Goal: Share content: Share content

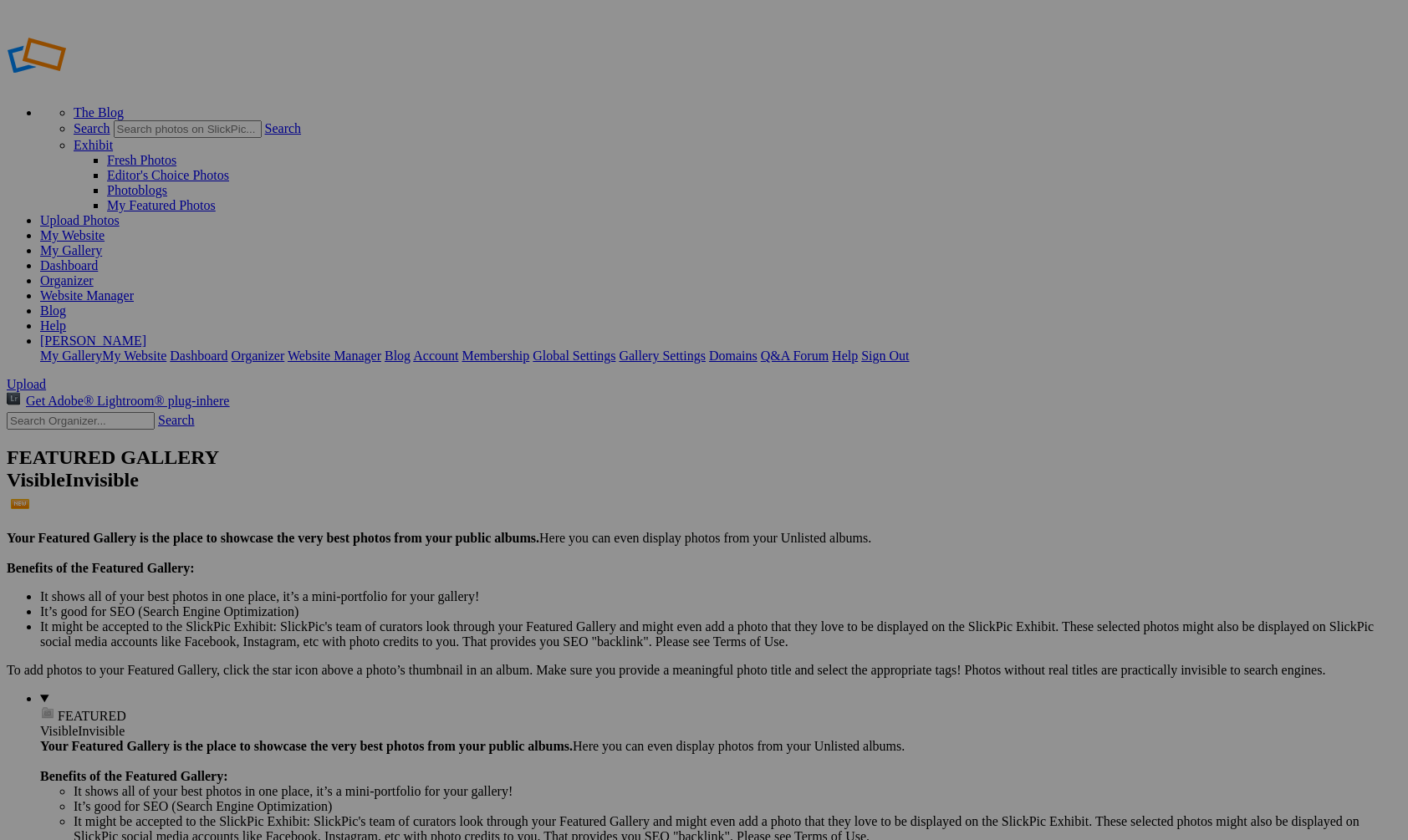
click at [475, 221] on img at bounding box center [465, 250] width 125 height 84
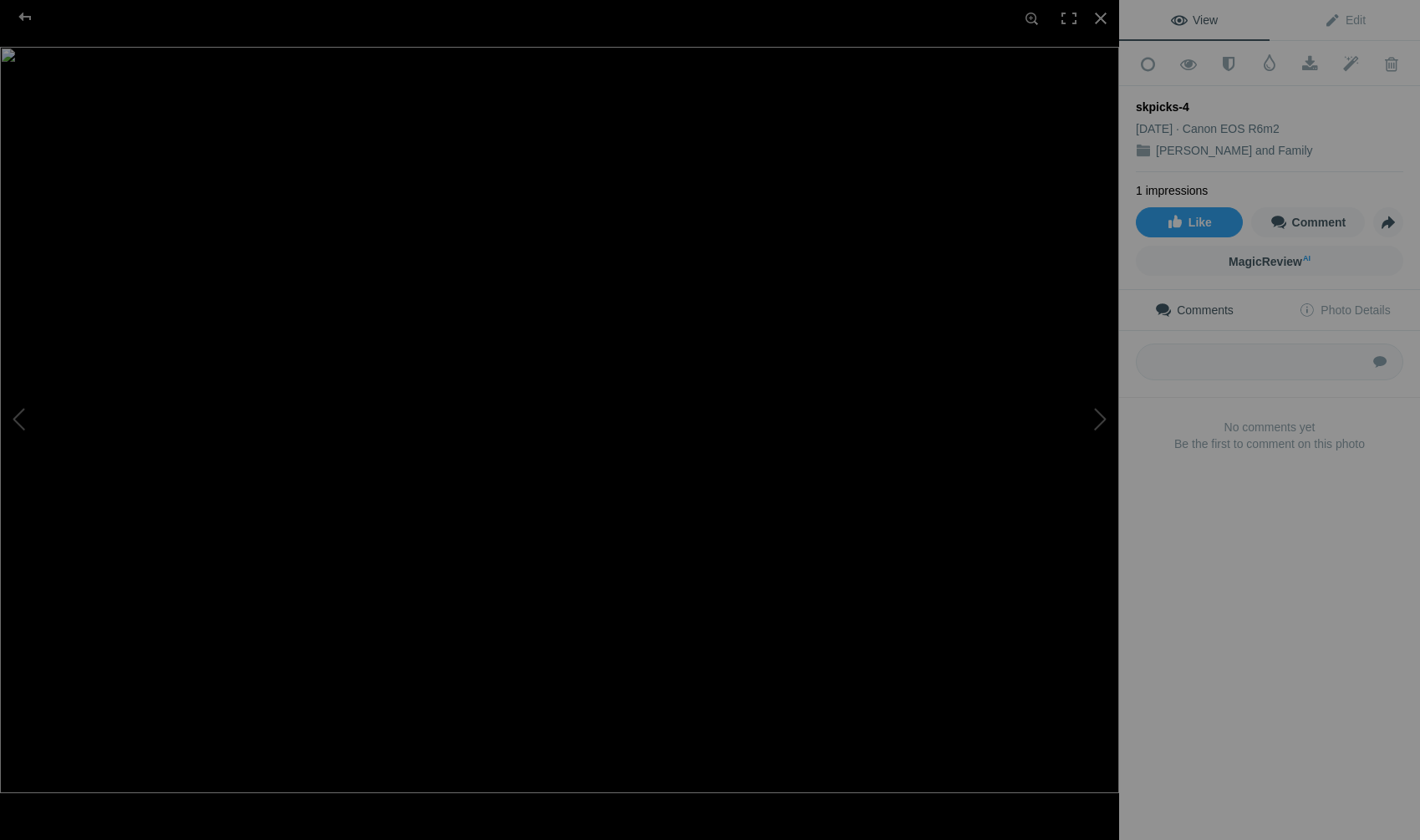
click at [758, 445] on img at bounding box center [560, 420] width 1119 height 747
click at [759, 445] on img at bounding box center [302, 388] width 2568 height 1712
click at [1200, 24] on span "View" at bounding box center [1194, 20] width 47 height 14
click at [25, 14] on div at bounding box center [25, 16] width 60 height 33
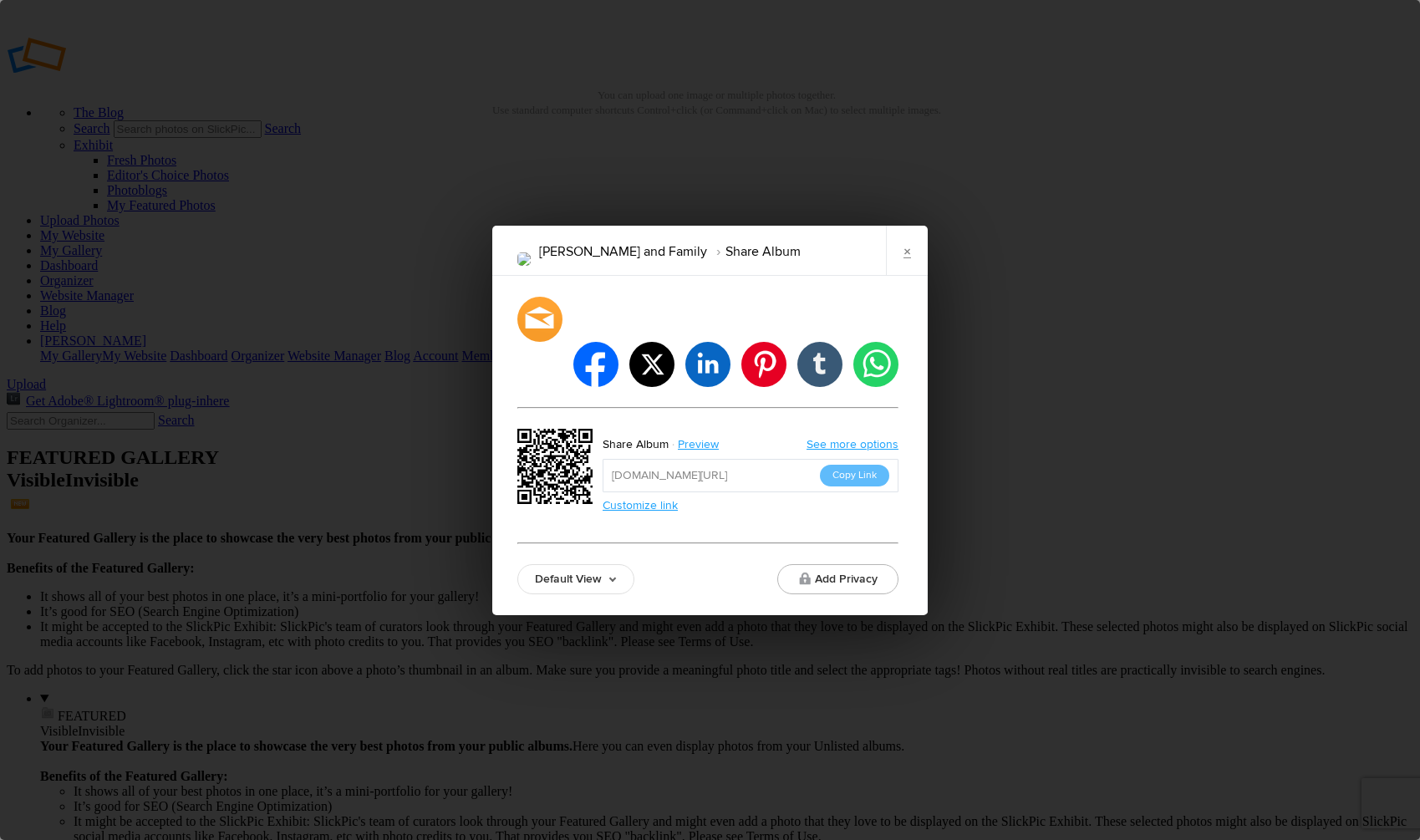
click at [862, 465] on button "Copy Link" at bounding box center [855, 476] width 70 height 22
click at [904, 266] on link "×" at bounding box center [906, 250] width 42 height 50
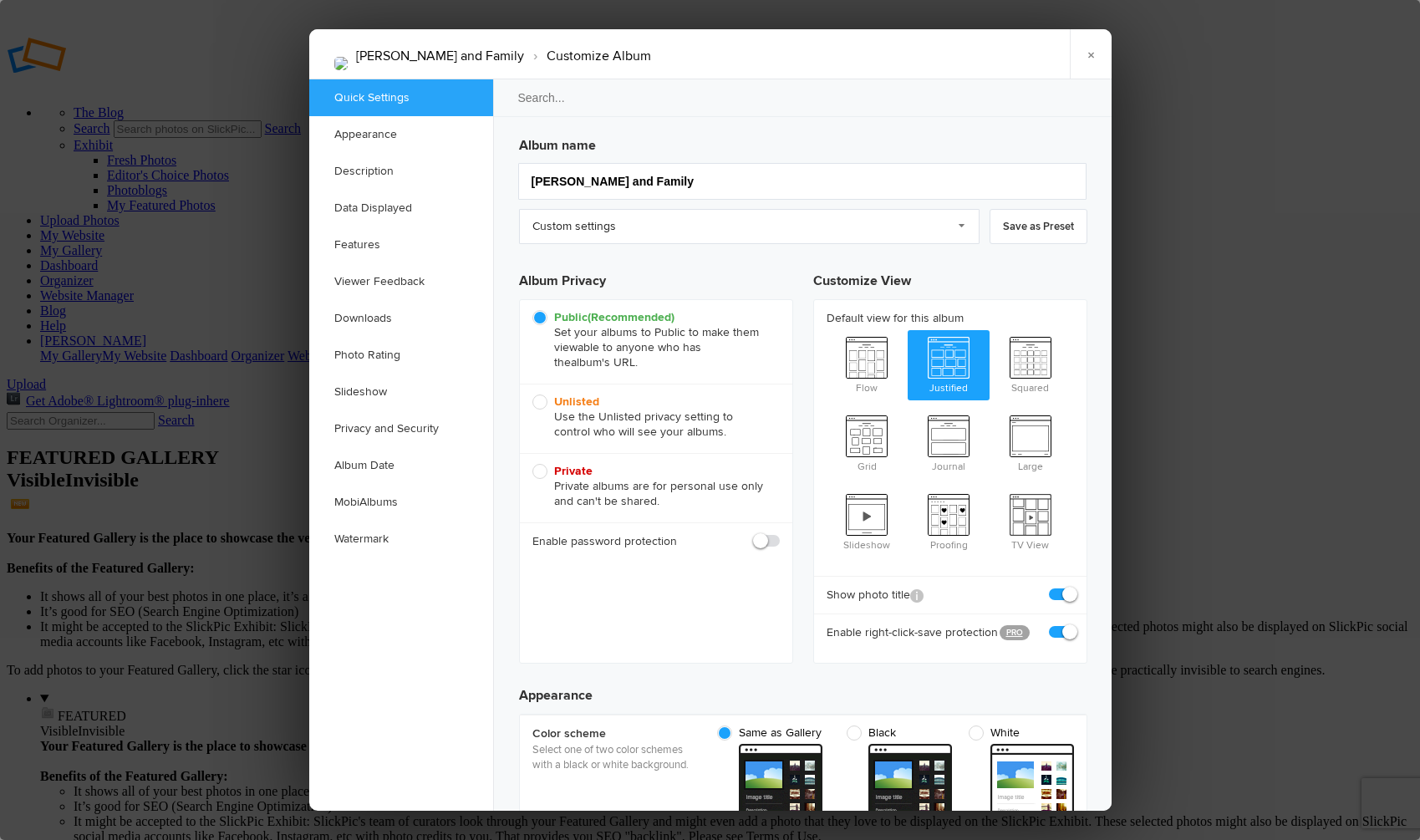
click at [365, 132] on link "Appearance" at bounding box center [401, 134] width 184 height 36
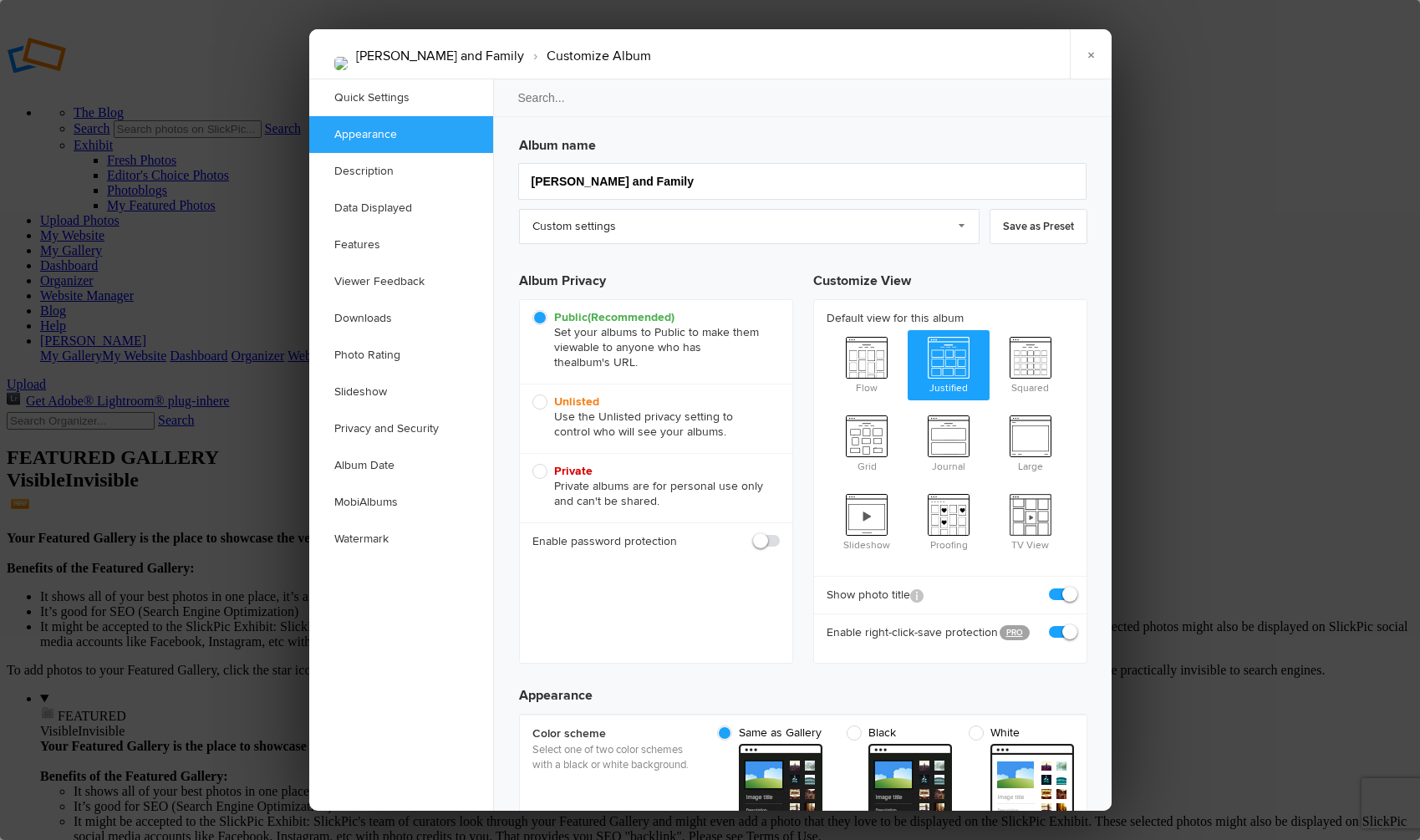
scroll to position [531, 0]
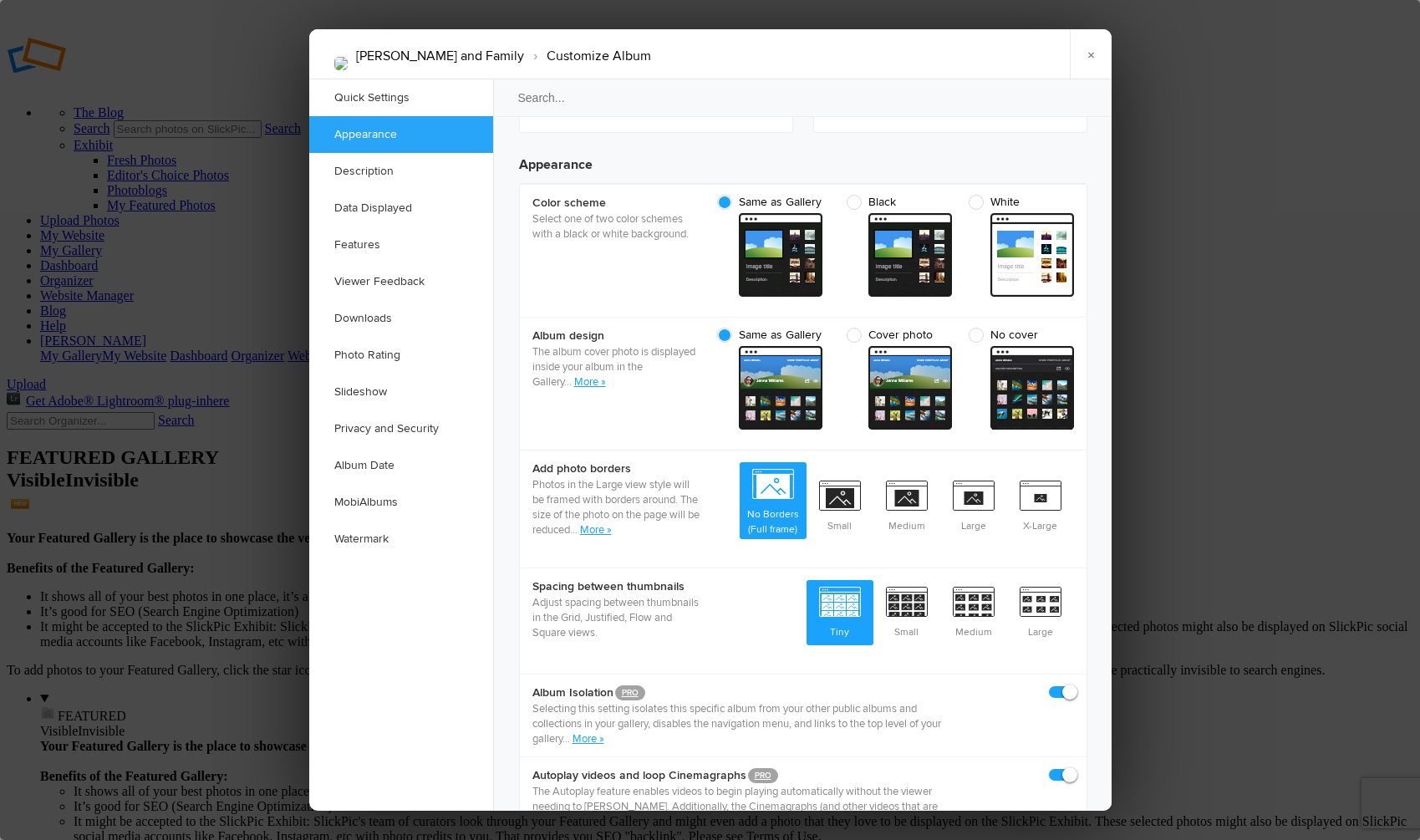
click at [777, 217] on span at bounding box center [781, 254] width 84 height 84
click at [829, 195] on input "Same as Gallery" at bounding box center [829, 194] width 1 height 1
click at [590, 375] on link "More »" at bounding box center [589, 382] width 31 height 14
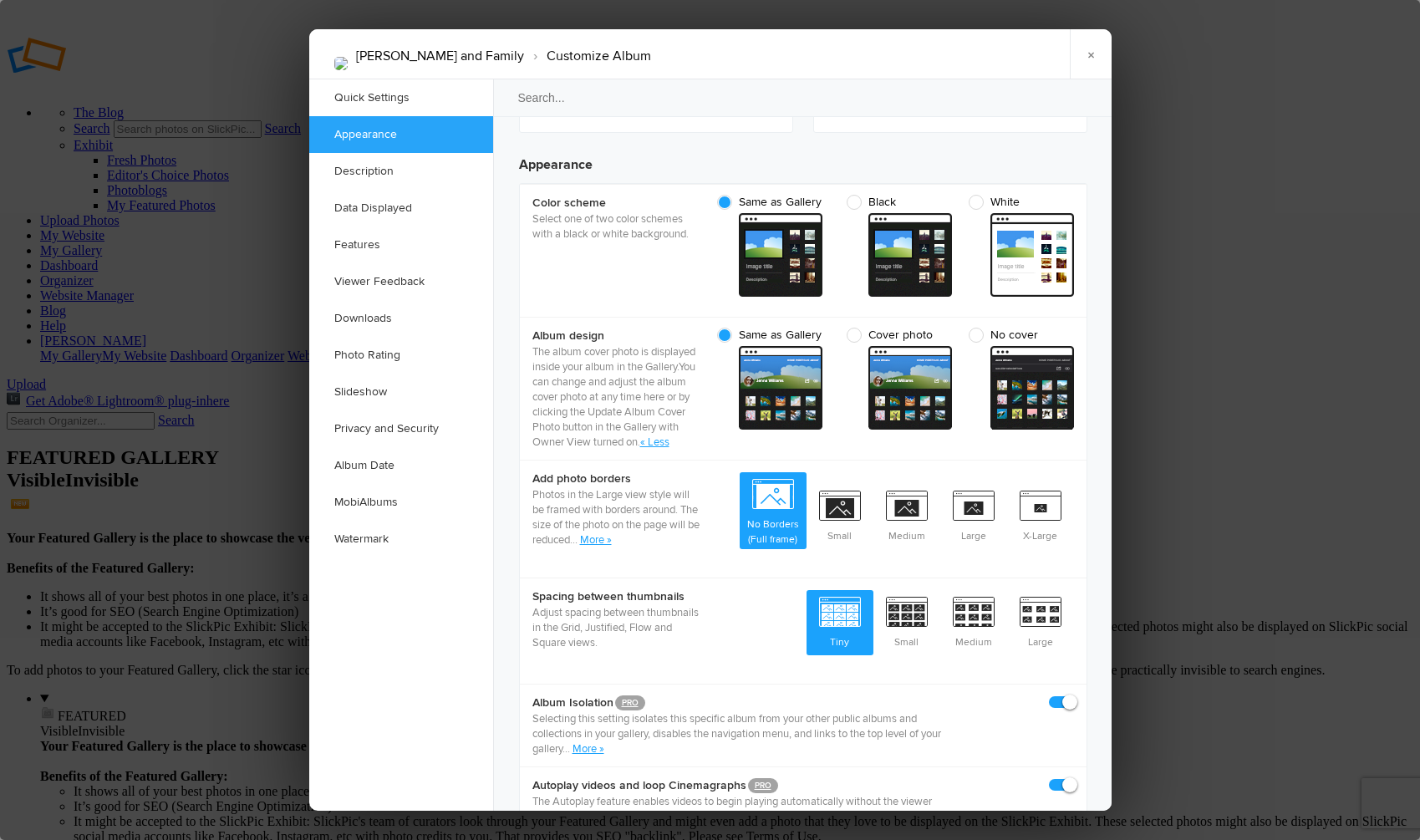
click at [776, 346] on span "cover From gallery - dark" at bounding box center [781, 387] width 84 height 84
click at [829, 328] on input "Same as Gallery cover From gallery - dark" at bounding box center [829, 327] width 1 height 1
click at [612, 533] on link "More »" at bounding box center [595, 540] width 31 height 14
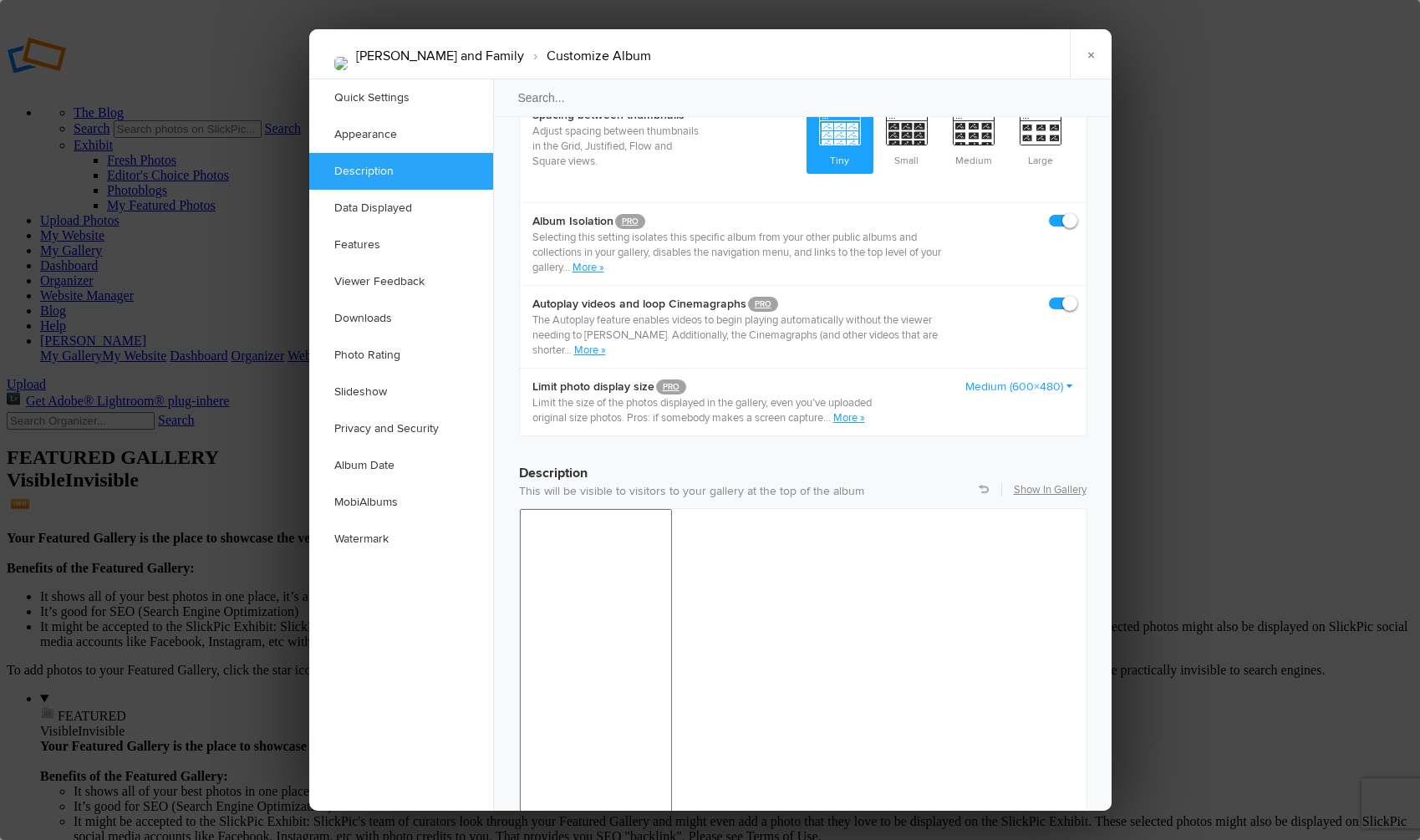
scroll to position [1095, 0]
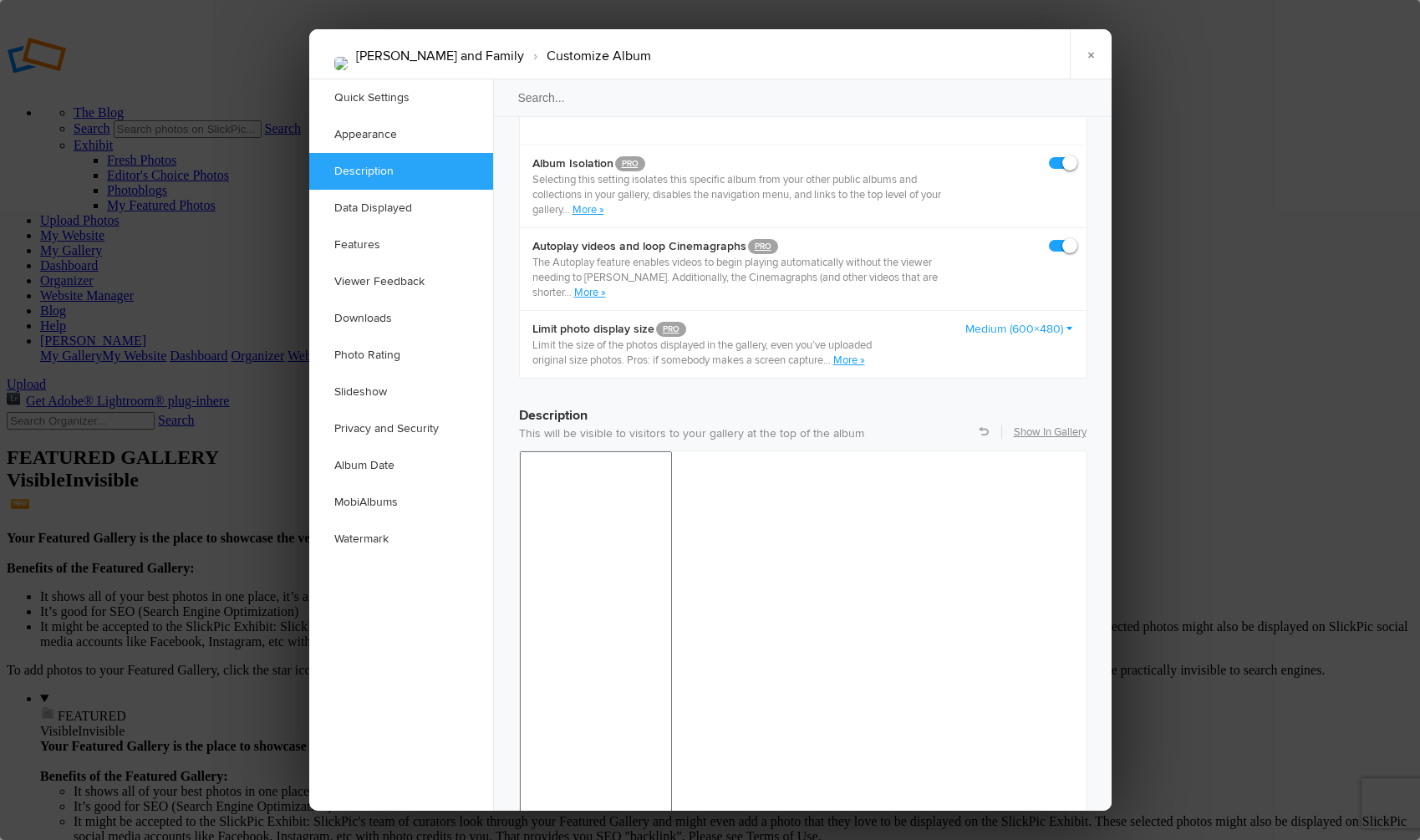
click at [860, 359] on link "More »" at bounding box center [849, 360] width 31 height 14
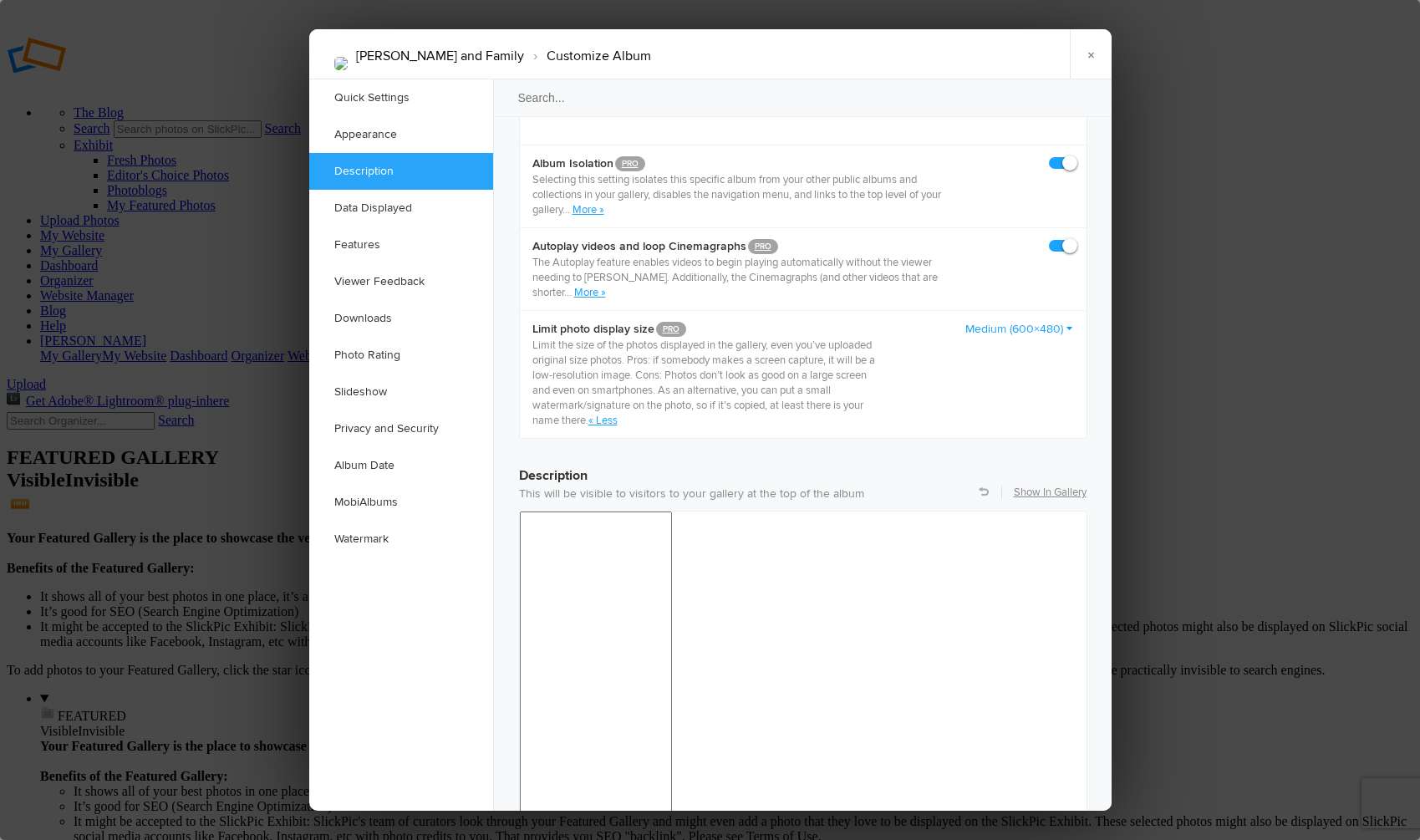
click at [977, 326] on link "Medium (600×480)" at bounding box center [1020, 330] width 109 height 17
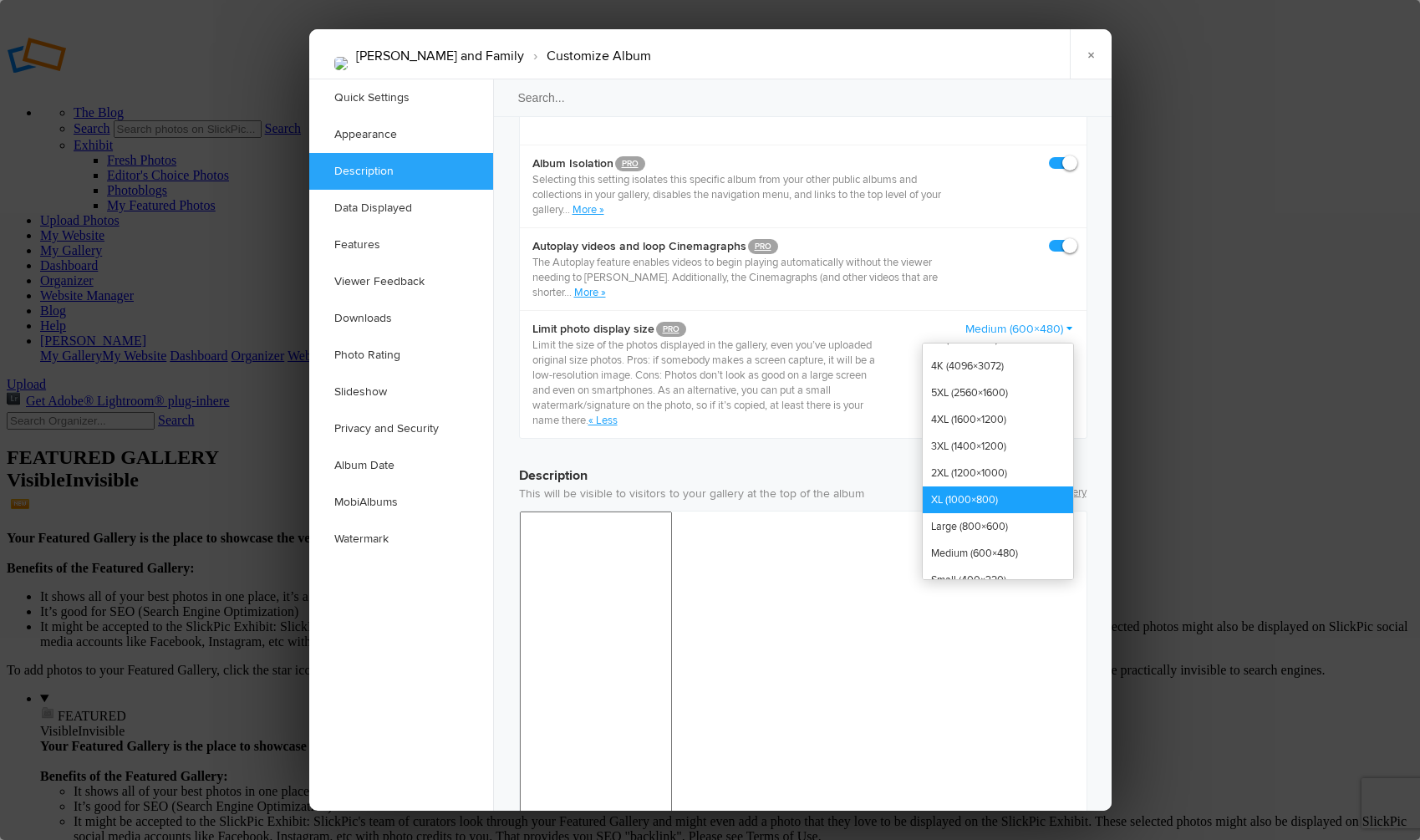
scroll to position [0, 0]
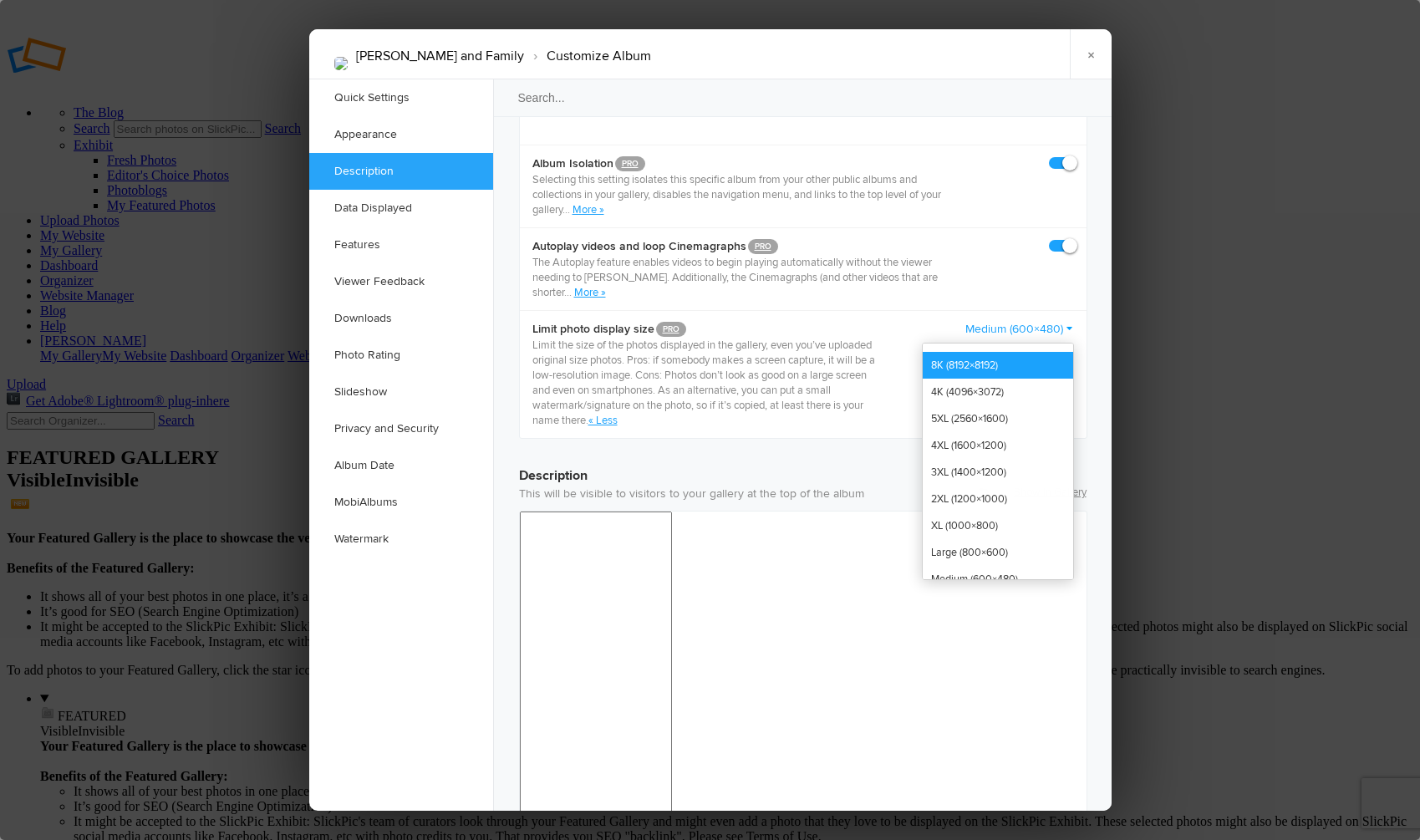
click at [998, 363] on link "8K (8192×8192)" at bounding box center [999, 365] width 151 height 27
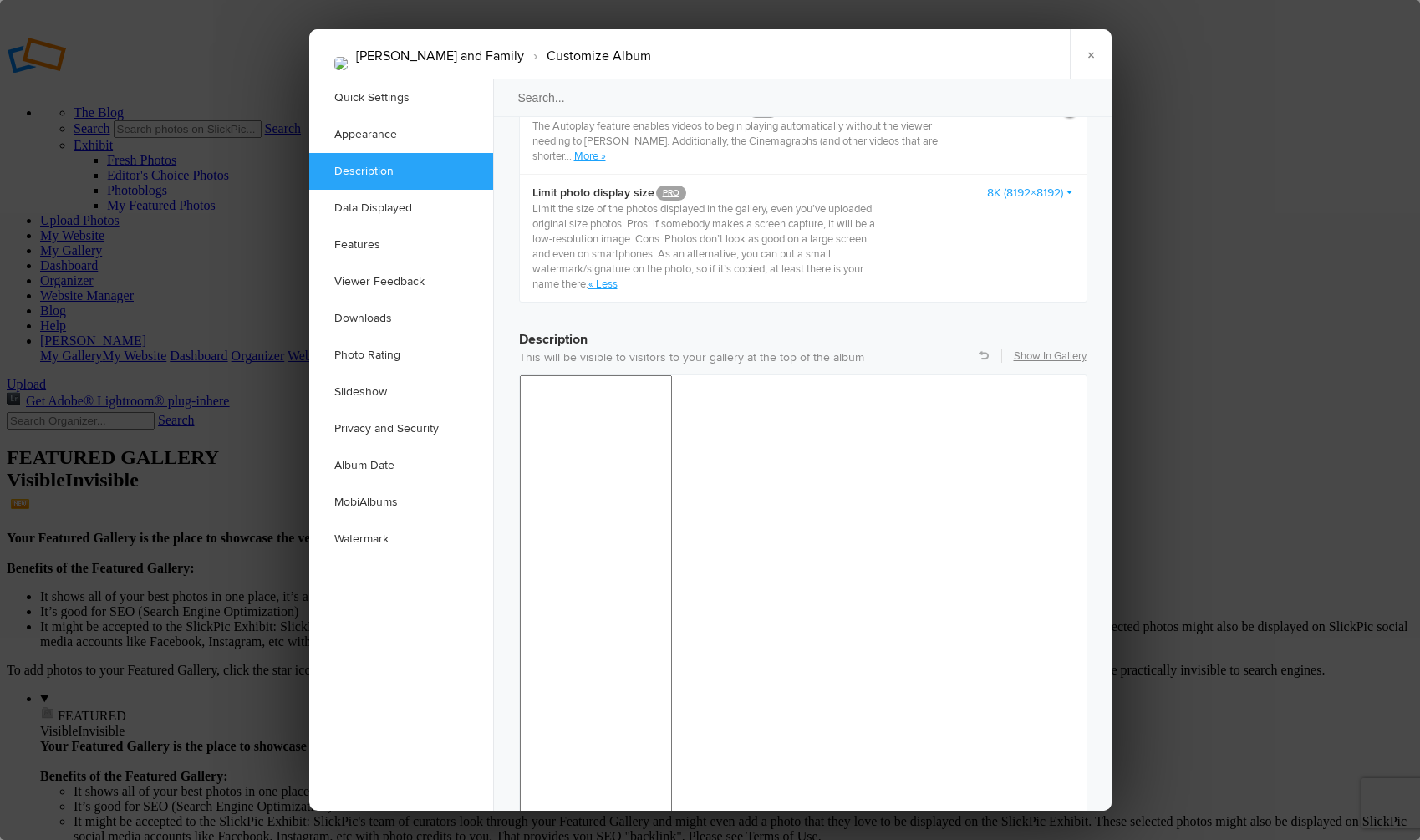
scroll to position [901, 0]
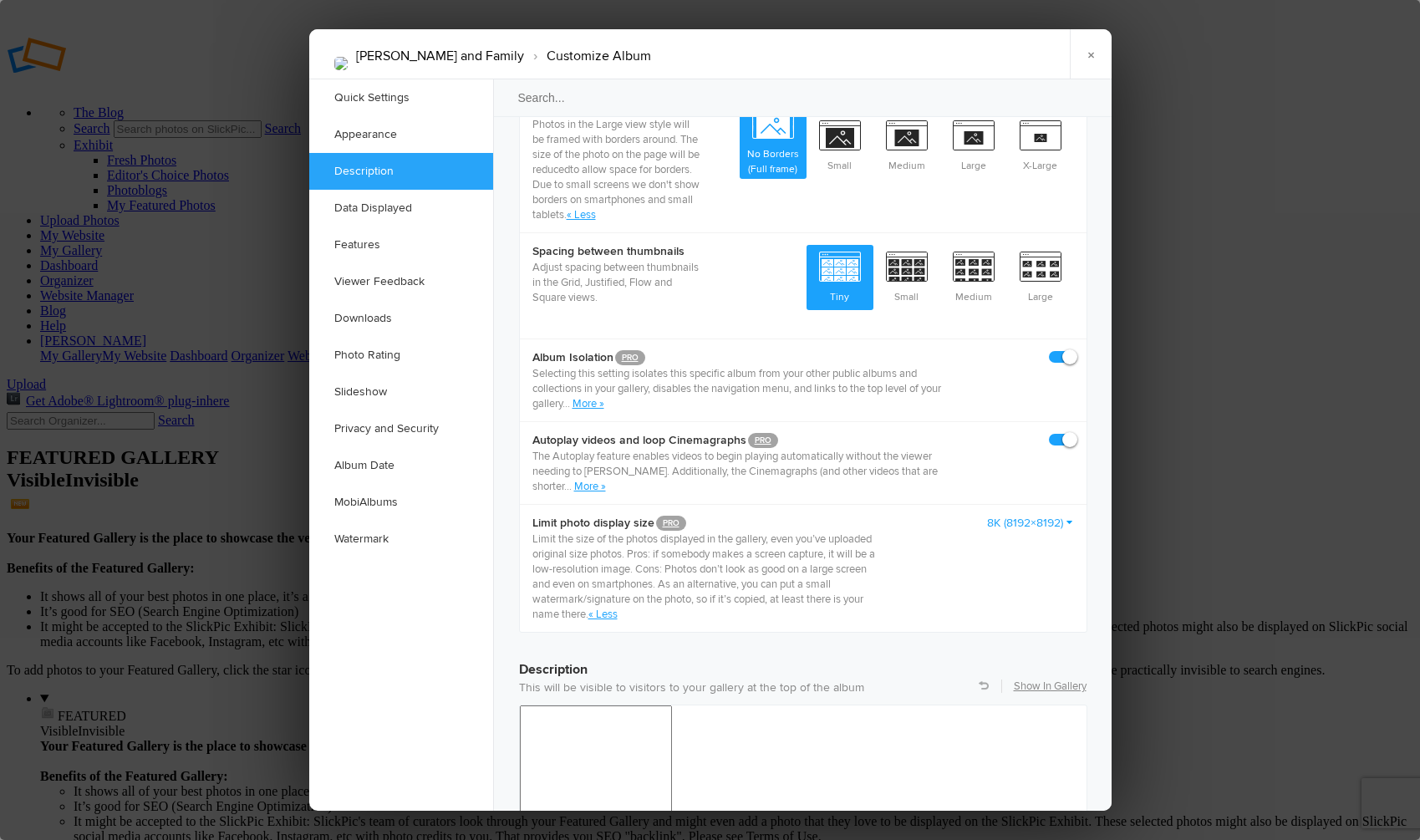
click at [1069, 521] on link "8K (8192×8192)" at bounding box center [1031, 523] width 87 height 17
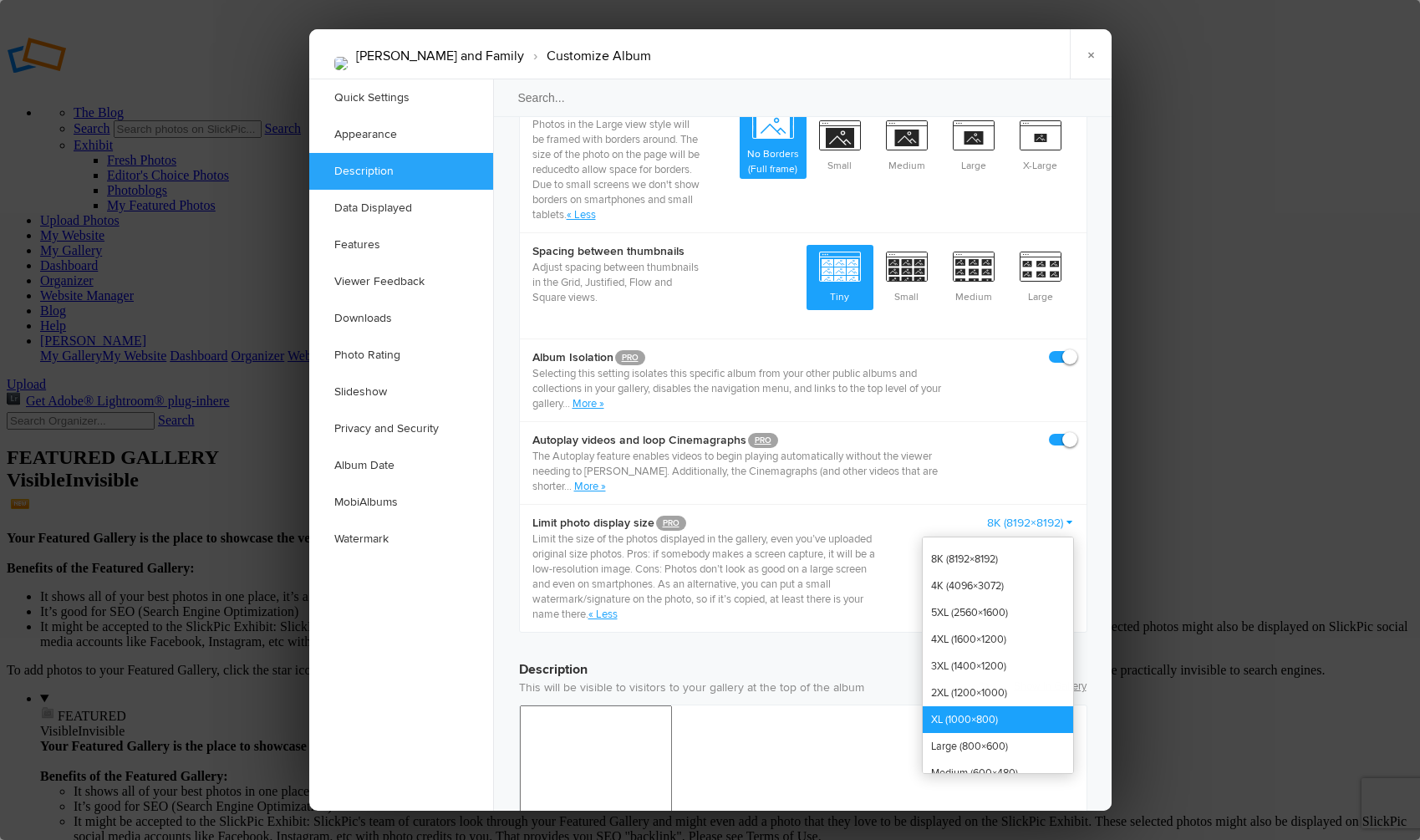
click at [1011, 719] on link "XL (1000×800)" at bounding box center [999, 720] width 151 height 27
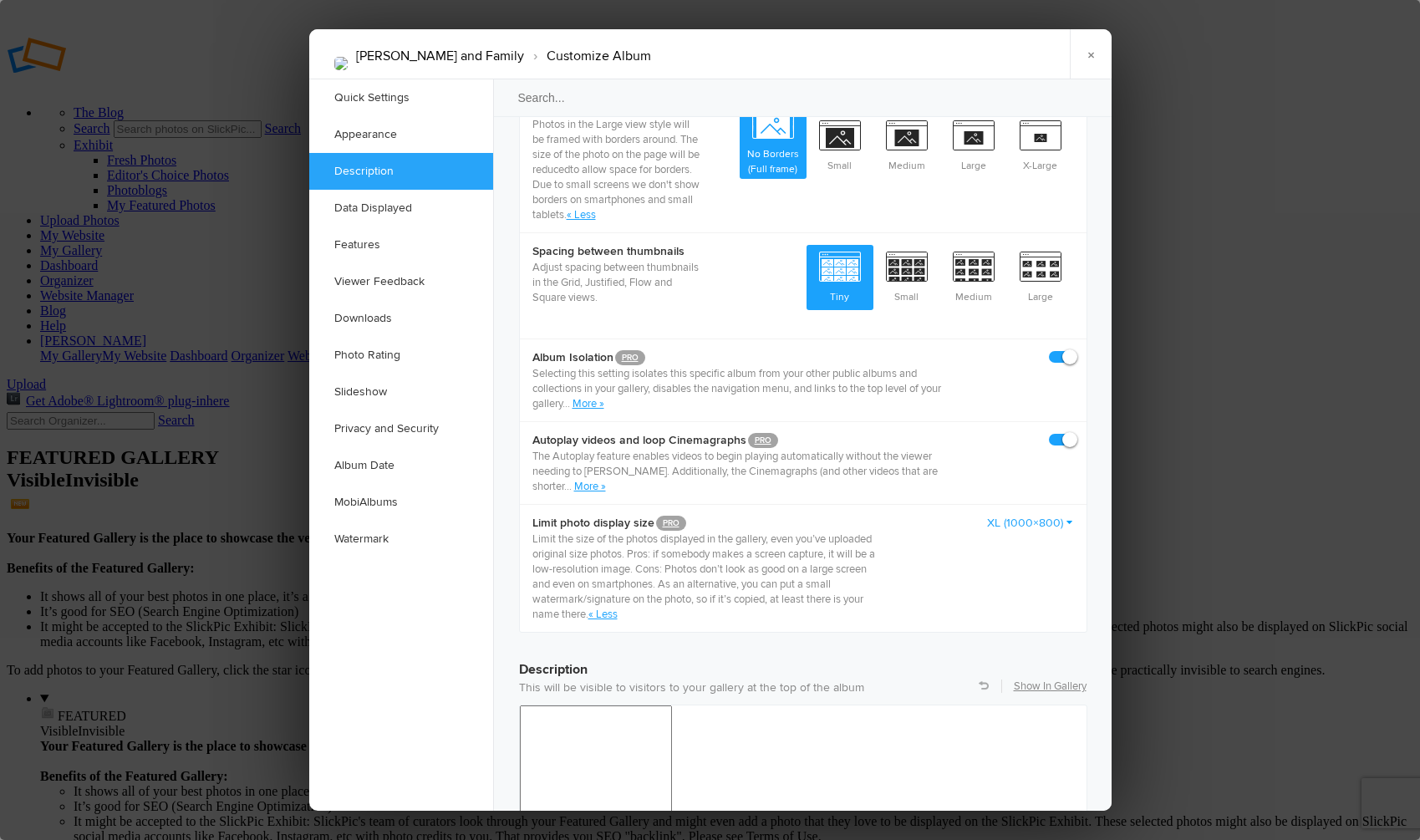
click at [531, 524] on div "Limit photo display size PRO Limit the size of the photos displayed in the gall…" at bounding box center [803, 568] width 567 height 128
click at [755, 519] on b "Limit photo display size PRO" at bounding box center [708, 523] width 352 height 17
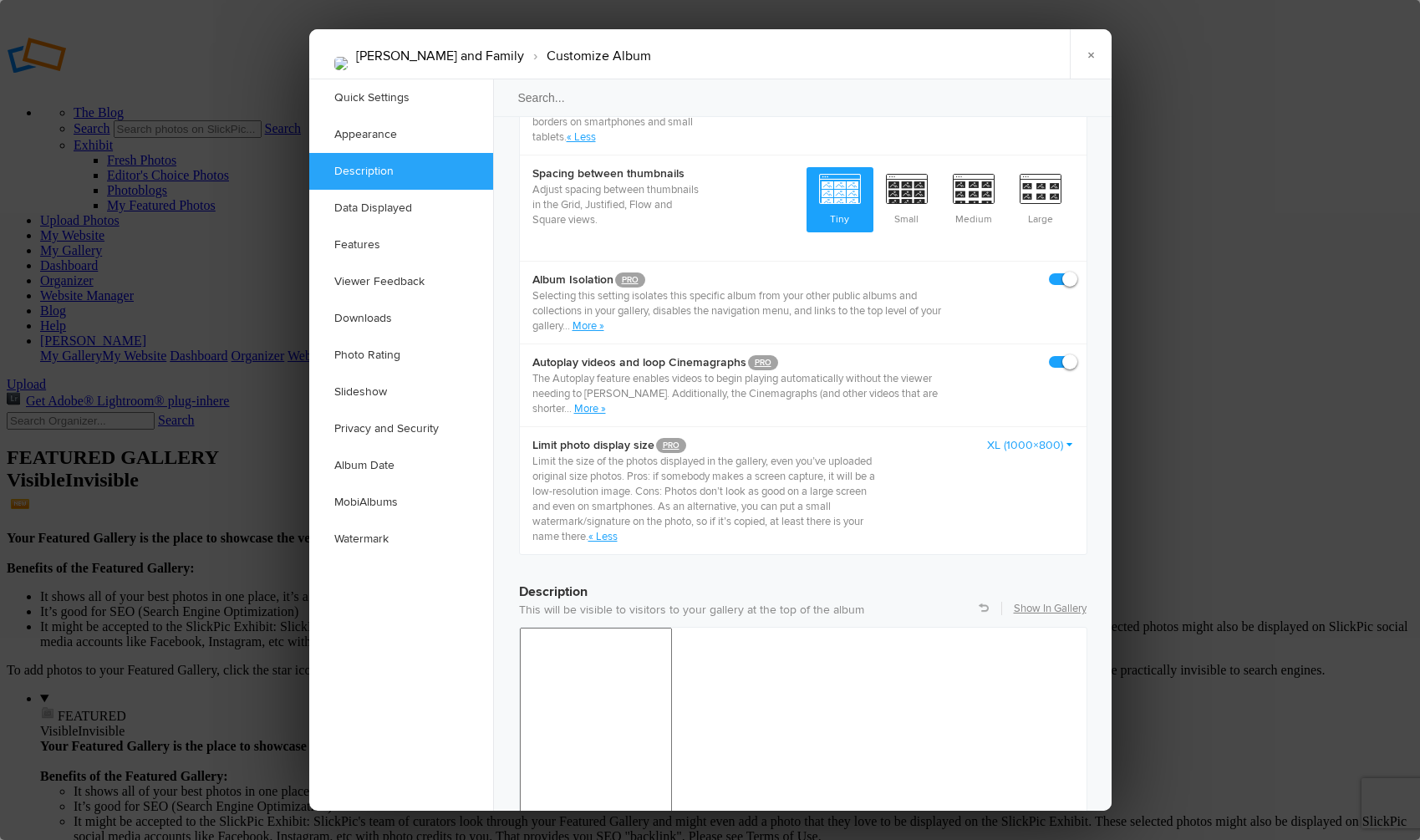
scroll to position [999, 0]
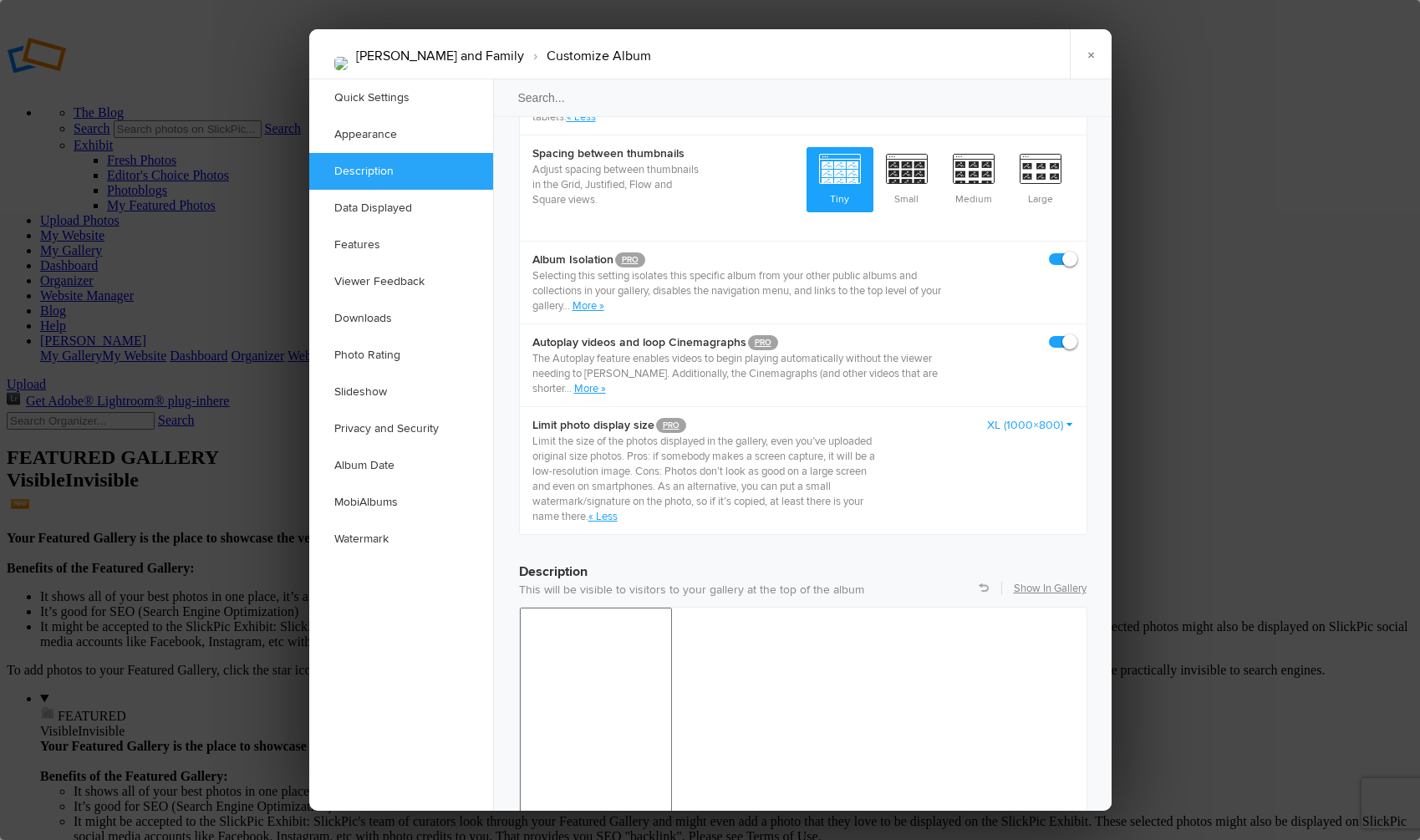
click at [1071, 427] on link "XL (1000×800)" at bounding box center [1031, 426] width 87 height 17
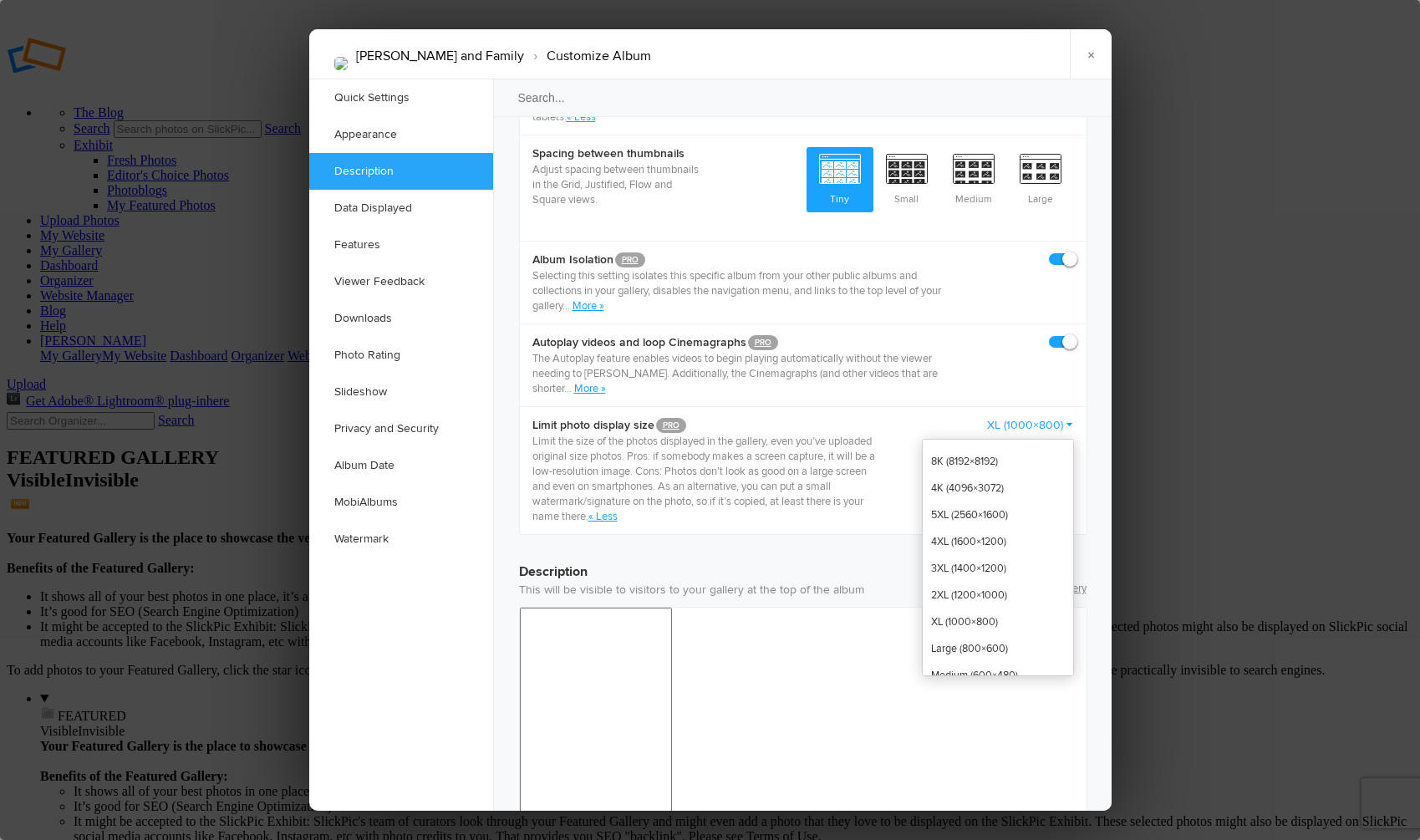
click at [1071, 427] on link "XL (1000×800)" at bounding box center [1031, 426] width 87 height 17
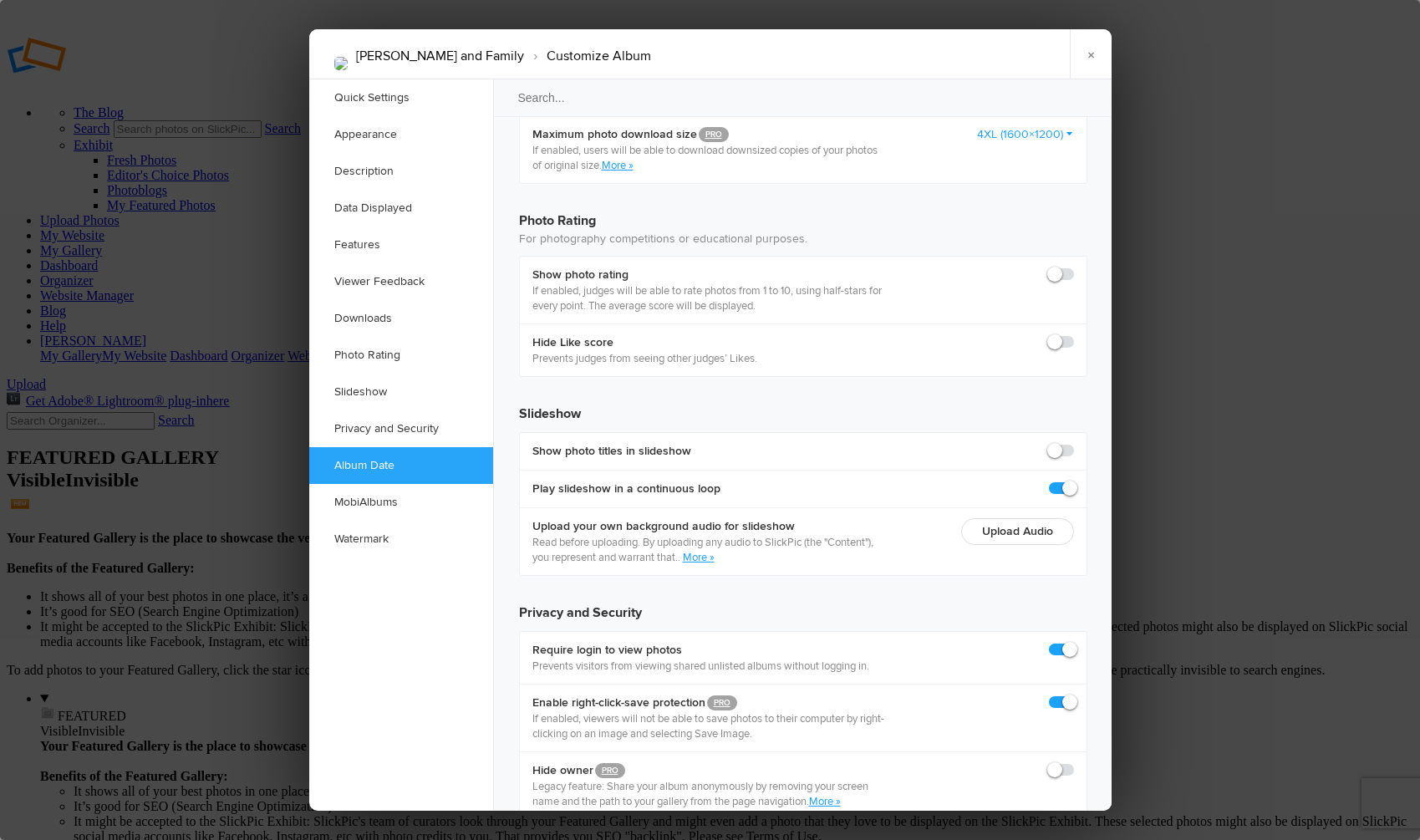
scroll to position [3684, 0]
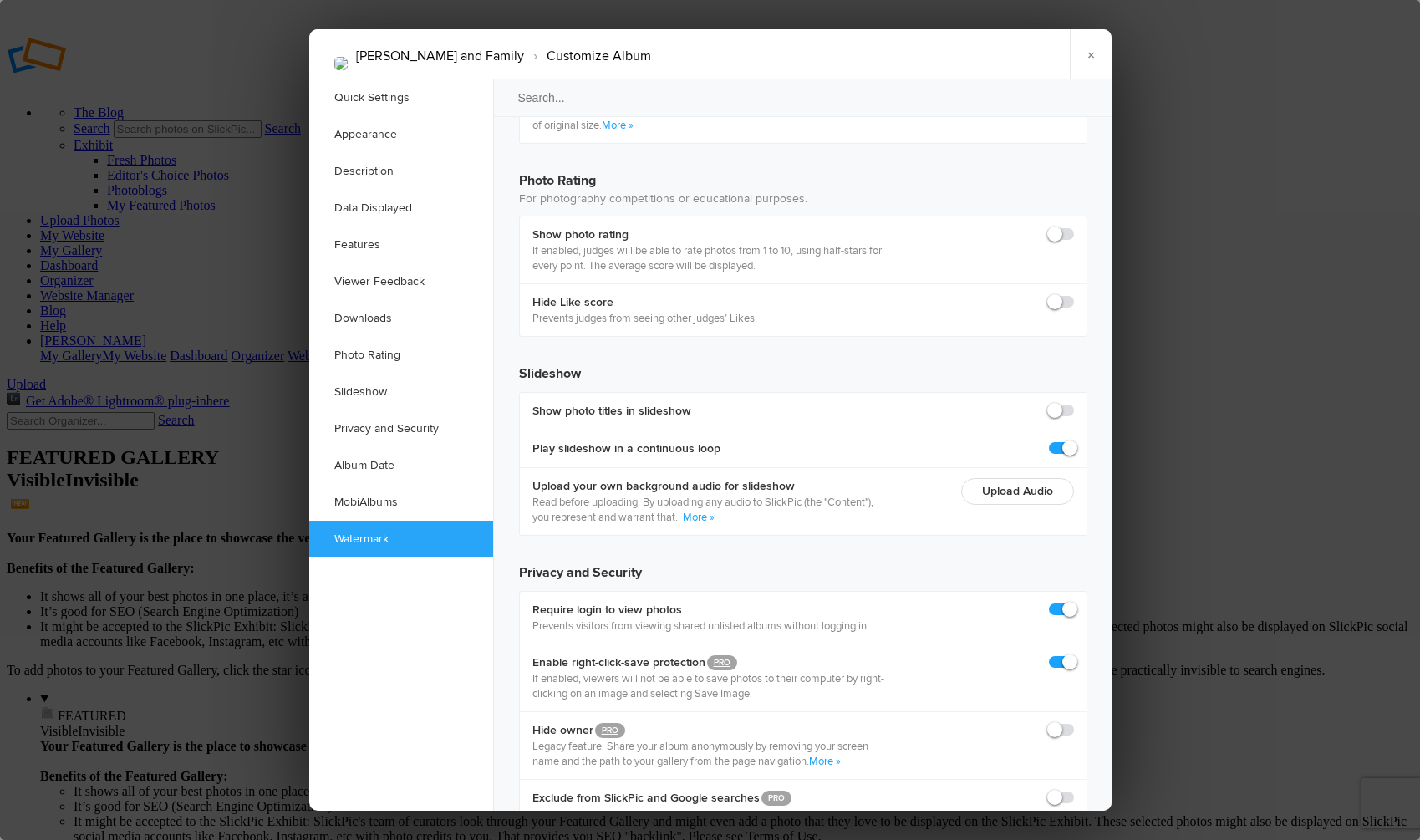
checkbox input "false"
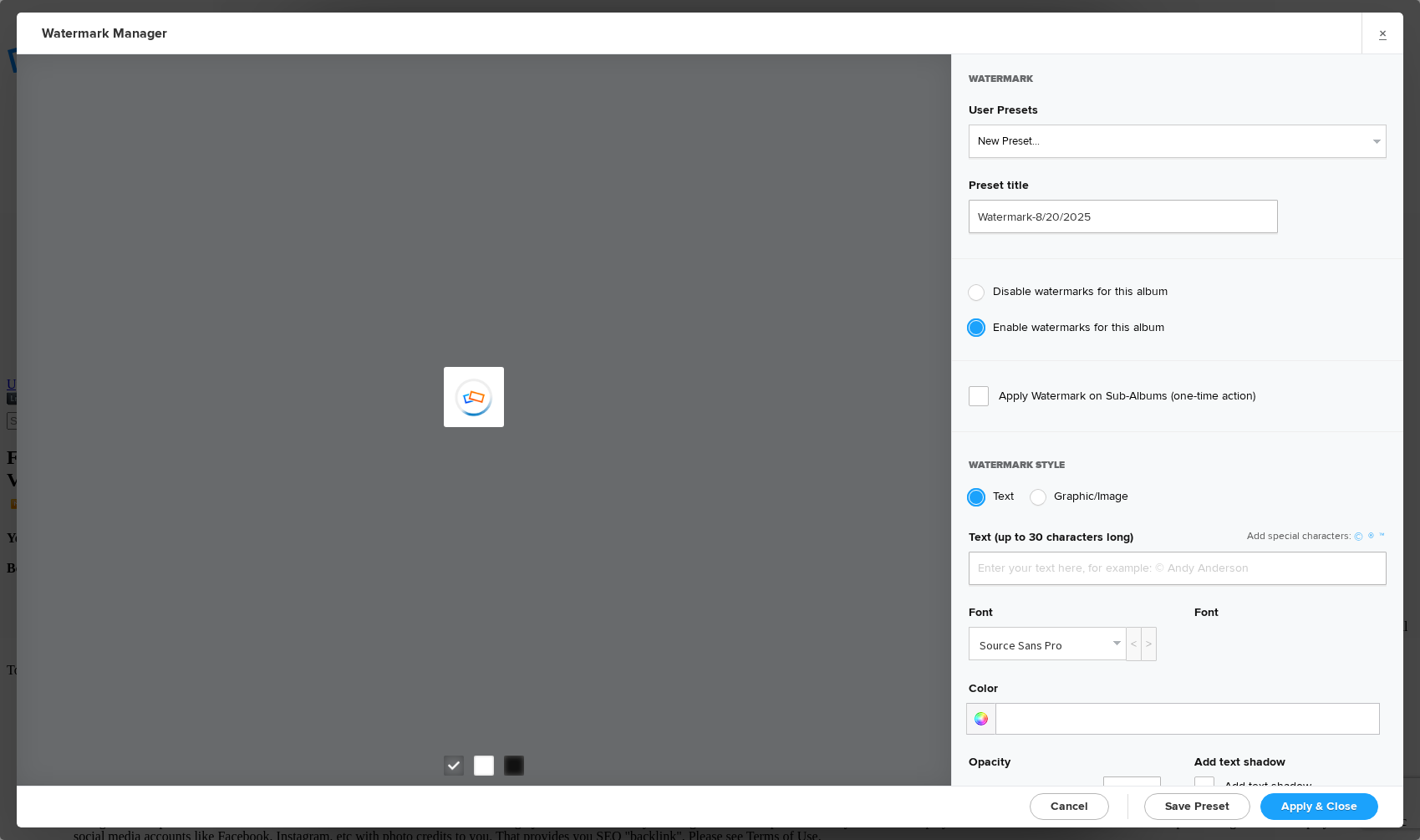
type input "Sean Kennedy"
type input "Watermark-1/4/2025"
radio input "true"
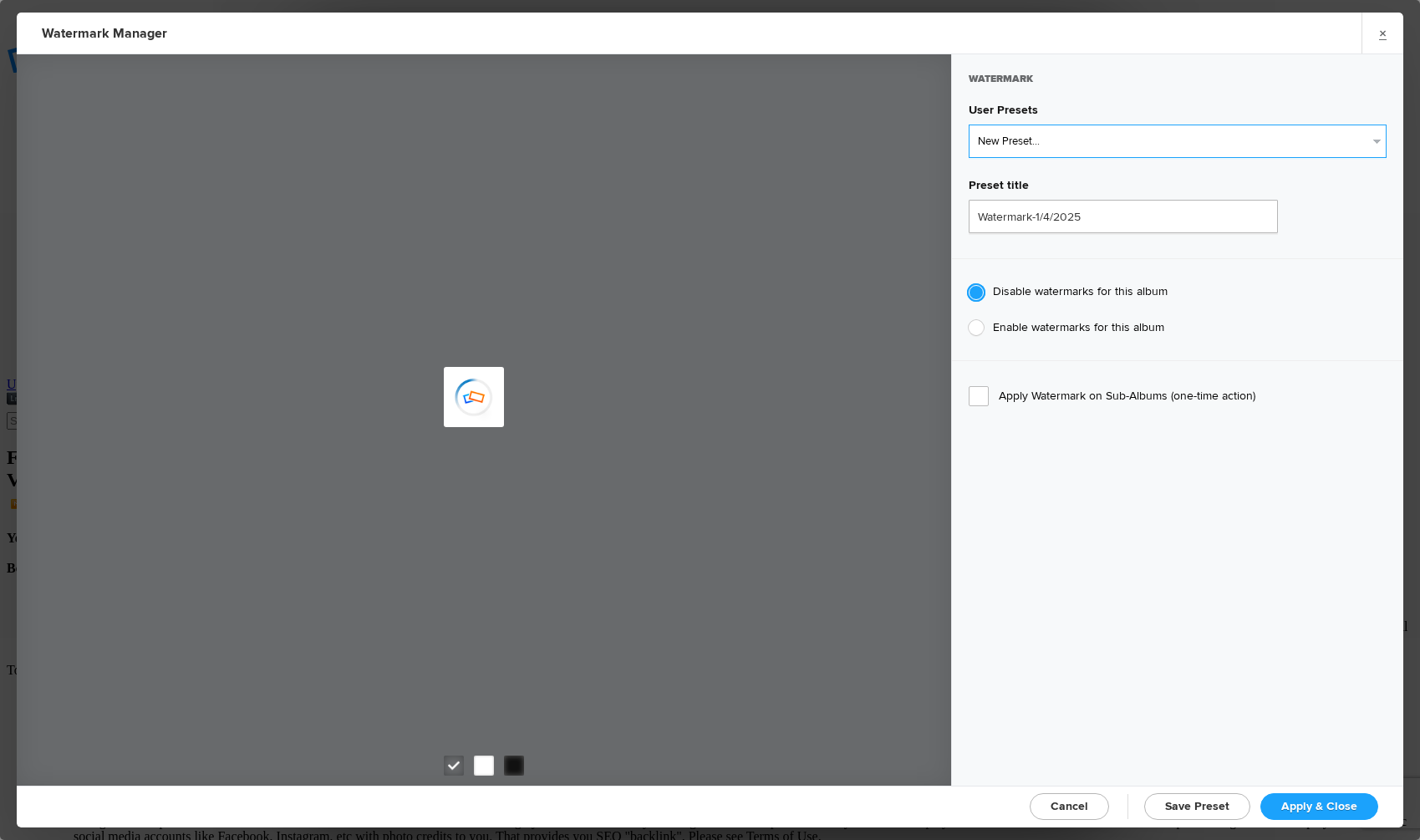
select select "1: Object"
radio input "false"
radio input "true"
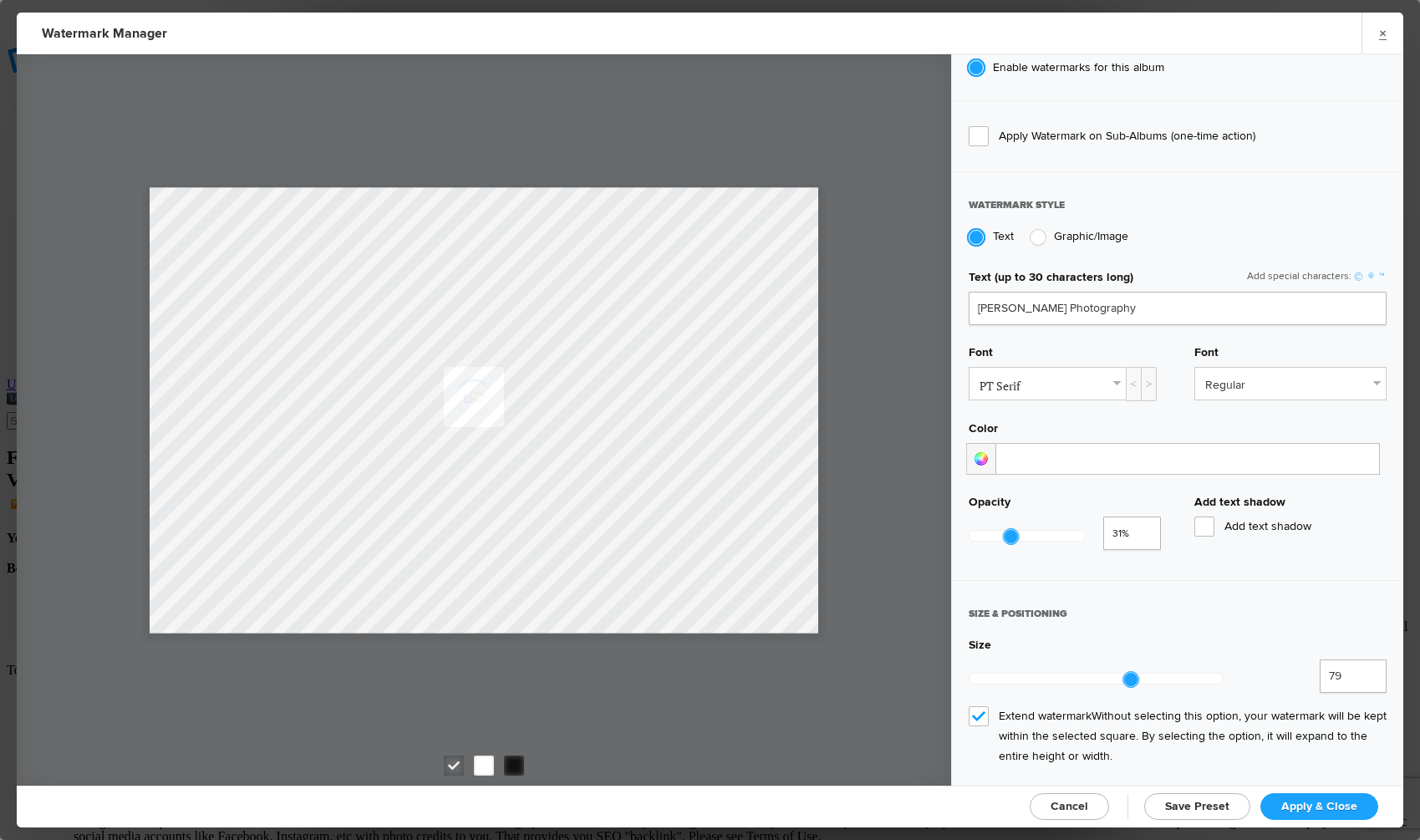
scroll to position [487, 0]
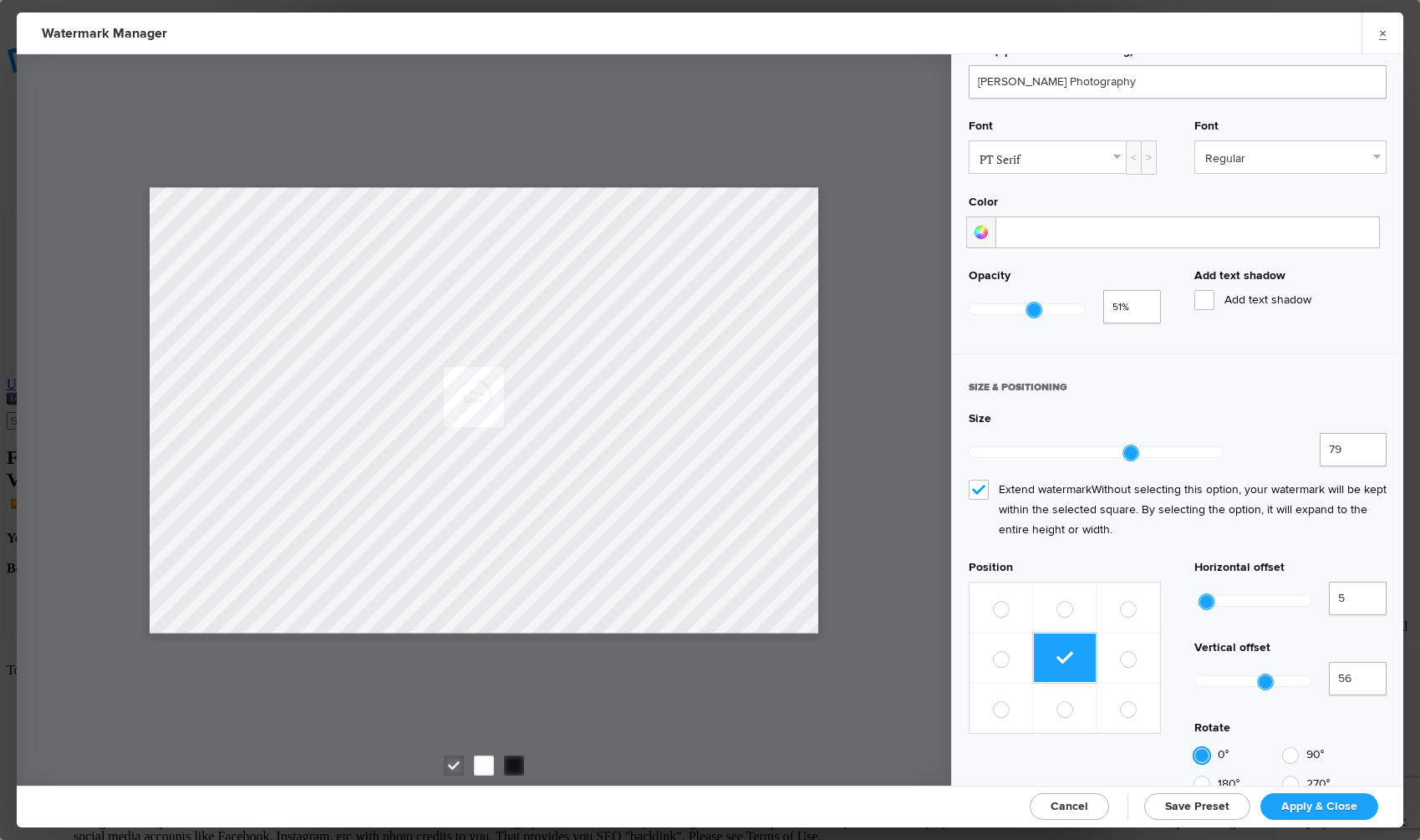
type input "0.56"
drag, startPoint x: 1005, startPoint y: 300, endPoint x: 1033, endPoint y: 304, distance: 28.3
click at [1033, 304] on div at bounding box center [1040, 310] width 15 height 15
click at [1059, 601] on span at bounding box center [1065, 609] width 15 height 16
click at [1057, 600] on input "radio" at bounding box center [1057, 600] width 1 height 1
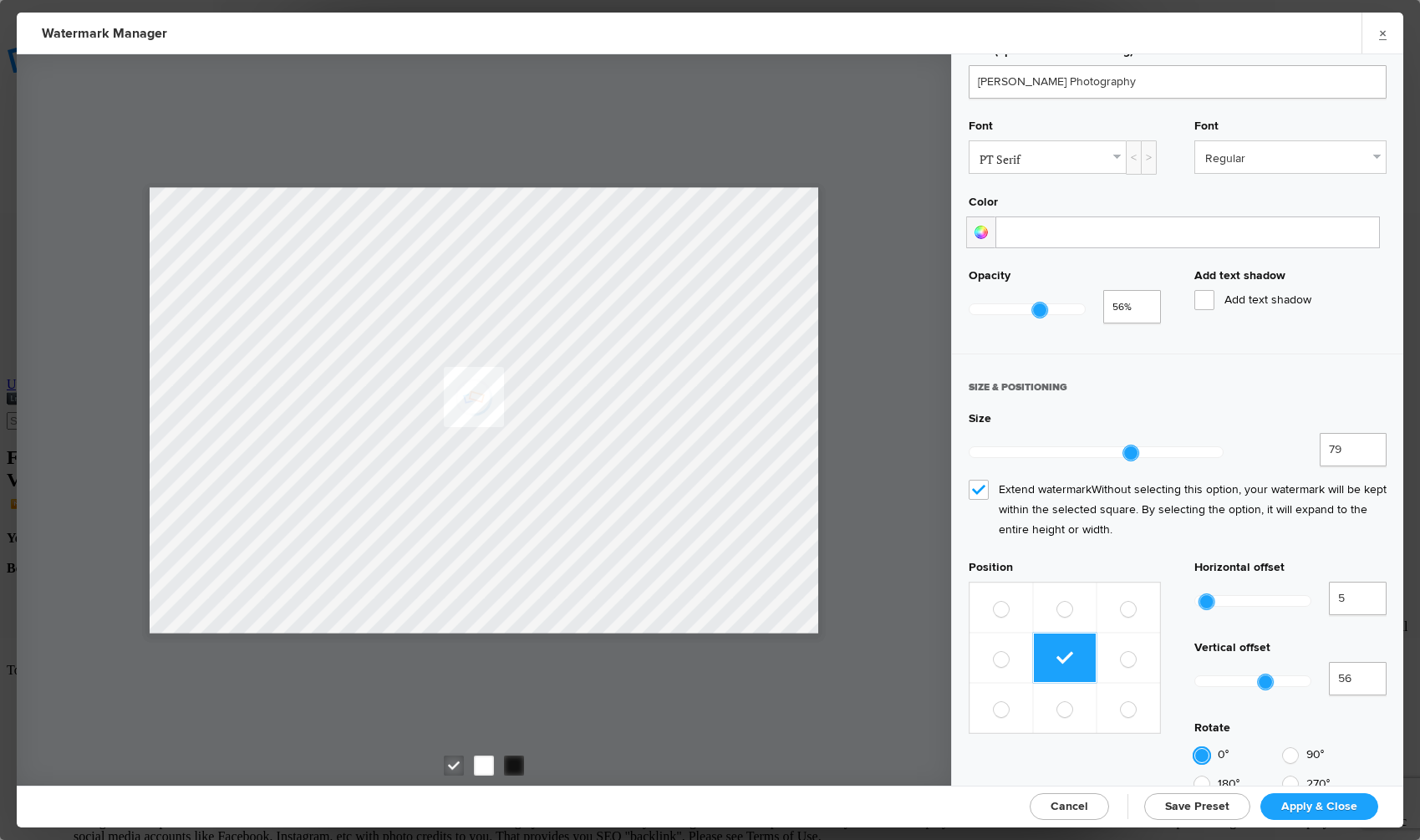
radio input "true"
click at [1058, 651] on span at bounding box center [1065, 659] width 15 height 16
click at [1057, 650] on input "radio" at bounding box center [1057, 650] width 1 height 1
radio input "true"
drag, startPoint x: 1257, startPoint y: 620, endPoint x: 1229, endPoint y: 624, distance: 28.3
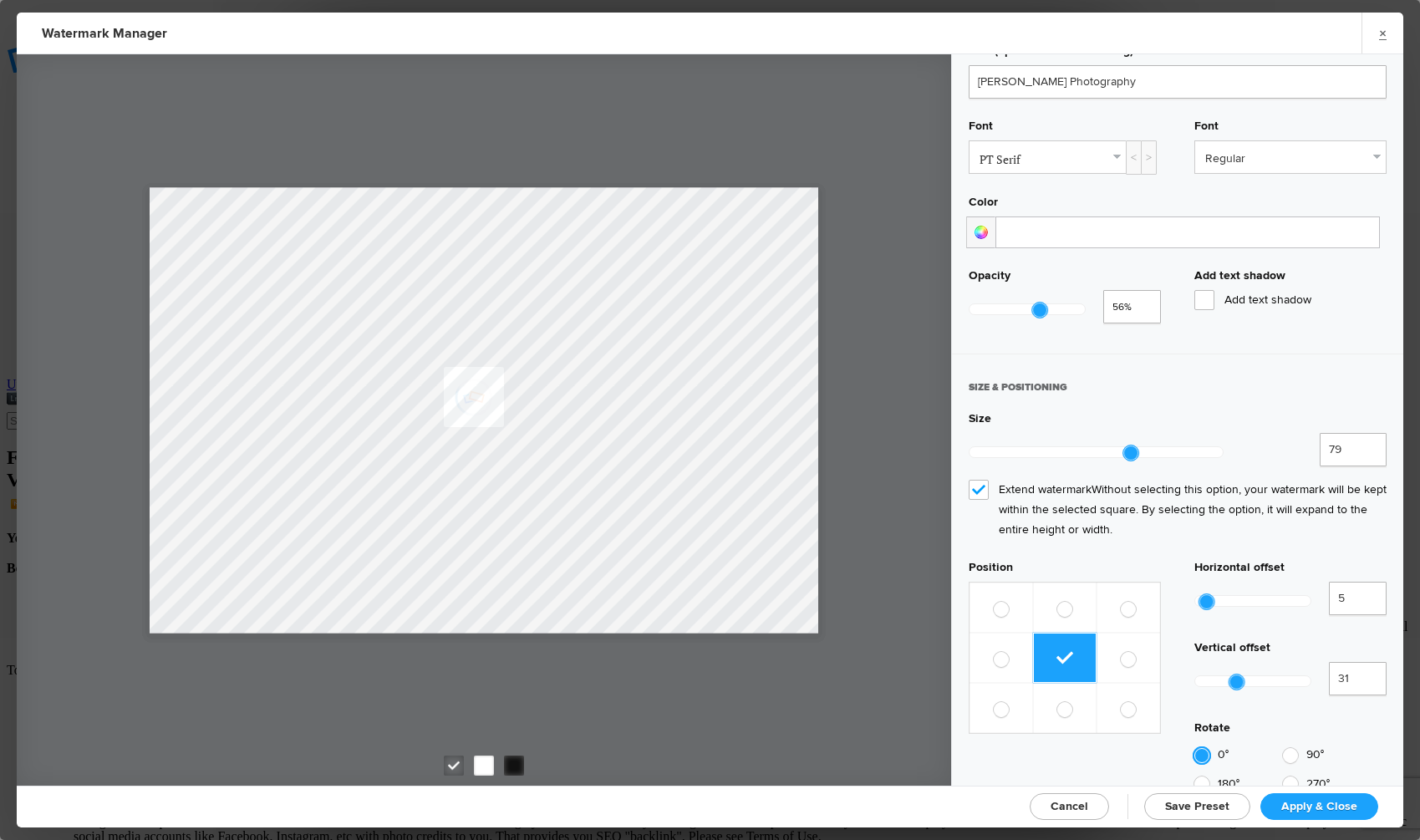
click at [1230, 675] on div at bounding box center [1238, 682] width 15 height 15
type input "36"
click at [1237, 675] on div at bounding box center [1244, 682] width 15 height 15
click at [1287, 748] on div at bounding box center [1291, 756] width 15 height 15
radio input "false"
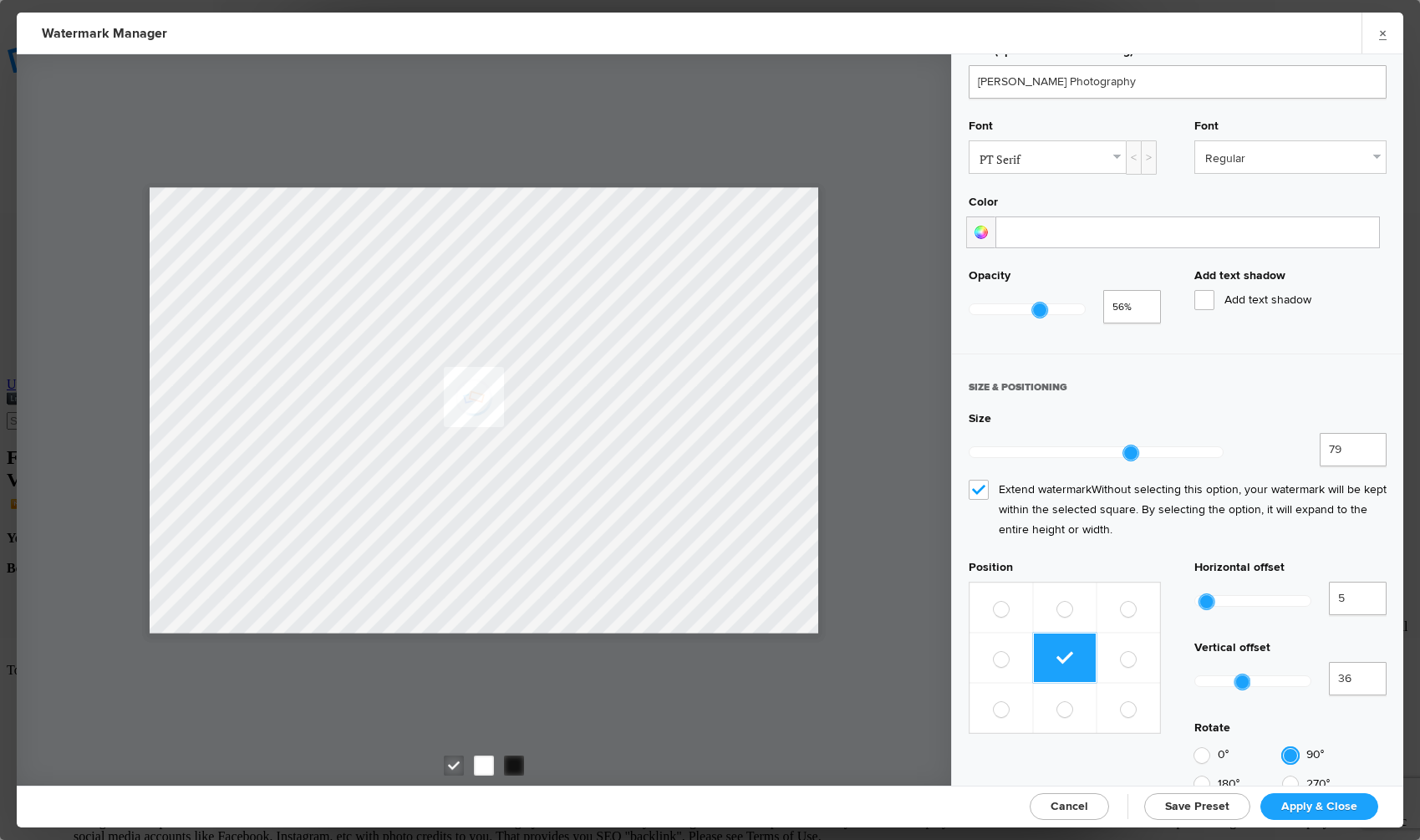
click at [1198, 748] on div at bounding box center [1202, 756] width 15 height 15
radio input "false"
click at [1287, 776] on div at bounding box center [1291, 784] width 15 height 15
radio input "false"
click at [1196, 776] on div at bounding box center [1202, 784] width 15 height 15
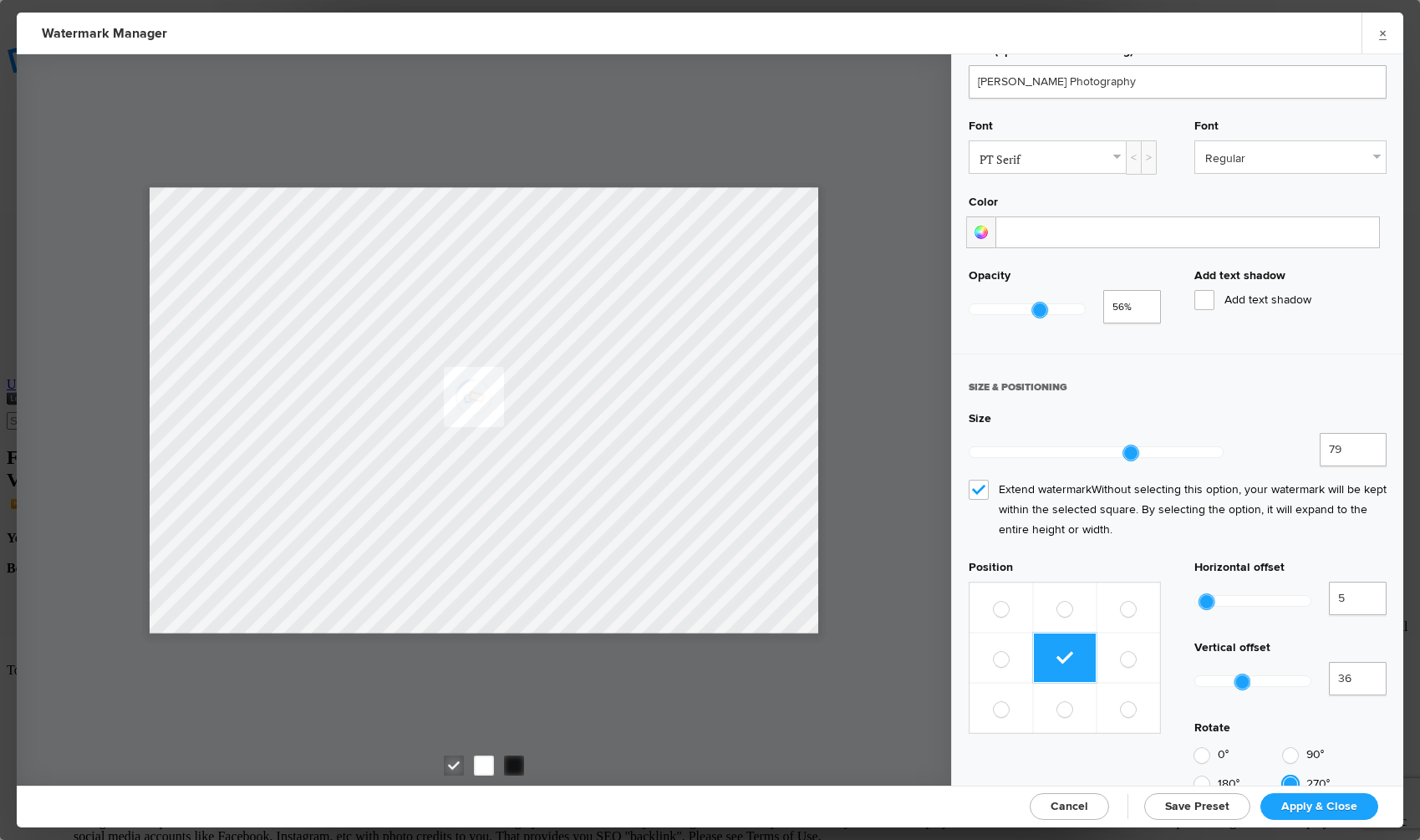
radio input "false"
click at [1196, 748] on div at bounding box center [1202, 756] width 15 height 15
radio input "false"
type input "97"
drag, startPoint x: 1128, startPoint y: 440, endPoint x: 1163, endPoint y: 442, distance: 35.1
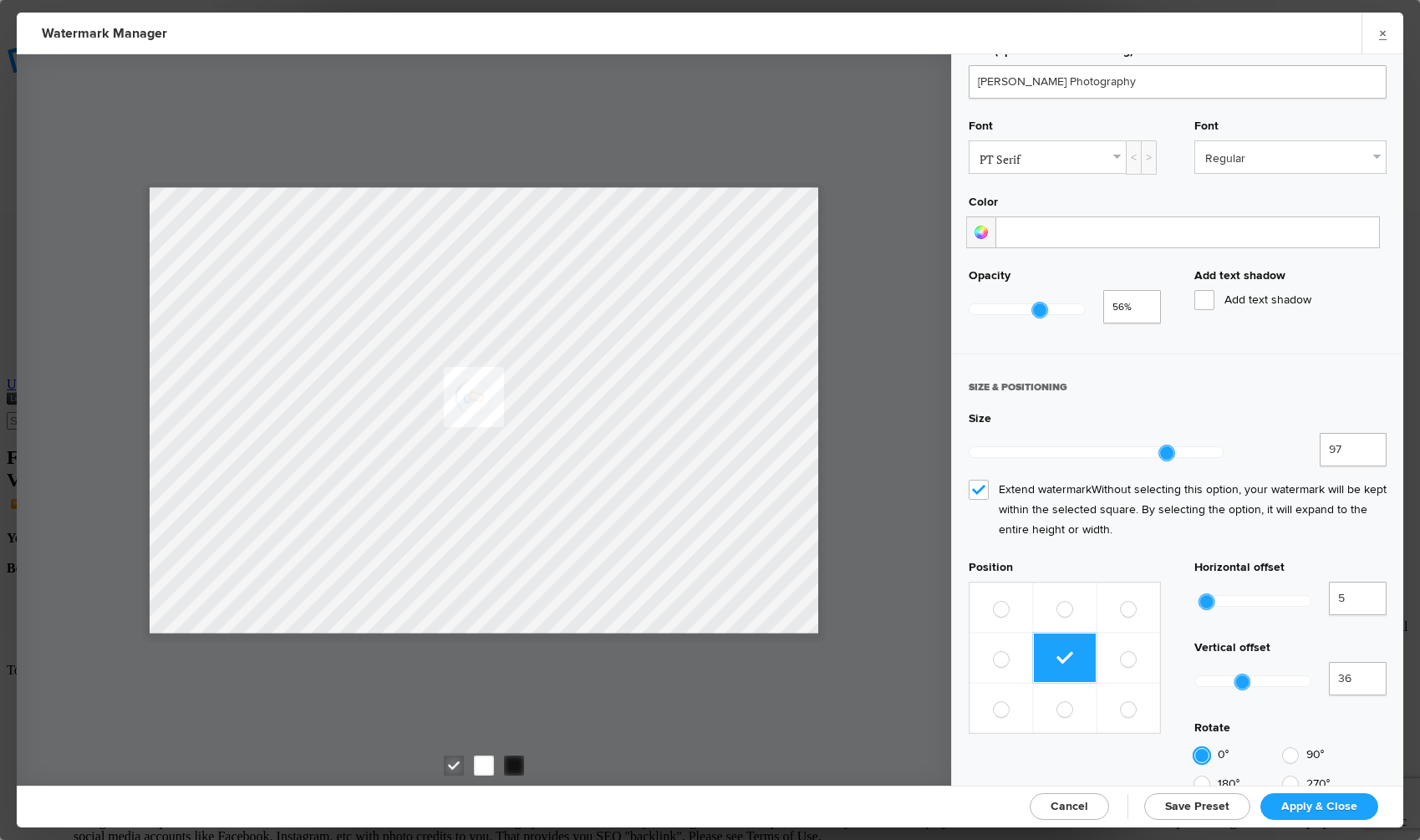
click at [1163, 446] on div at bounding box center [1167, 453] width 15 height 15
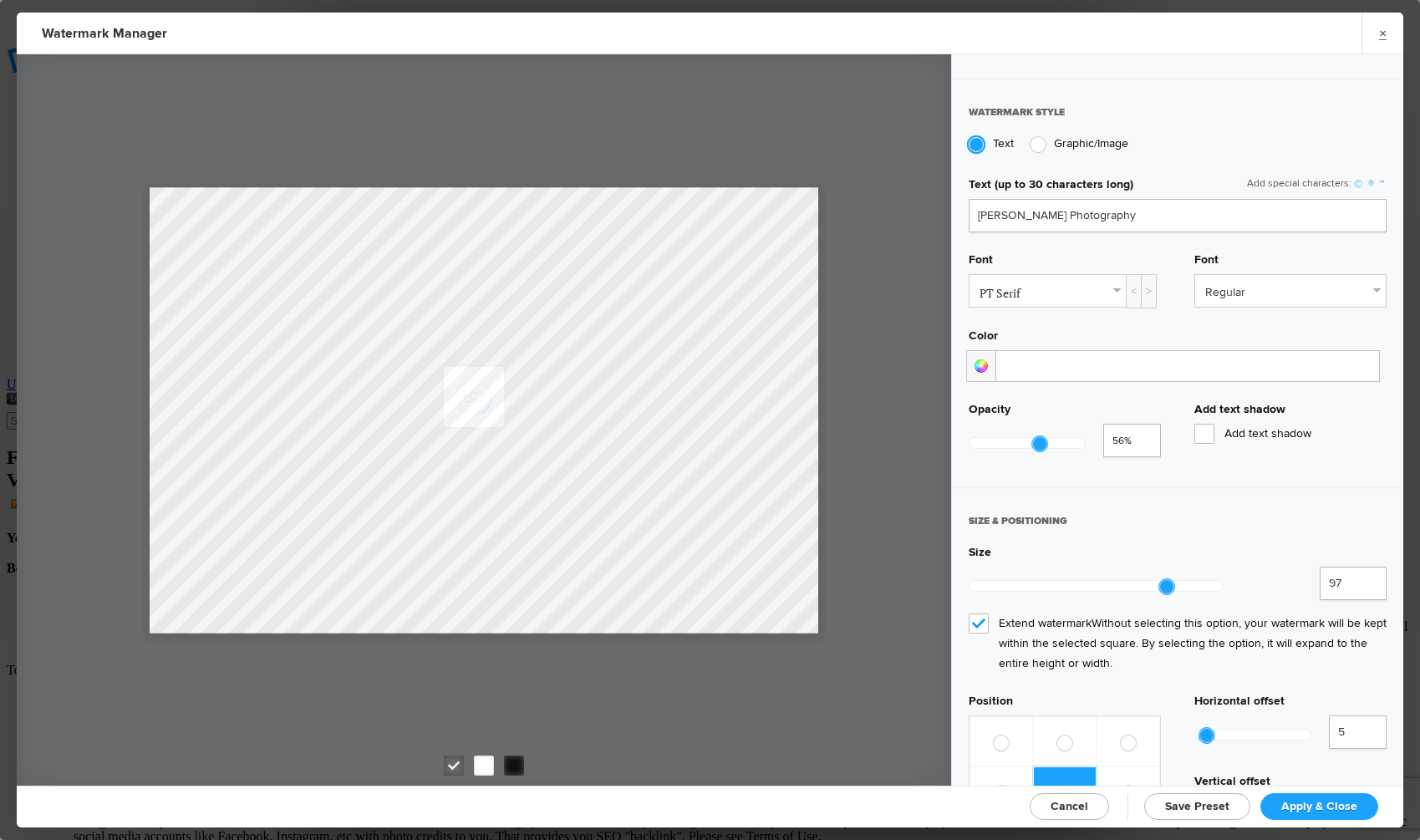
scroll to position [346, 0]
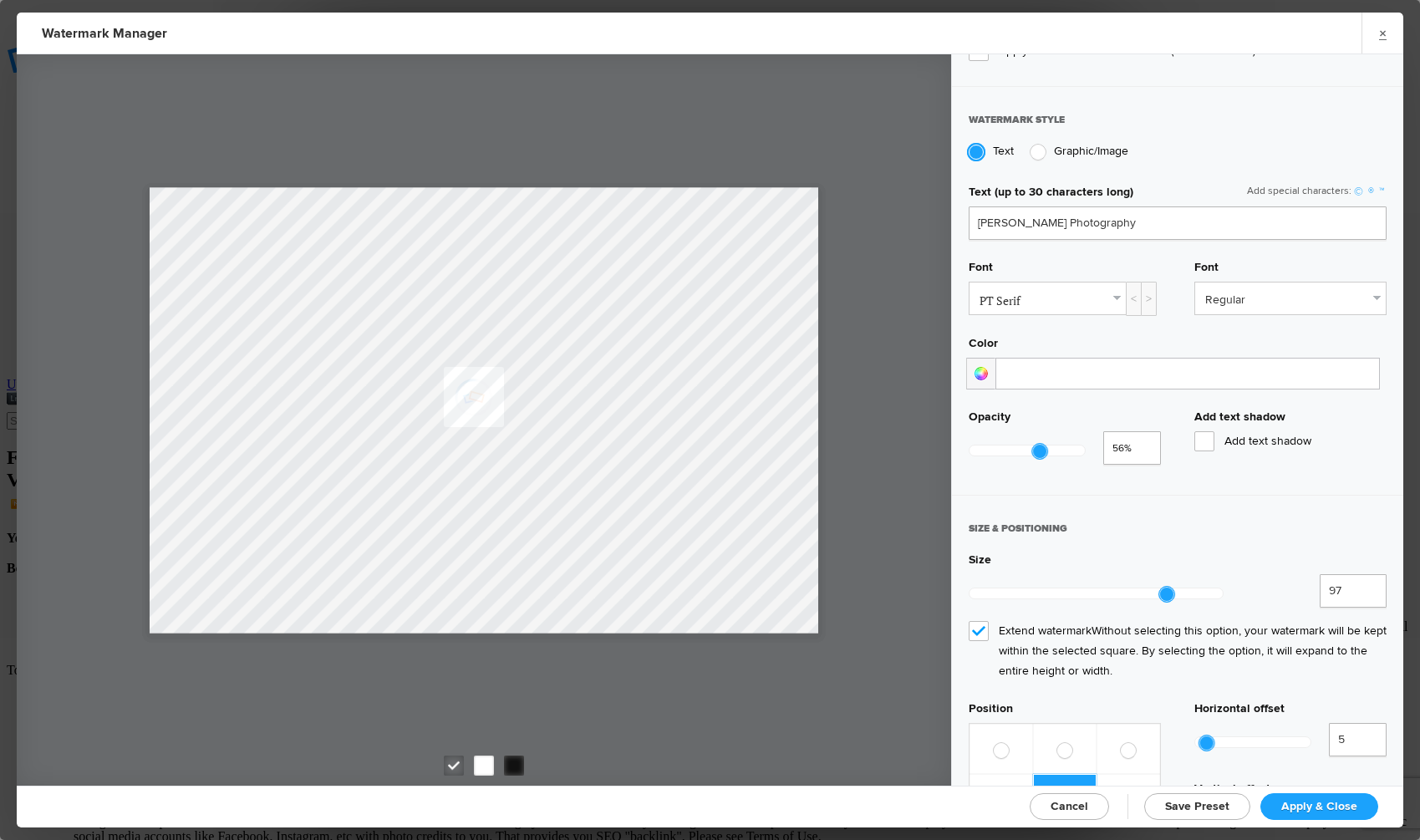
click at [983, 369] on div at bounding box center [981, 373] width 30 height 31
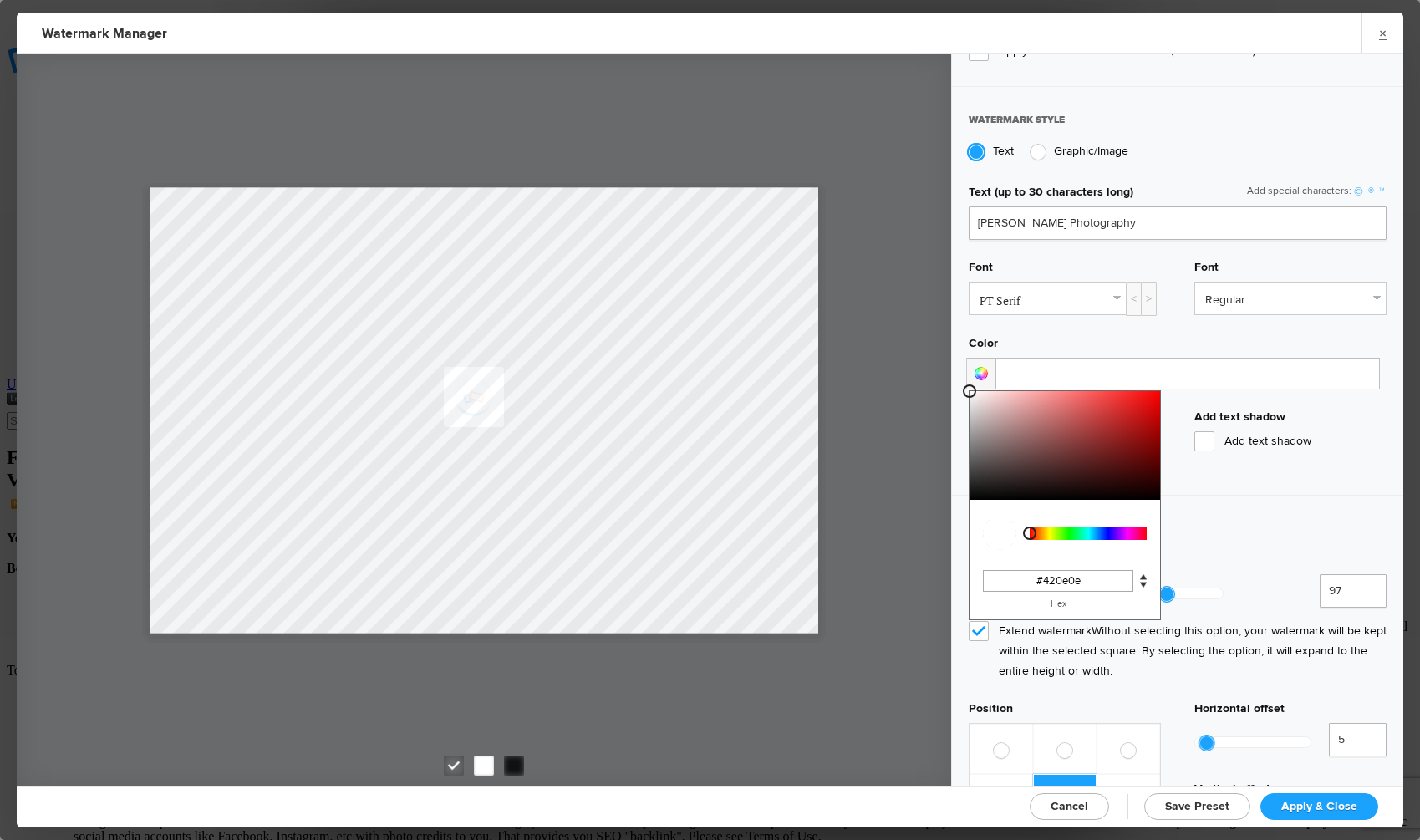
click at [1118, 467] on div at bounding box center [1065, 446] width 191 height 108
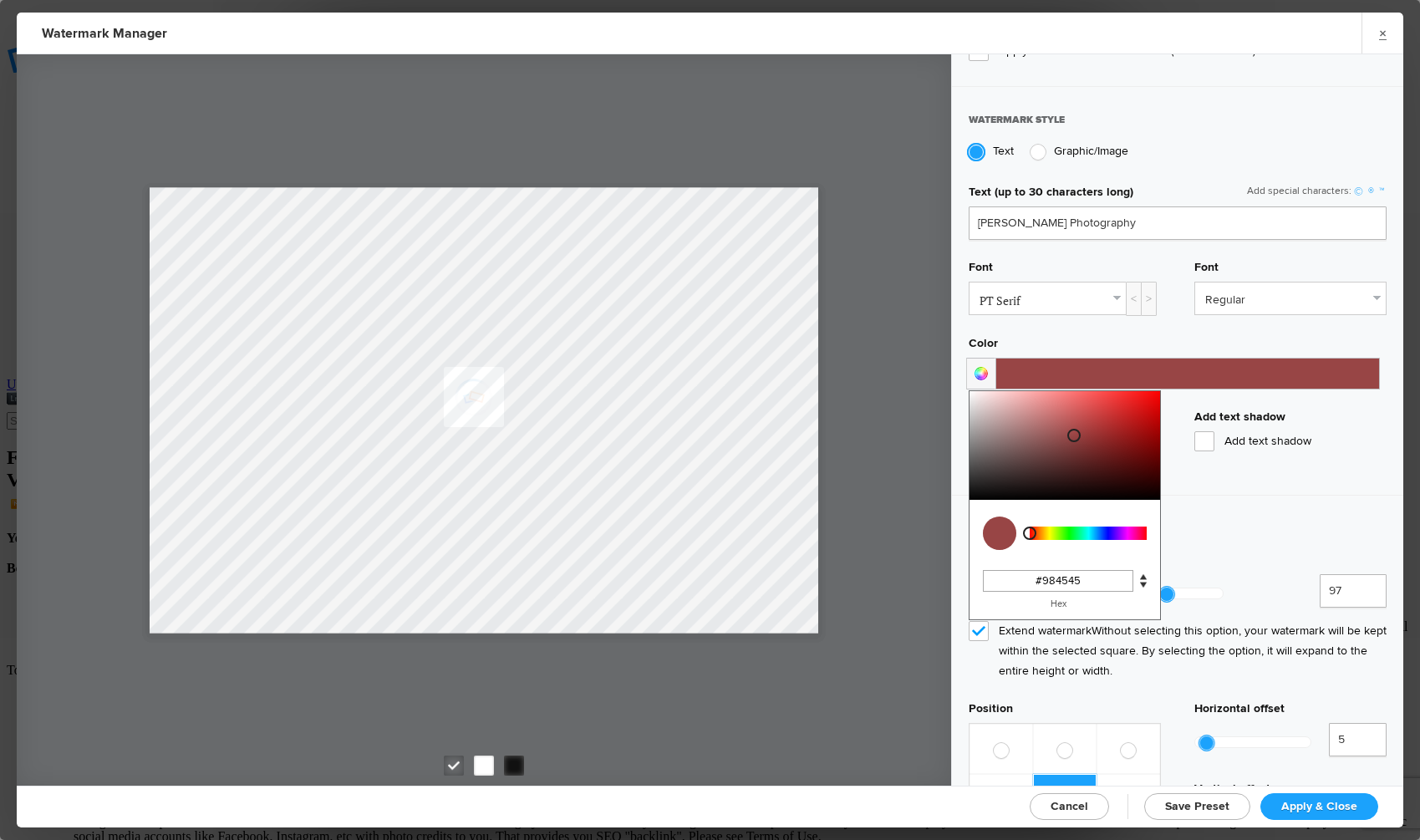
click at [1073, 431] on div at bounding box center [1065, 446] width 191 height 108
click at [1039, 410] on div at bounding box center [1065, 446] width 191 height 108
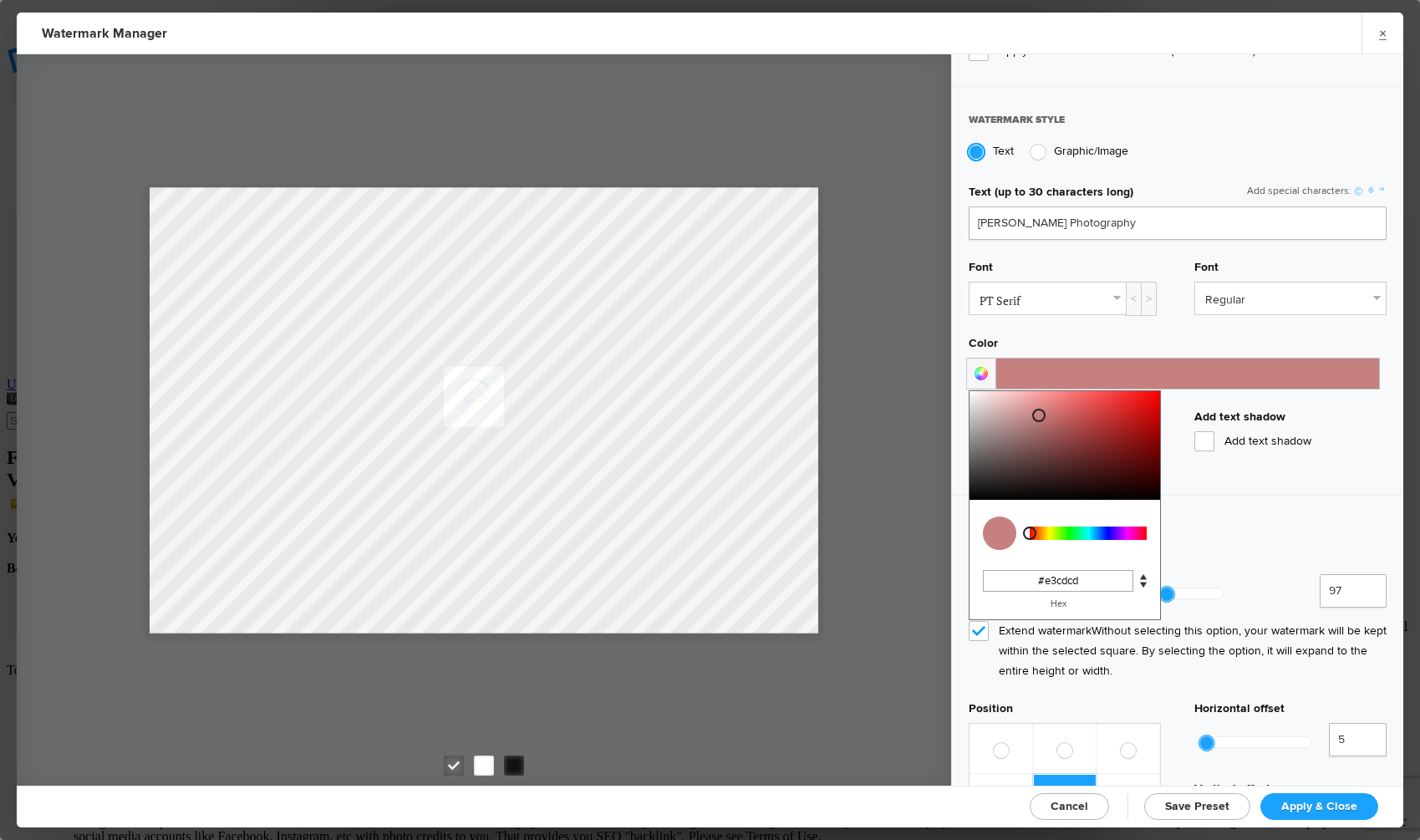
click at [988, 398] on div at bounding box center [1065, 446] width 191 height 108
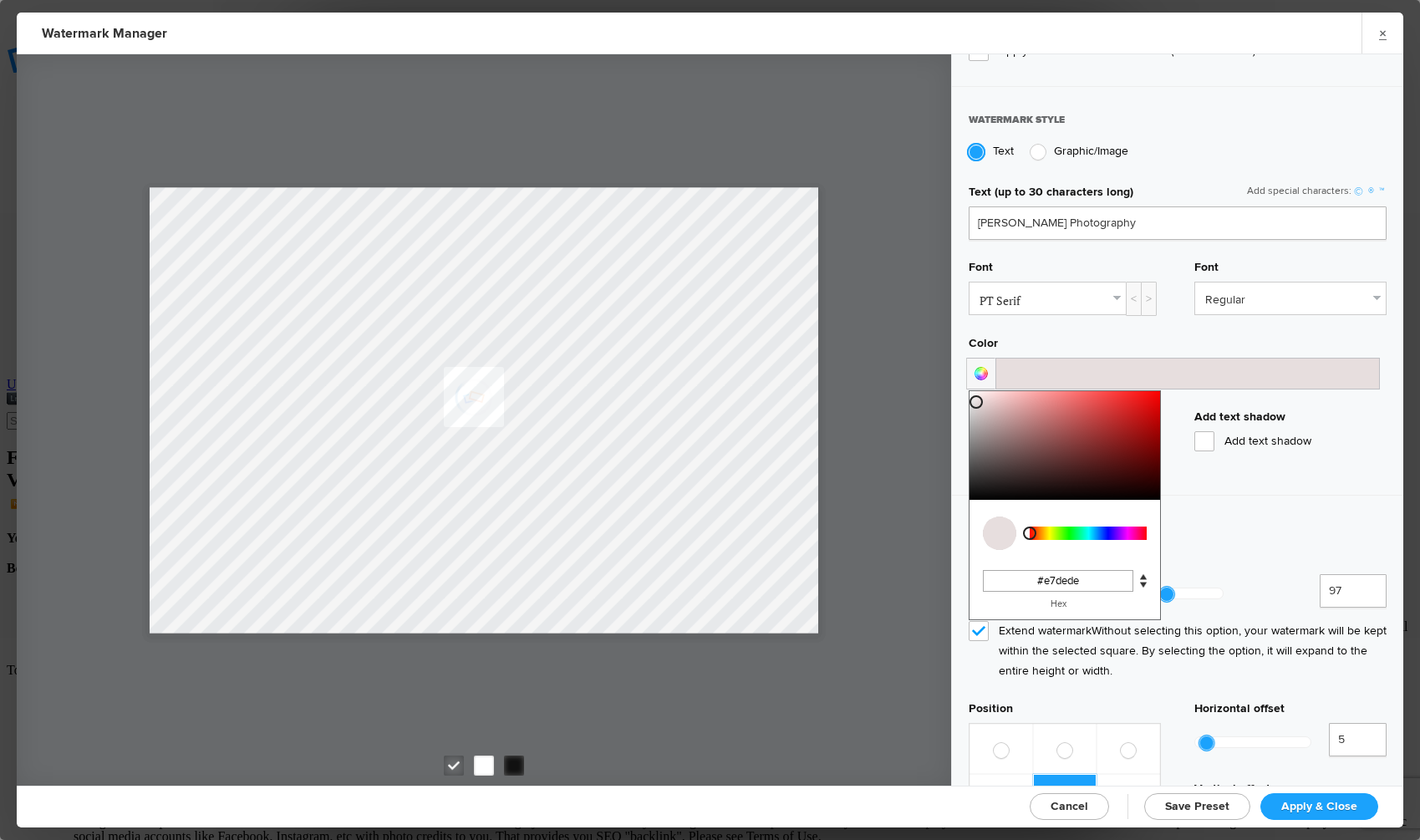
click at [977, 397] on div at bounding box center [1065, 446] width 191 height 108
click at [981, 416] on div at bounding box center [1065, 446] width 191 height 108
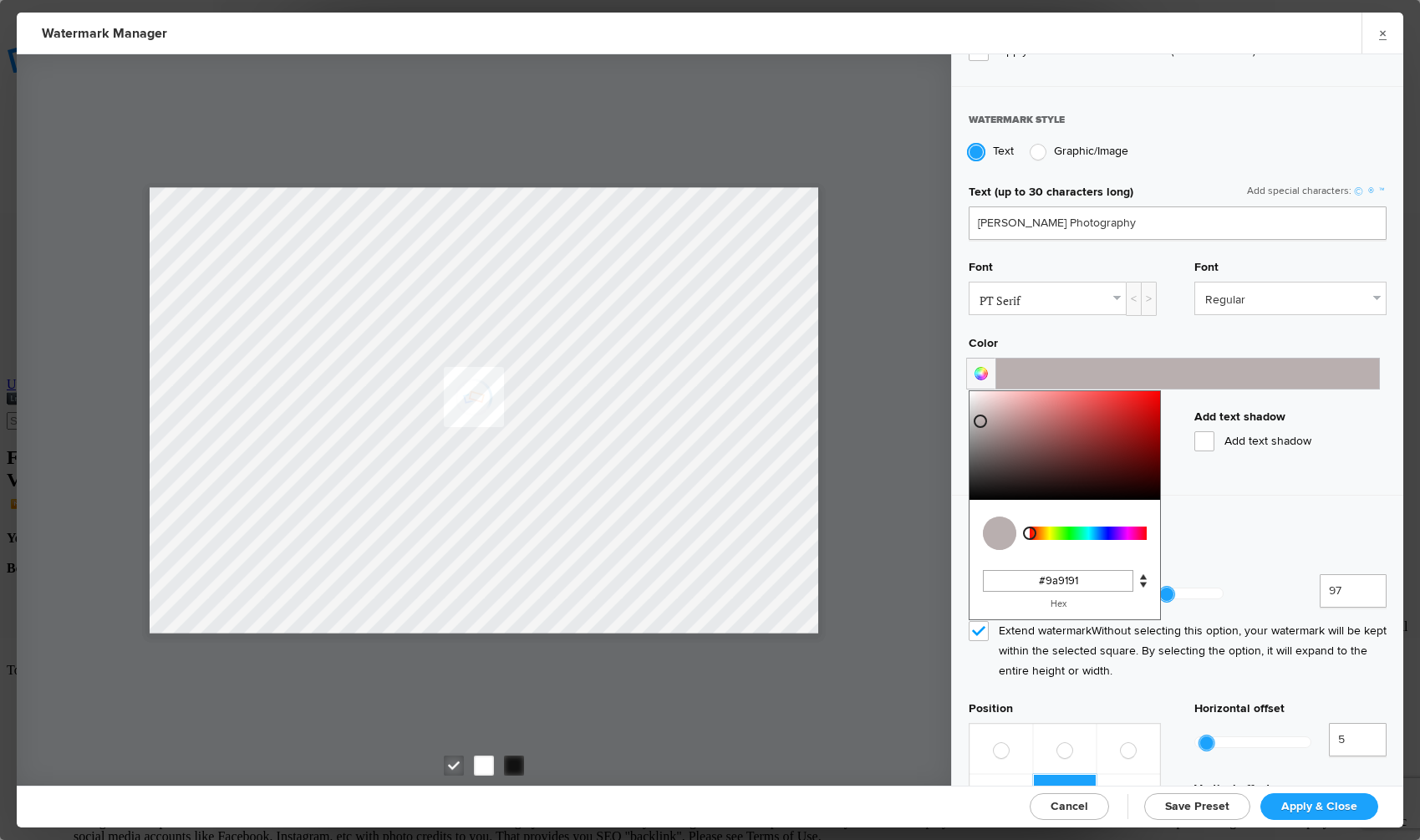
click at [981, 430] on div at bounding box center [1065, 446] width 191 height 108
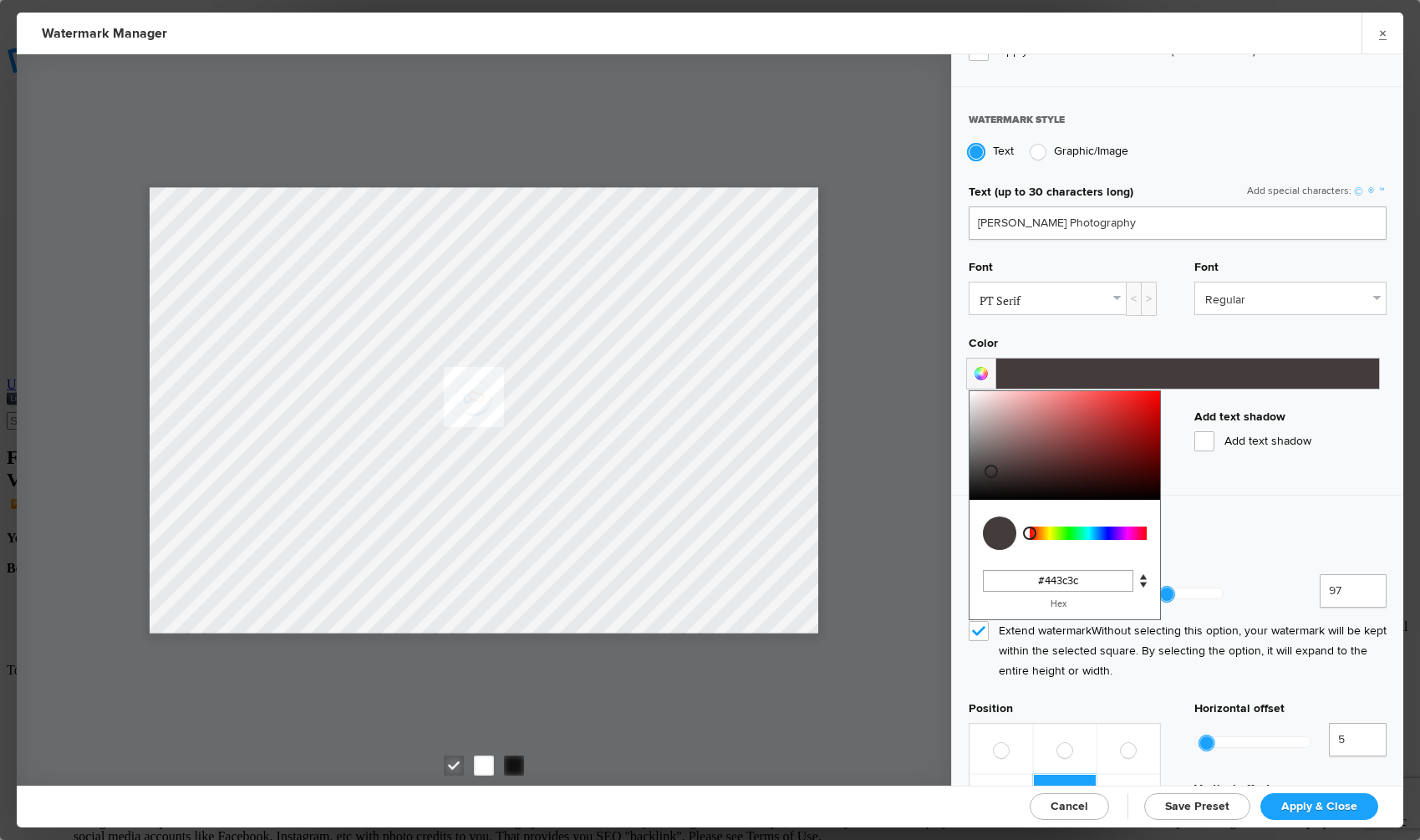
click at [992, 466] on div at bounding box center [1065, 446] width 191 height 108
click at [1018, 478] on div at bounding box center [1065, 446] width 191 height 108
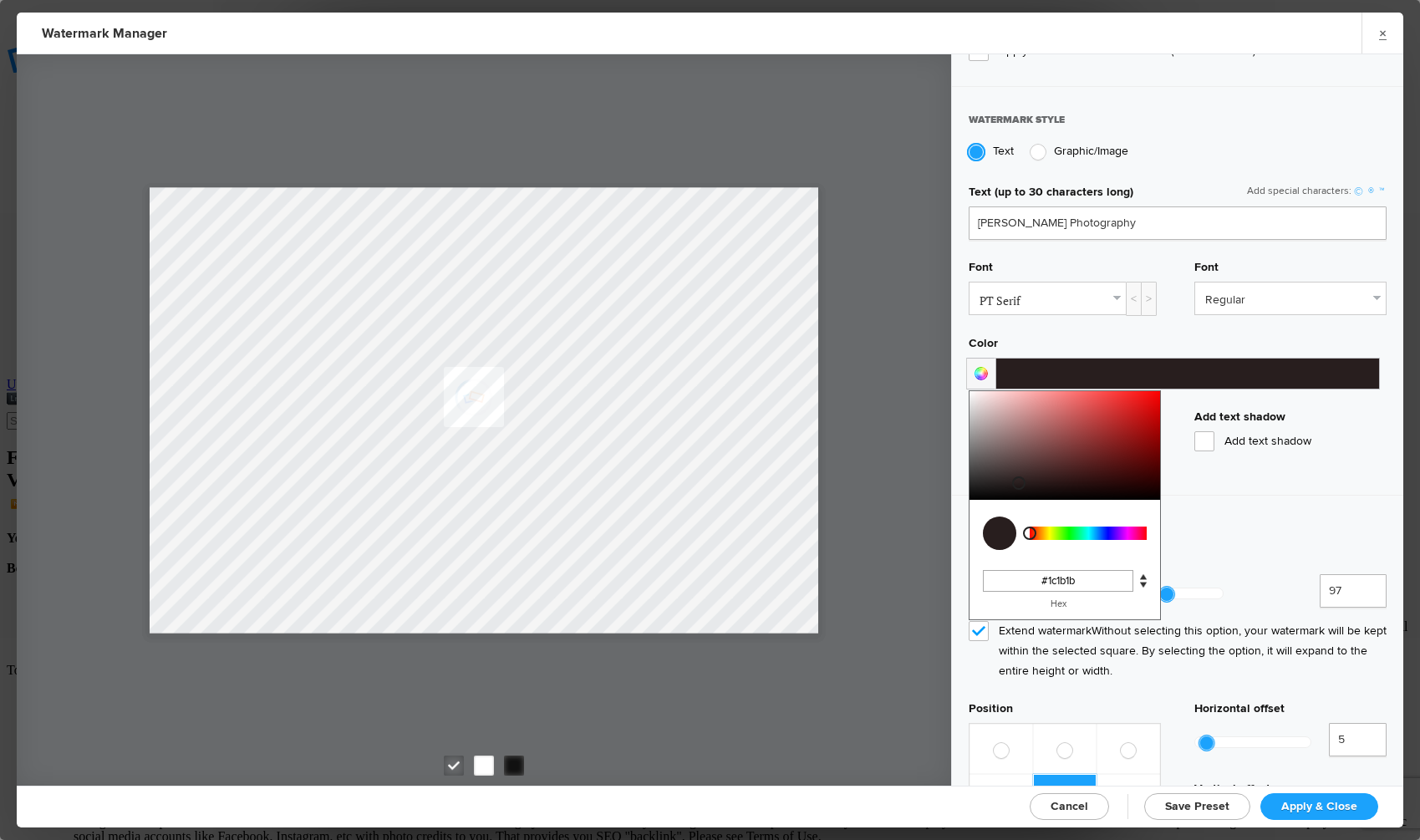
click at [977, 483] on div at bounding box center [1065, 446] width 191 height 108
type input "#1e0f0f"
click at [1068, 482] on div at bounding box center [1065, 446] width 191 height 108
click at [1110, 295] on link "PT Serif" at bounding box center [1048, 298] width 156 height 31
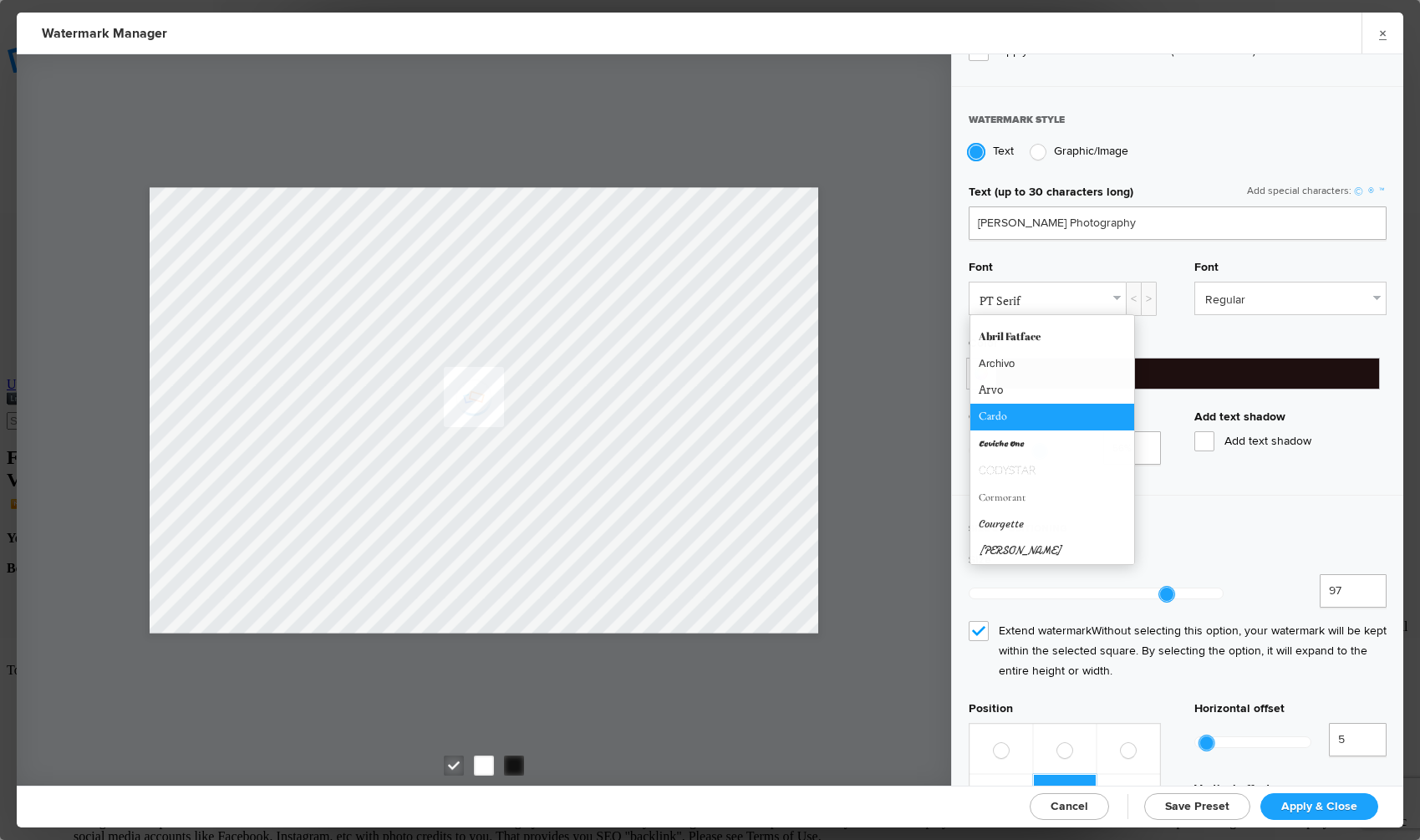
click at [1009, 411] on link "Cardo" at bounding box center [1052, 417] width 164 height 27
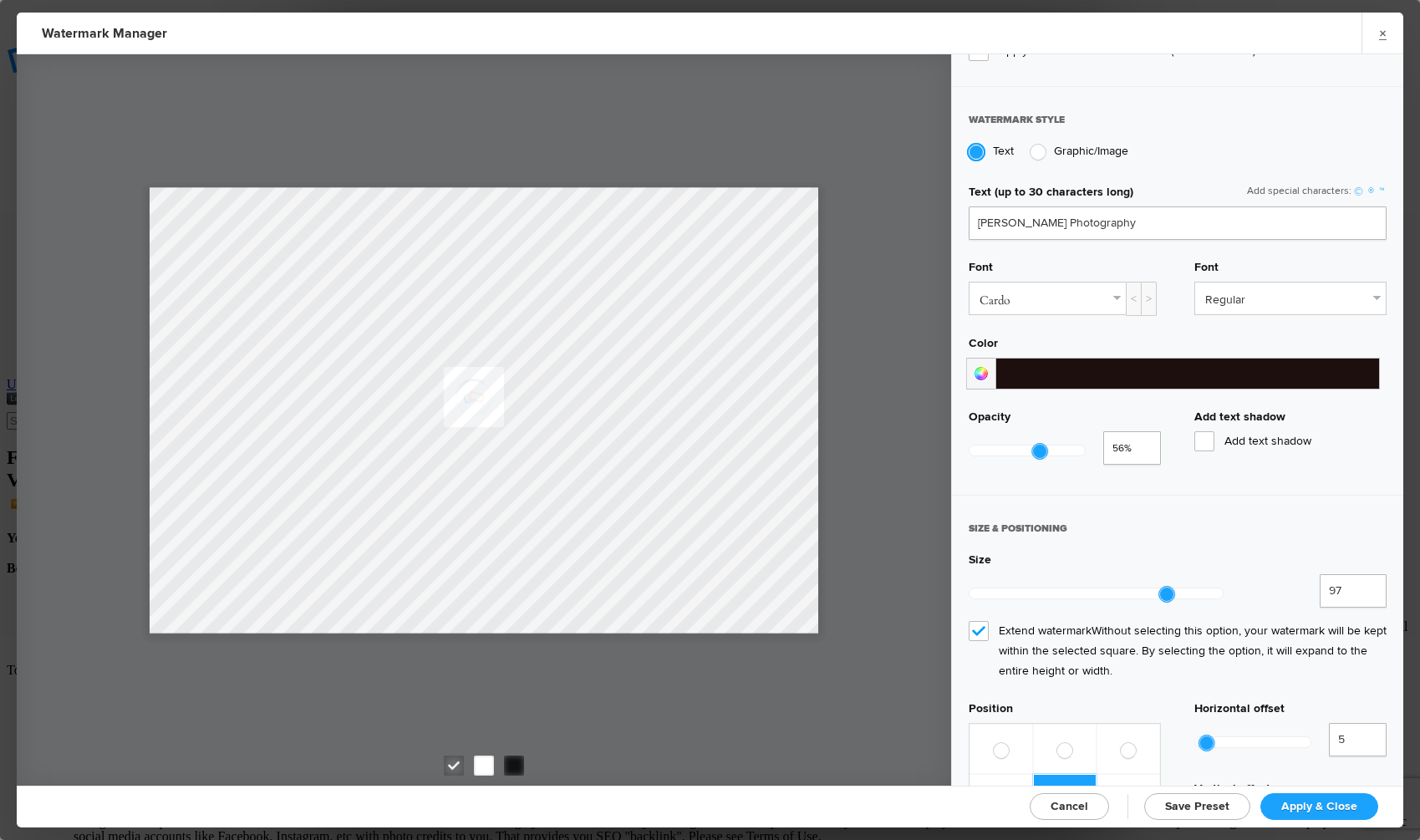
click at [1116, 294] on link "Cardo" at bounding box center [1048, 298] width 156 height 31
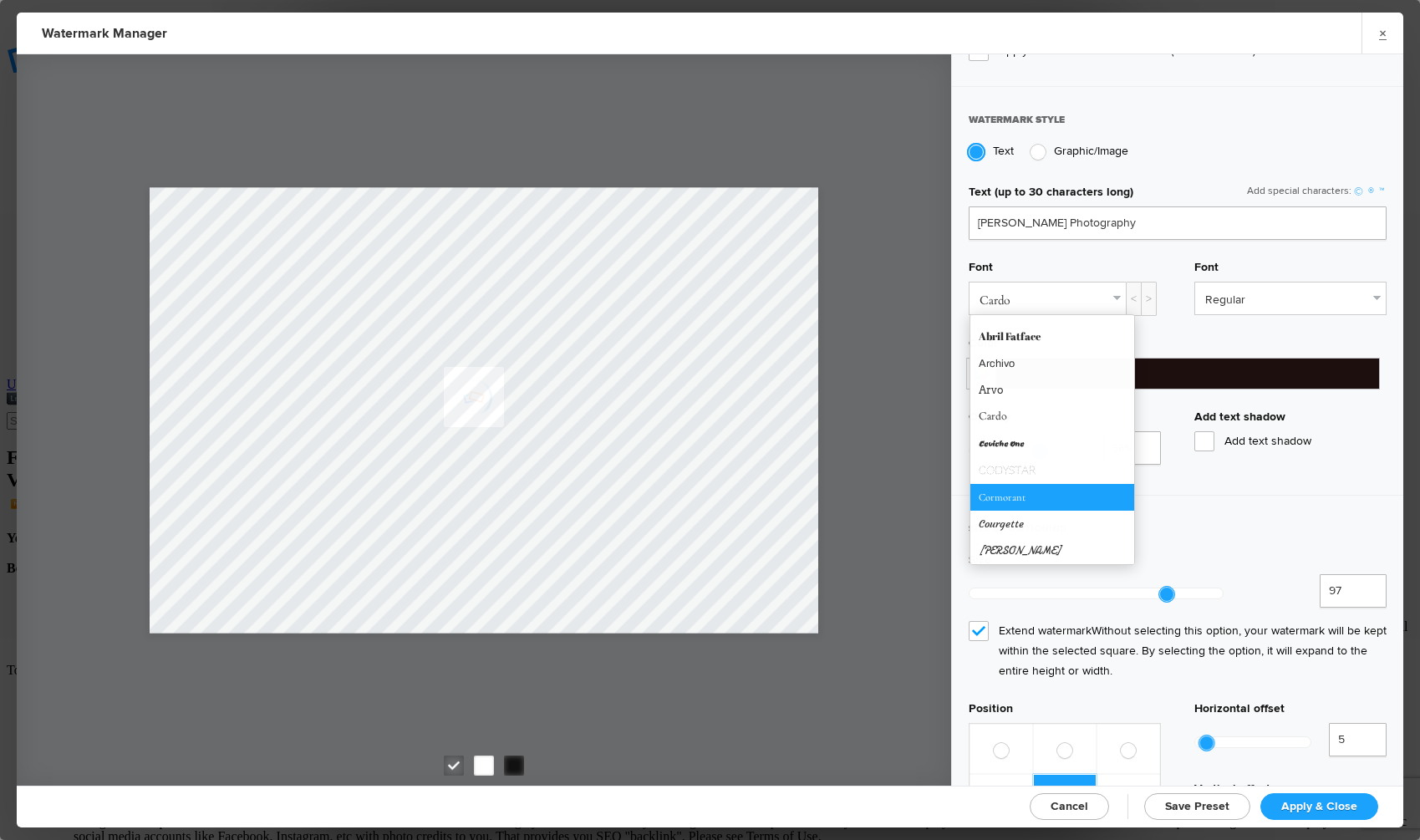
click at [1039, 501] on link "Cormorant" at bounding box center [1052, 498] width 164 height 27
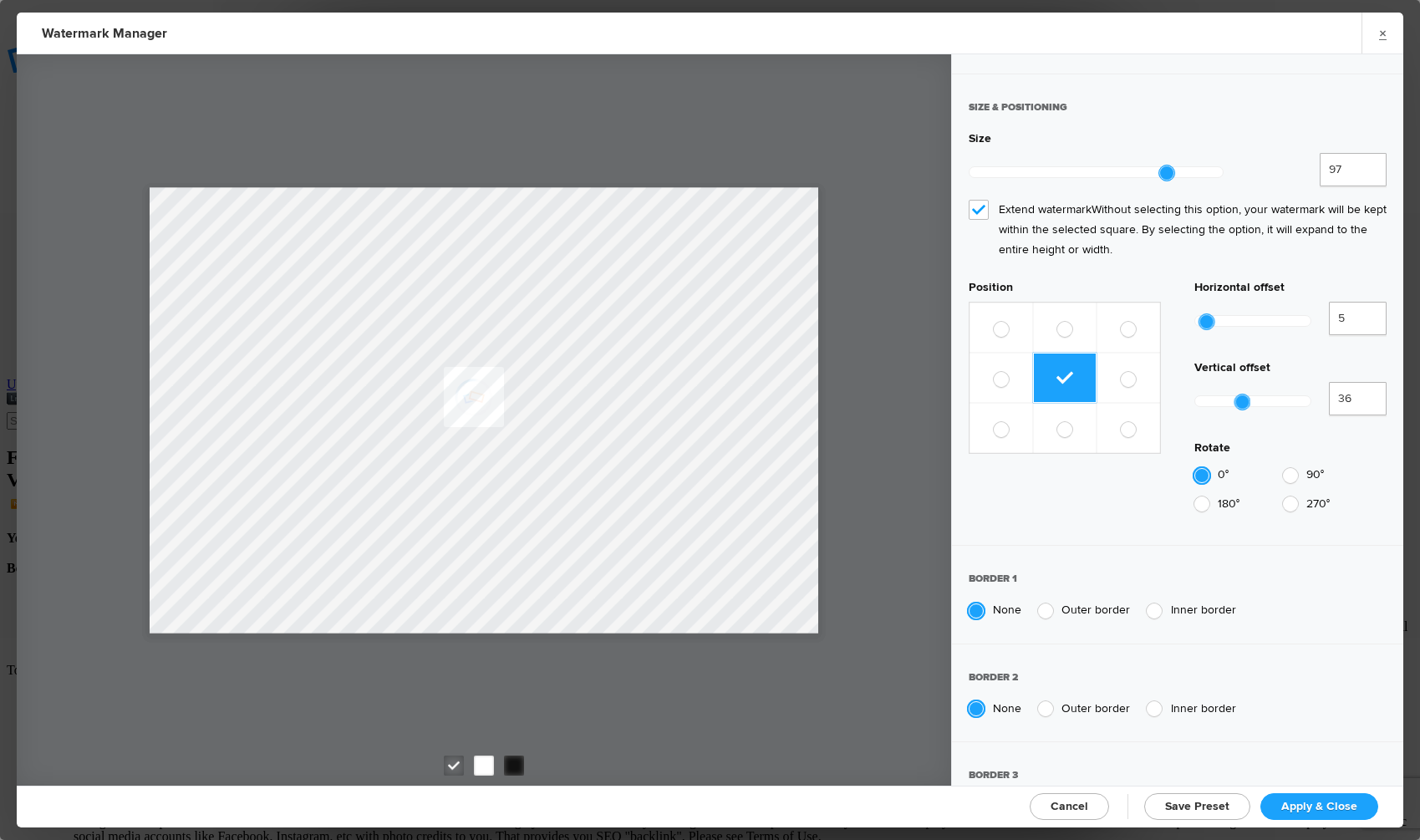
scroll to position [798, 0]
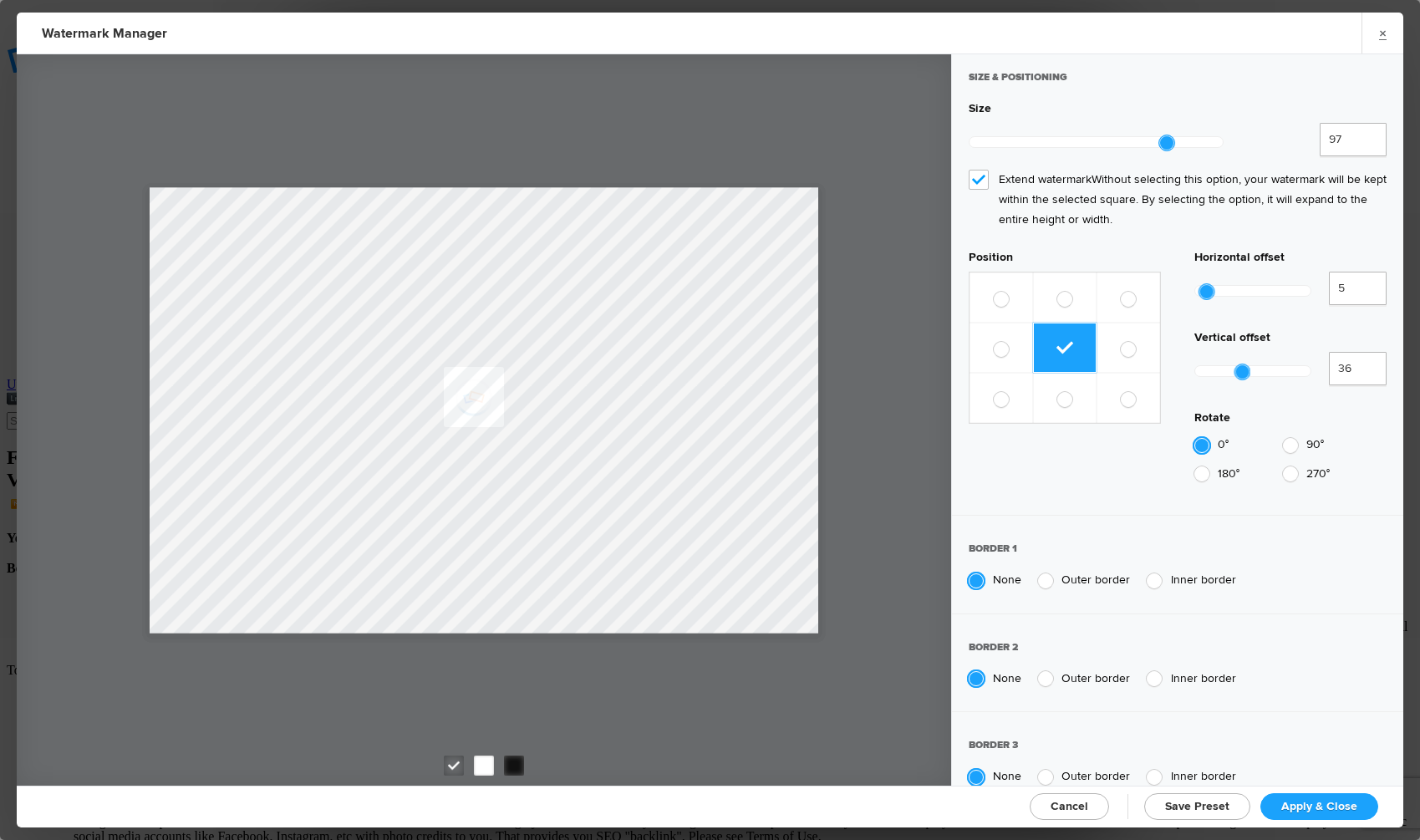
click at [1224, 801] on span "Save Preset" at bounding box center [1198, 806] width 64 height 14
select select
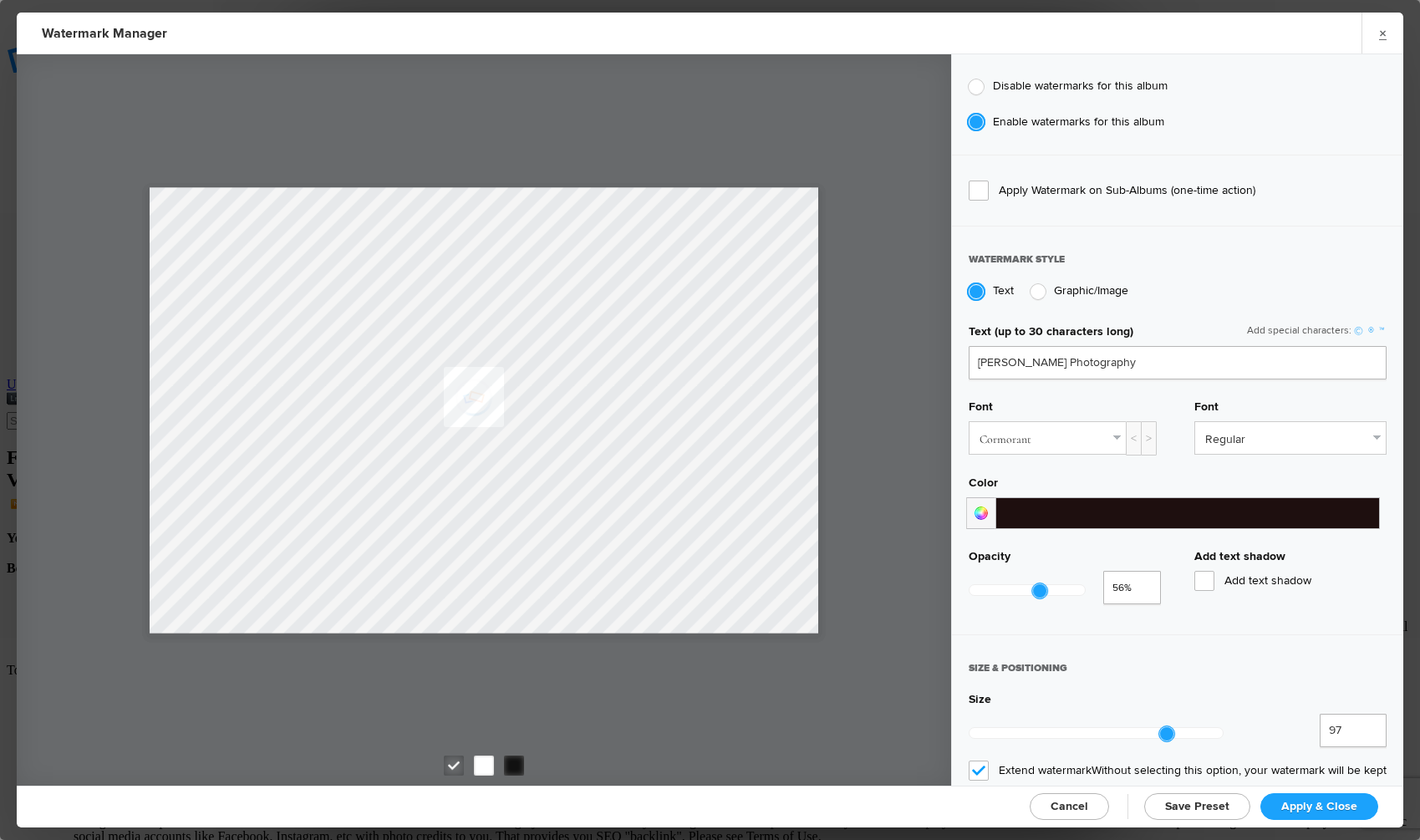
scroll to position [205, 0]
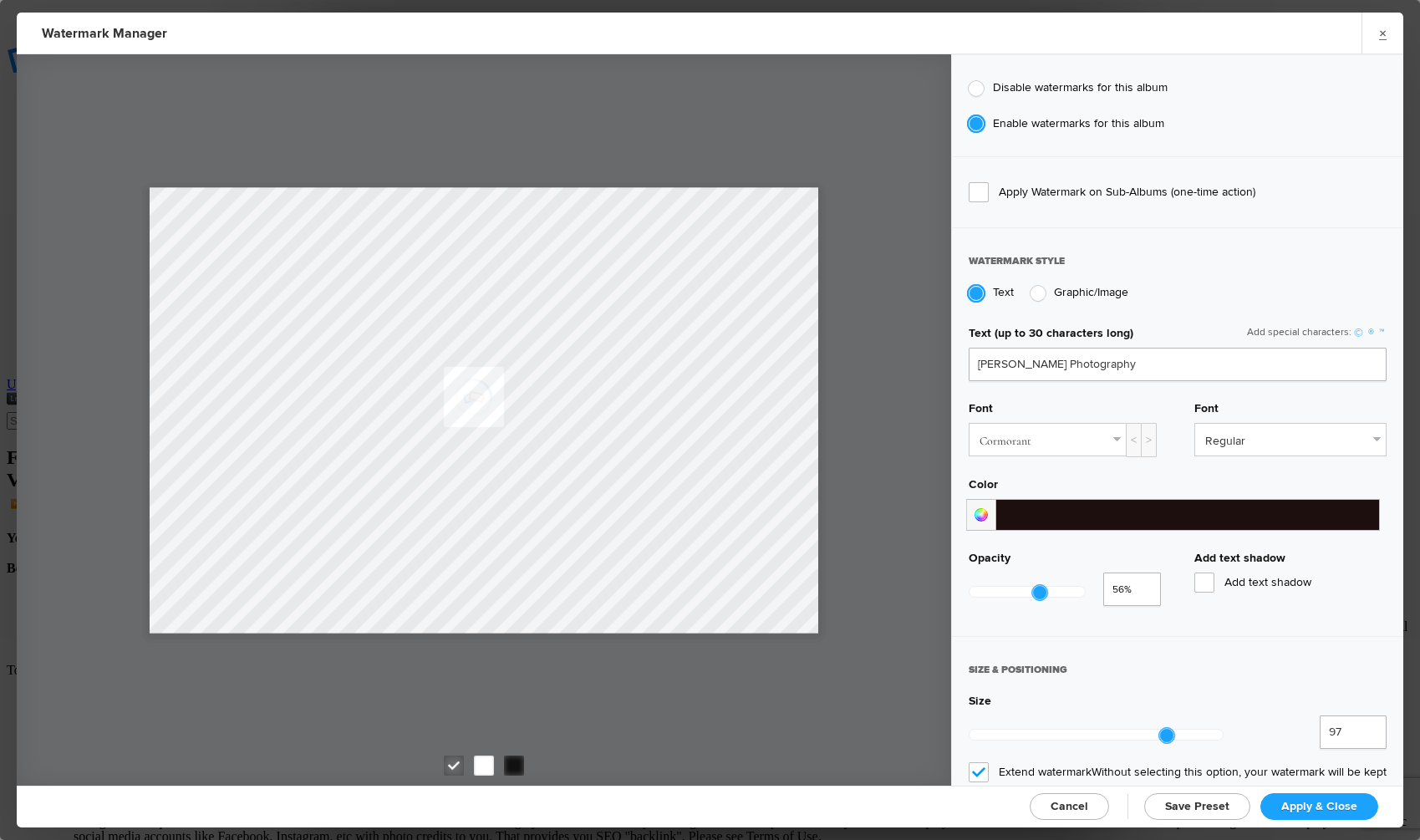
click at [978, 510] on div at bounding box center [981, 515] width 30 height 31
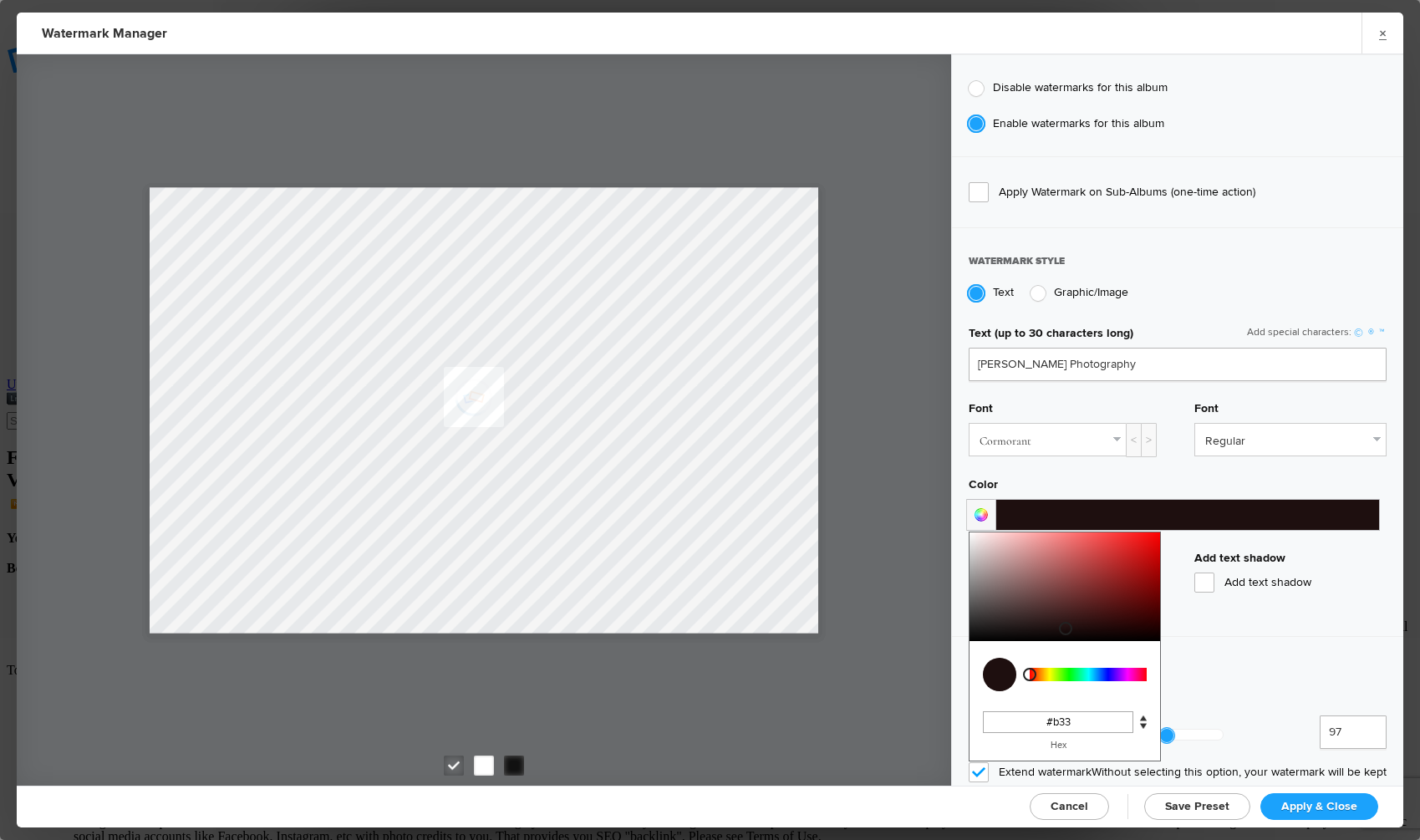
click at [1109, 557] on div at bounding box center [1065, 587] width 191 height 108
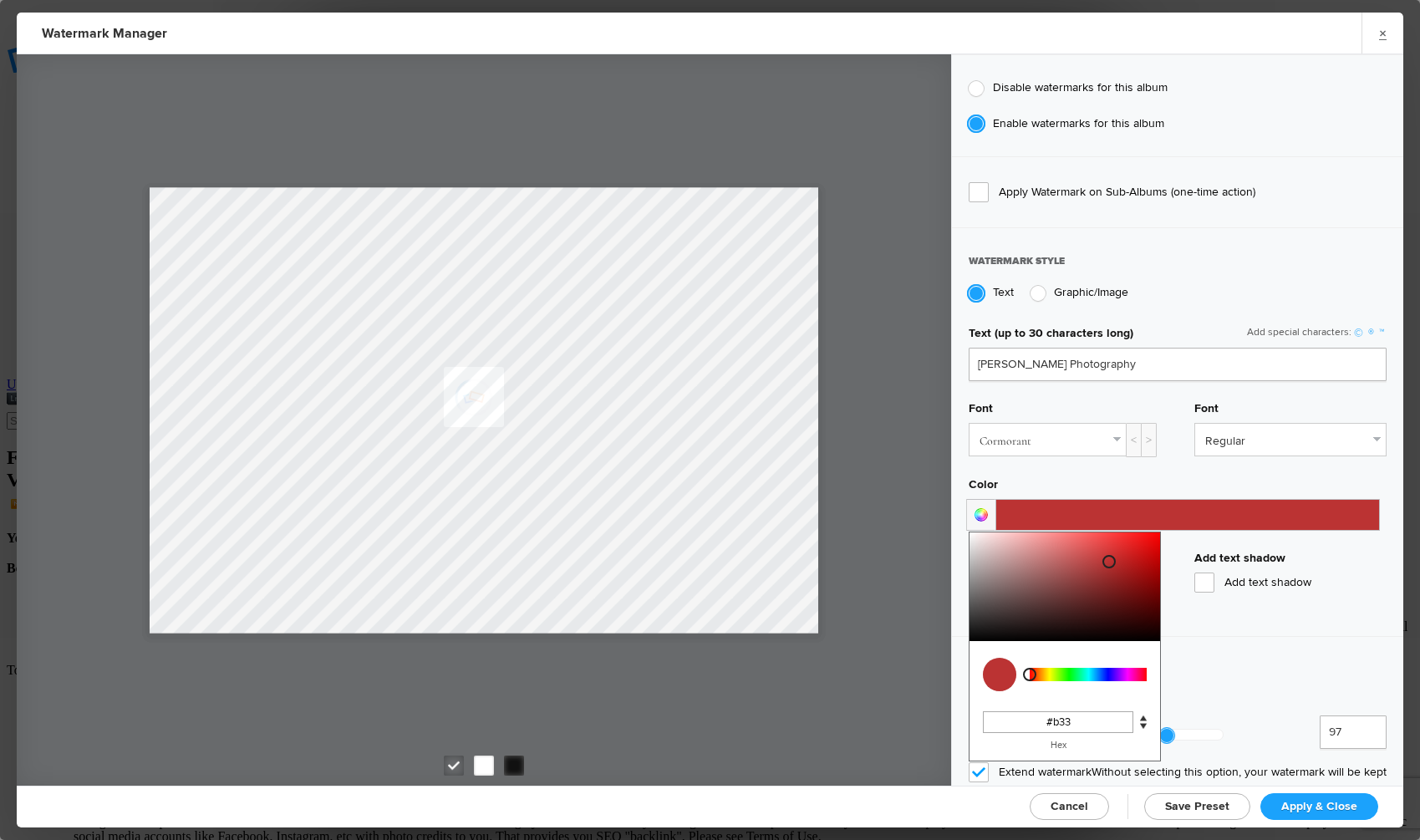
type input "#5b0e0e"
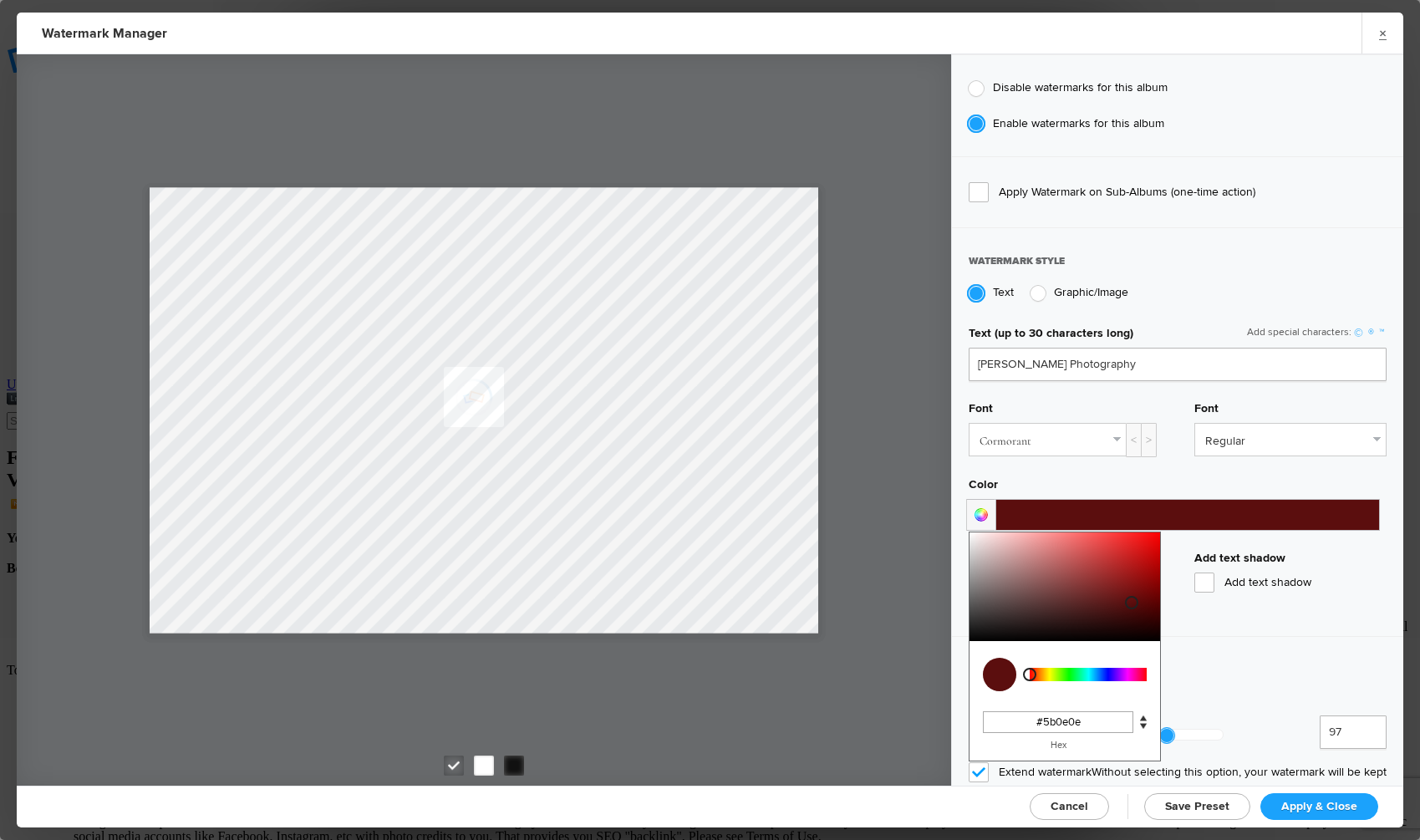
click at [1130, 598] on div at bounding box center [1065, 587] width 191 height 108
click at [1331, 802] on span "Apply & Close" at bounding box center [1320, 806] width 76 height 14
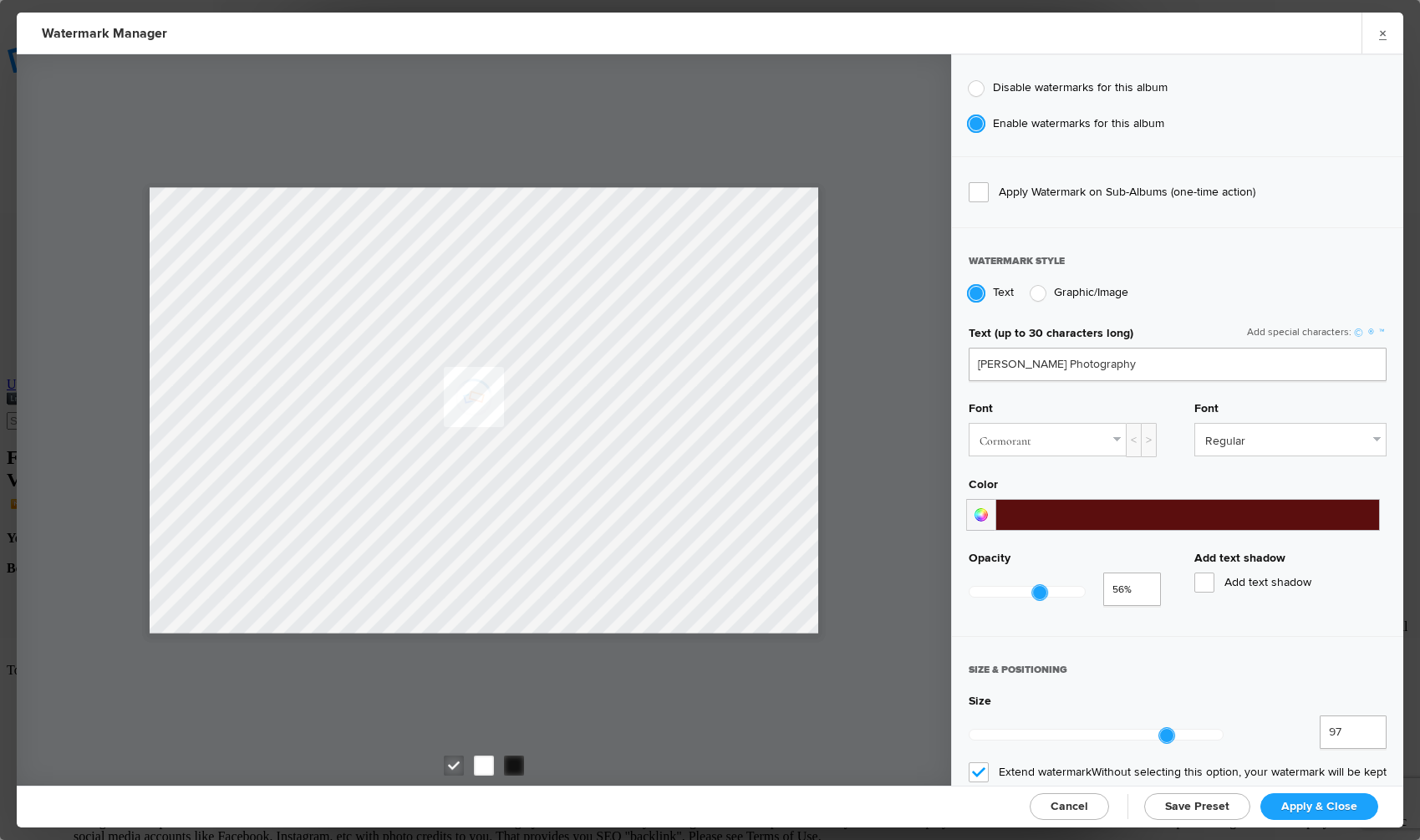
checkbox input "true"
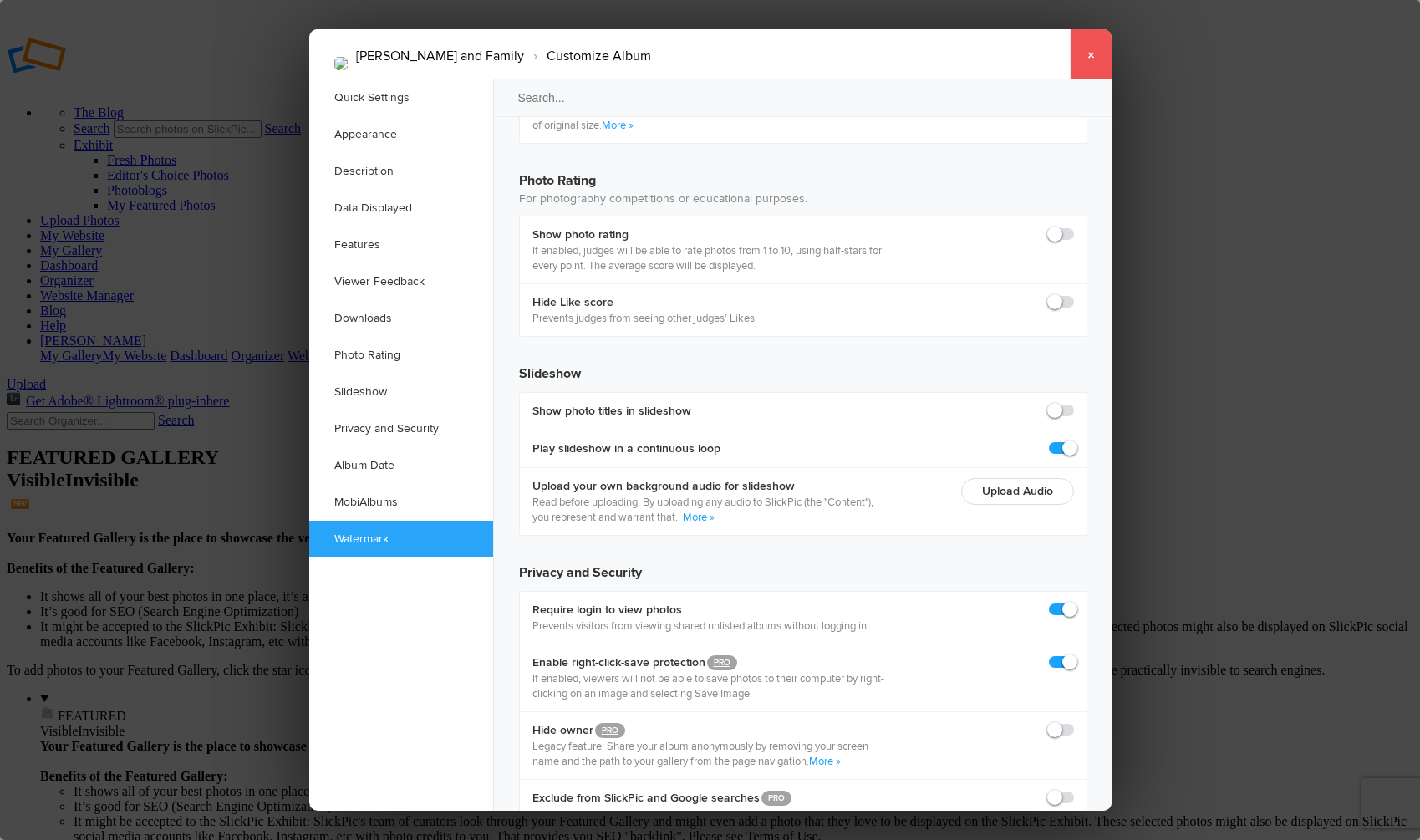
click at [1091, 47] on link "×" at bounding box center [1090, 54] width 42 height 50
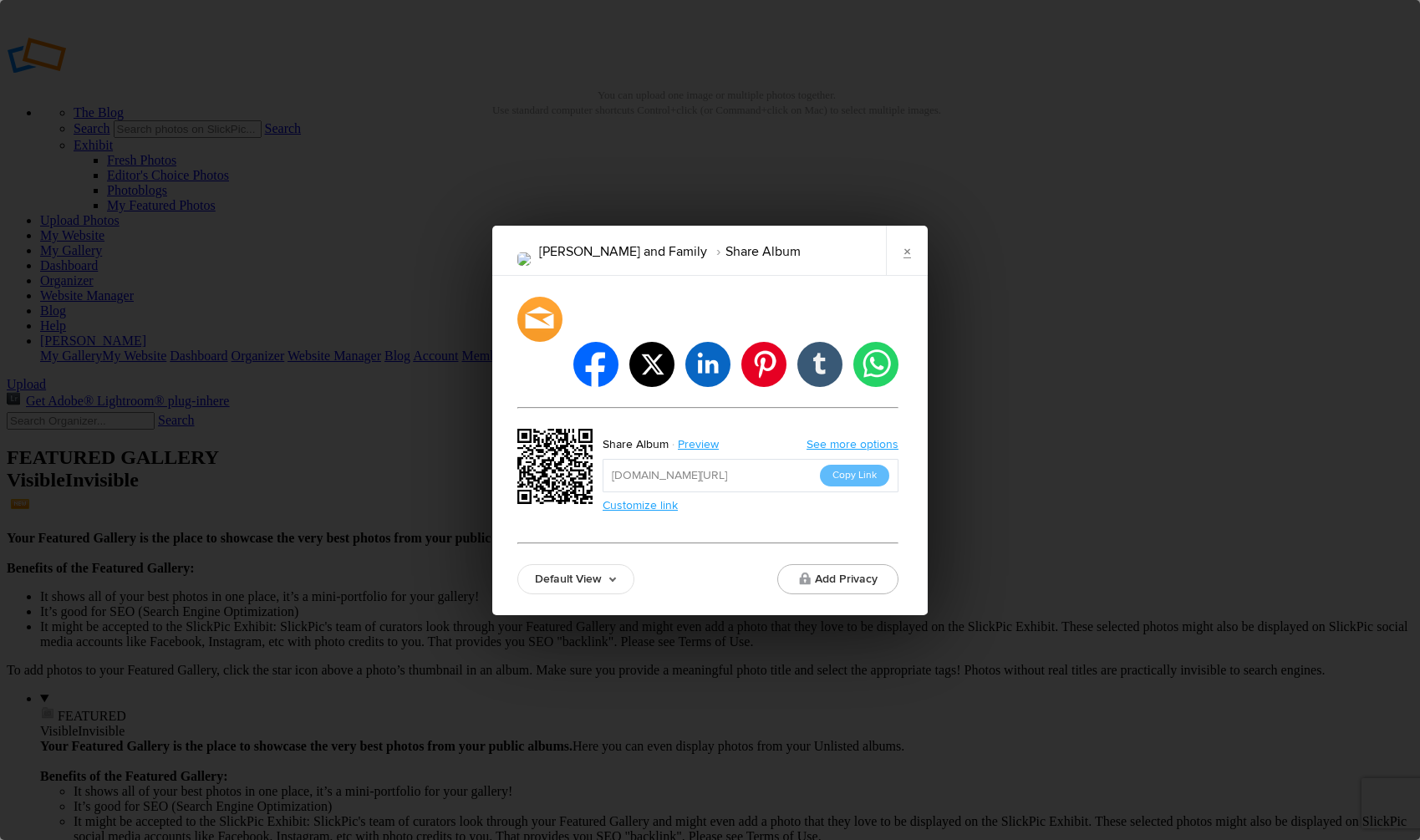
click at [868, 465] on button "Copy Link" at bounding box center [855, 476] width 70 height 22
click at [904, 271] on link "×" at bounding box center [906, 250] width 42 height 50
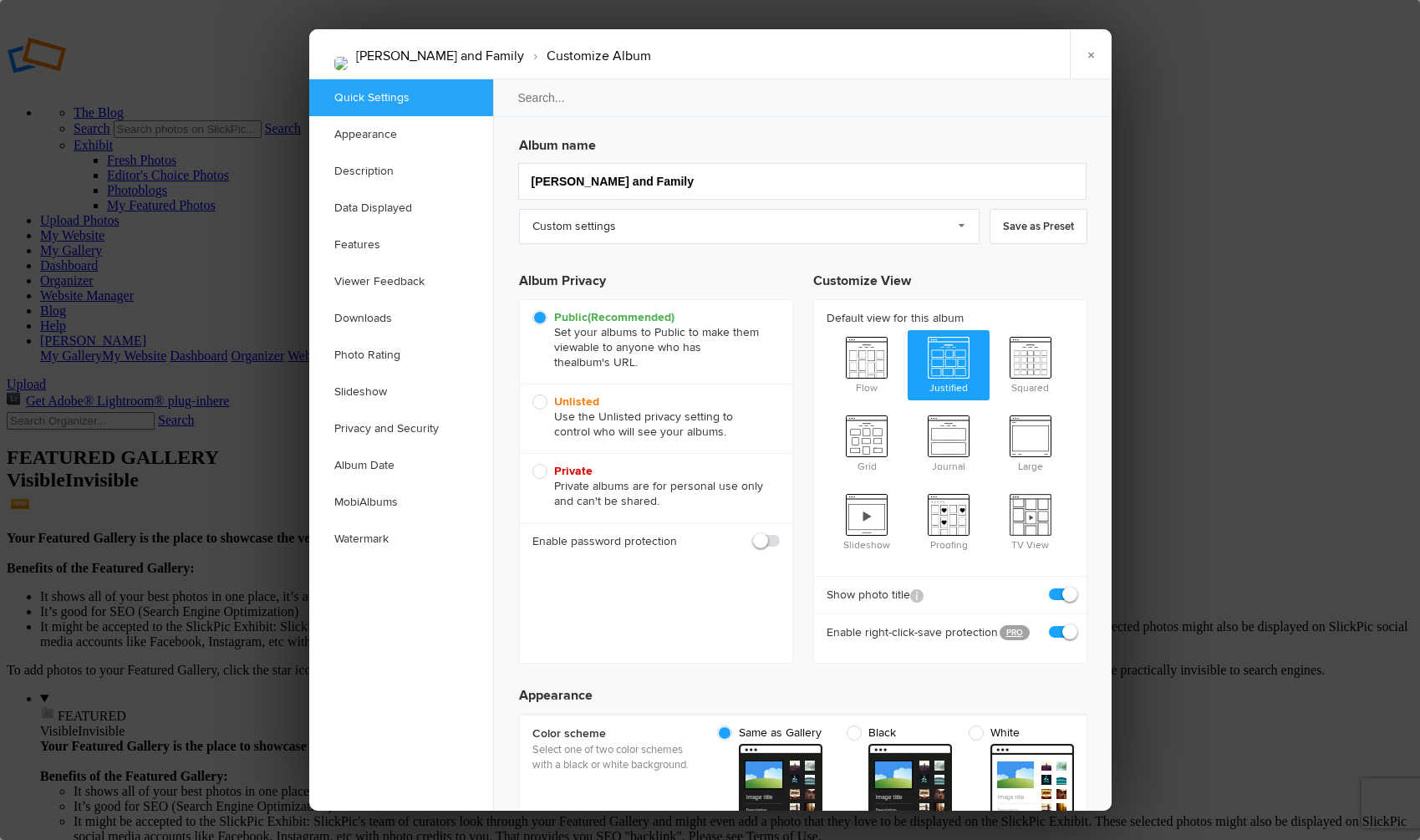
checkbox input "true"
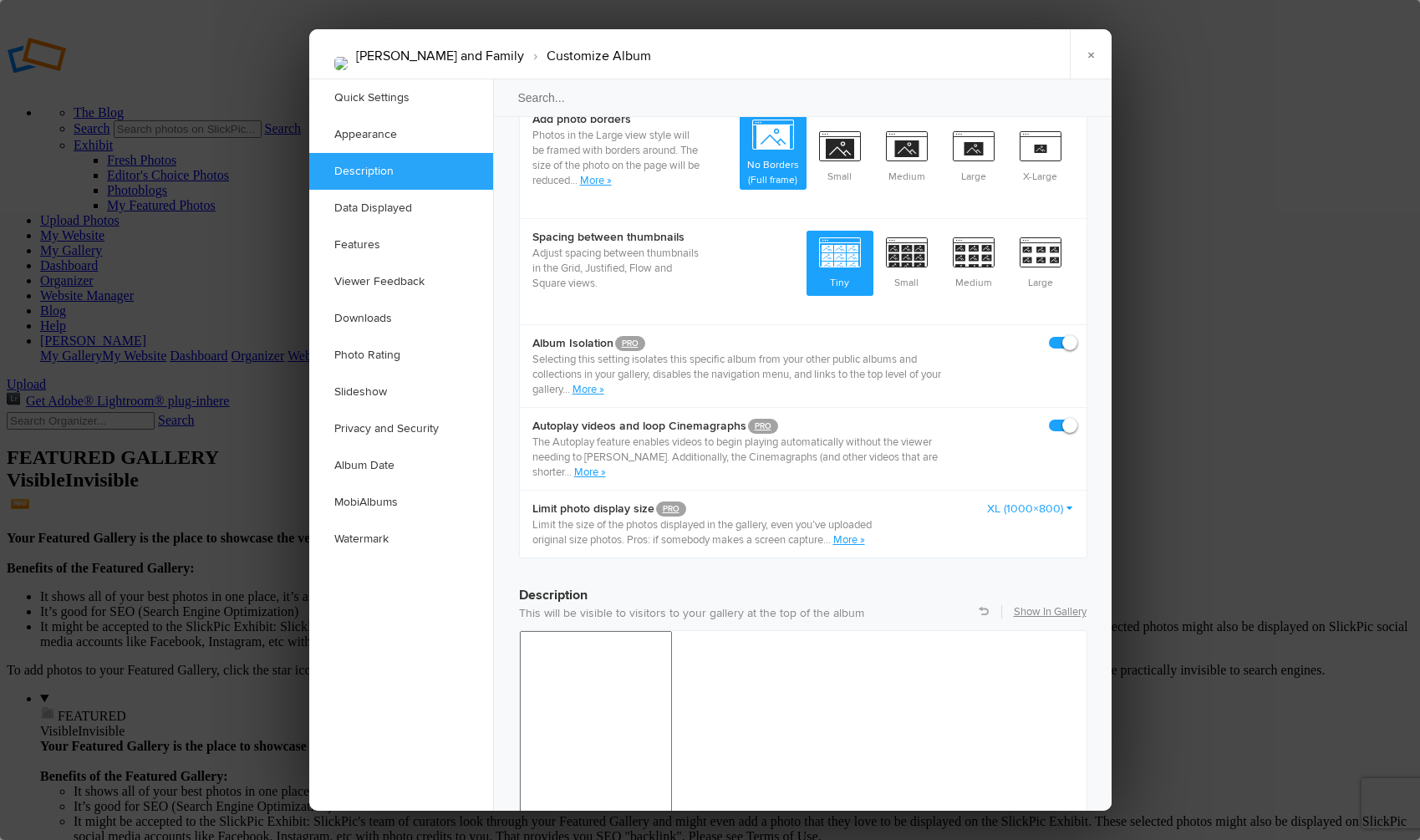
scroll to position [1022, 0]
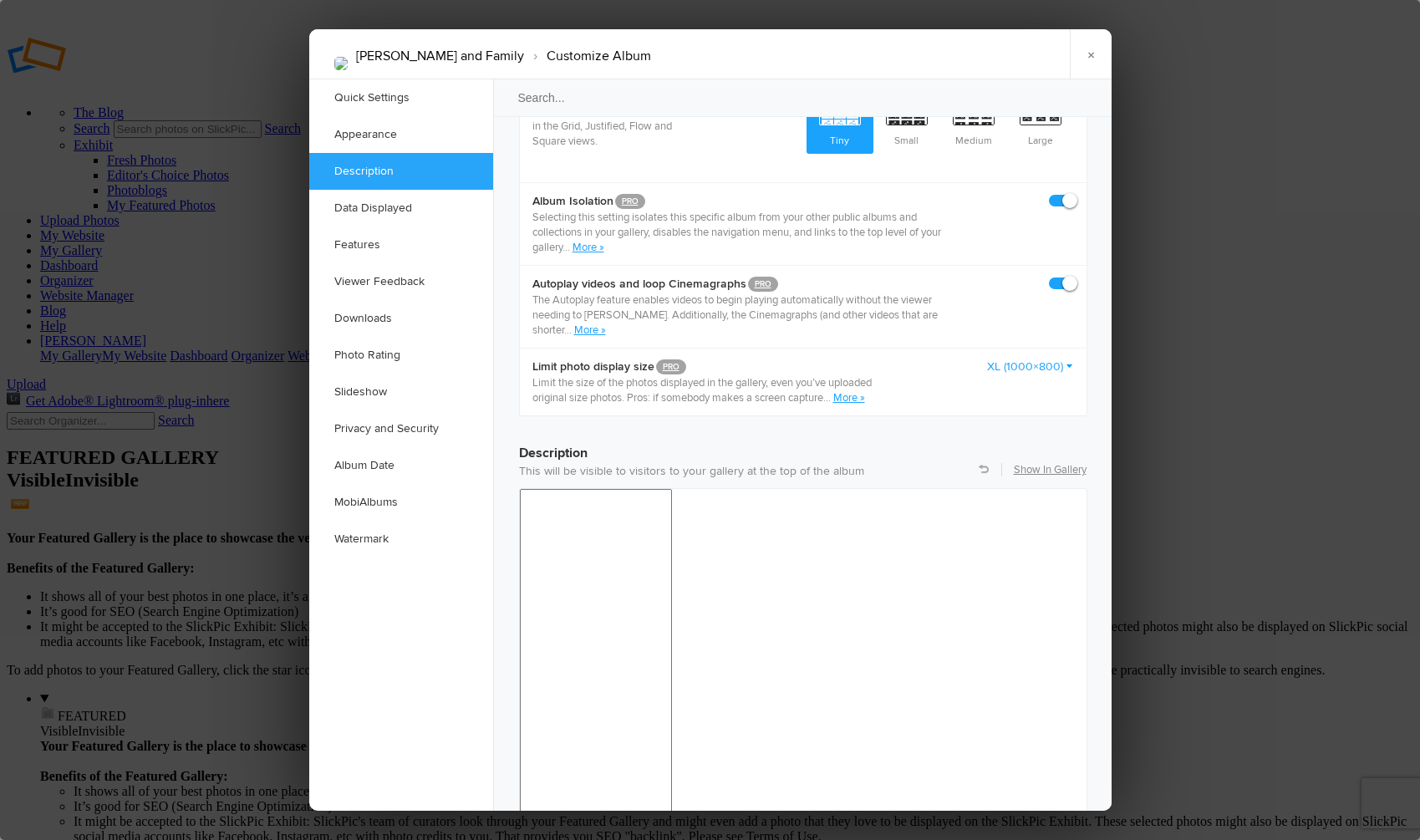
click at [1072, 359] on link "XL (1000×800)" at bounding box center [1031, 367] width 87 height 17
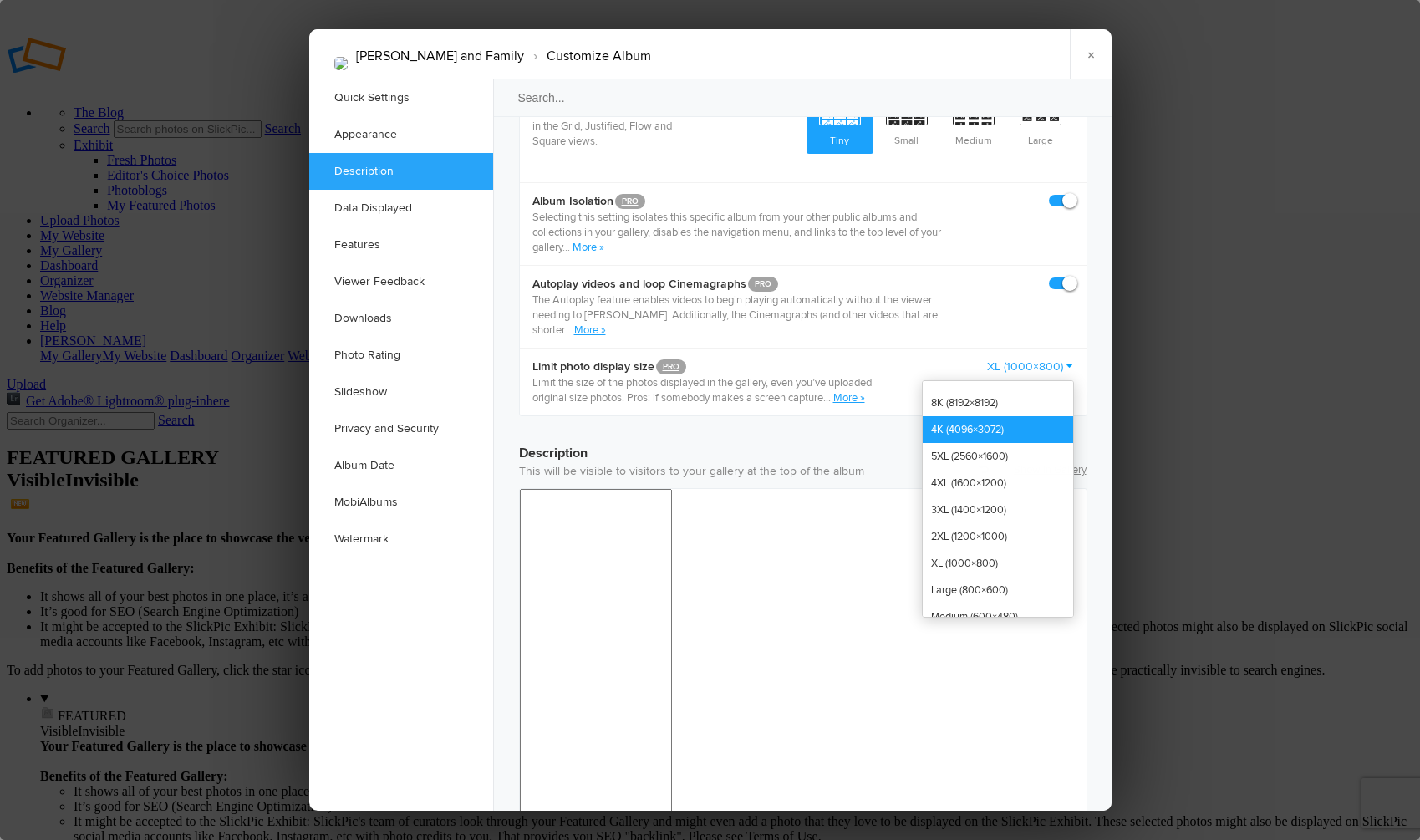
click at [1023, 416] on link "4K (4096×3072)" at bounding box center [999, 430] width 151 height 27
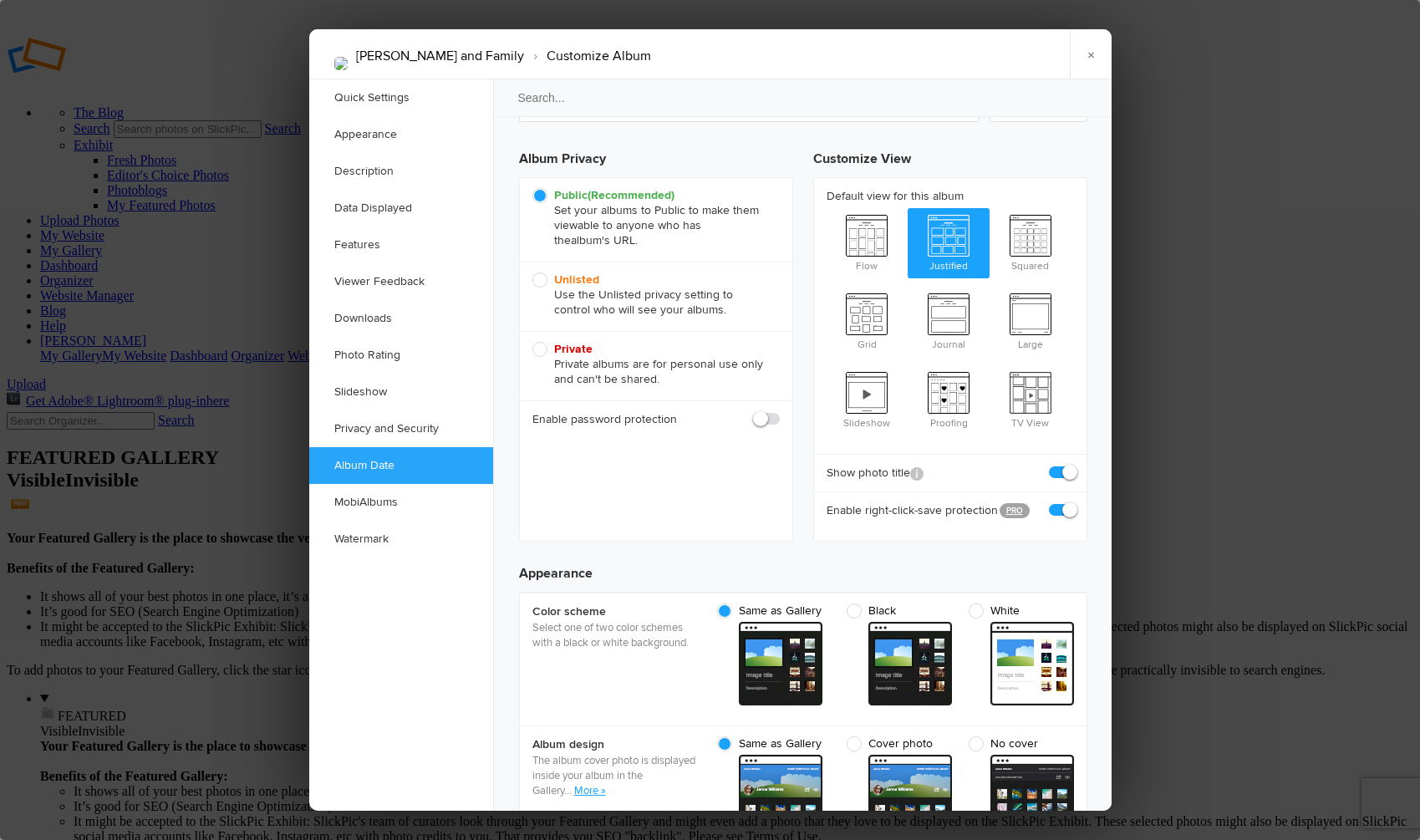
scroll to position [0, 0]
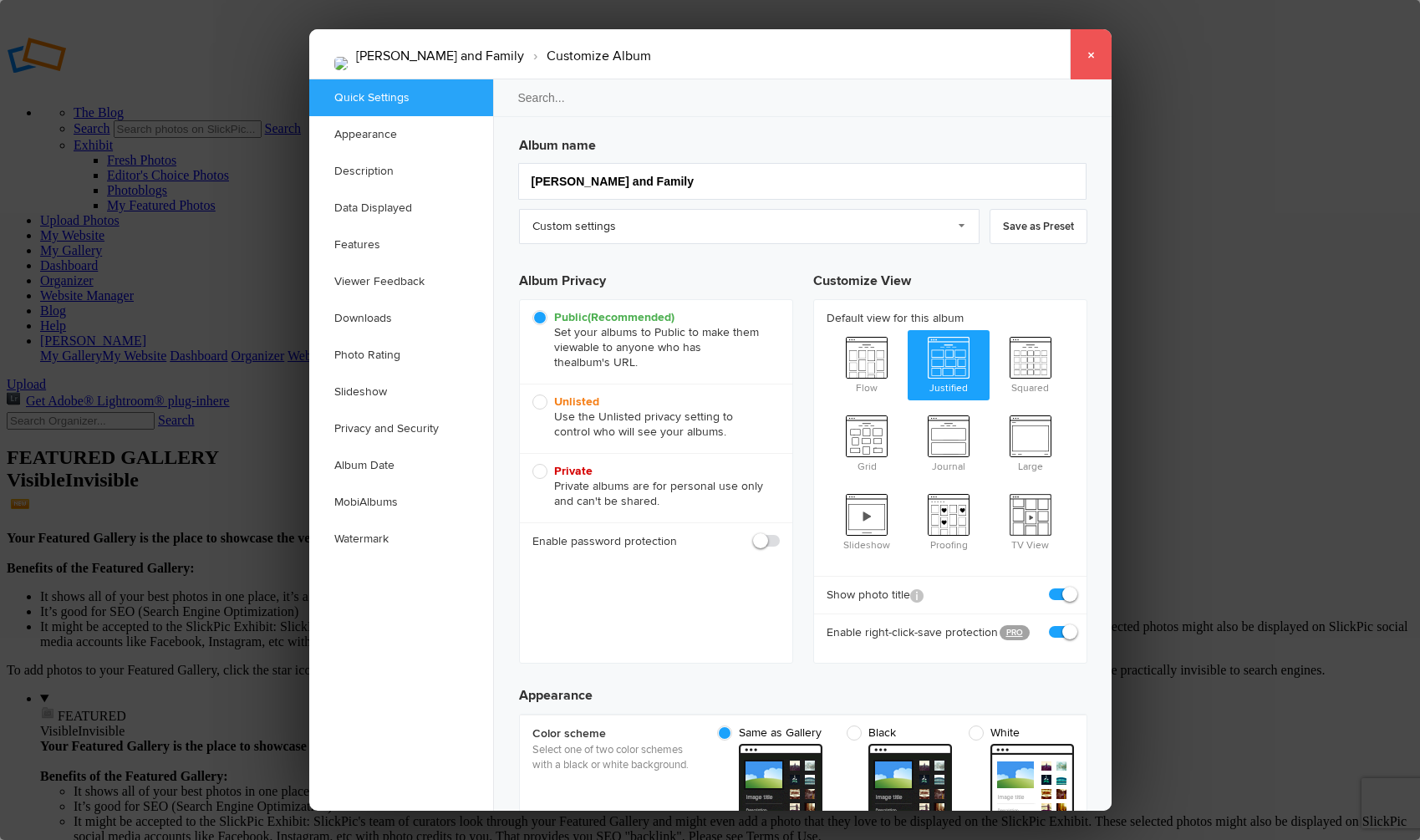
click at [1092, 52] on link "×" at bounding box center [1090, 54] width 42 height 50
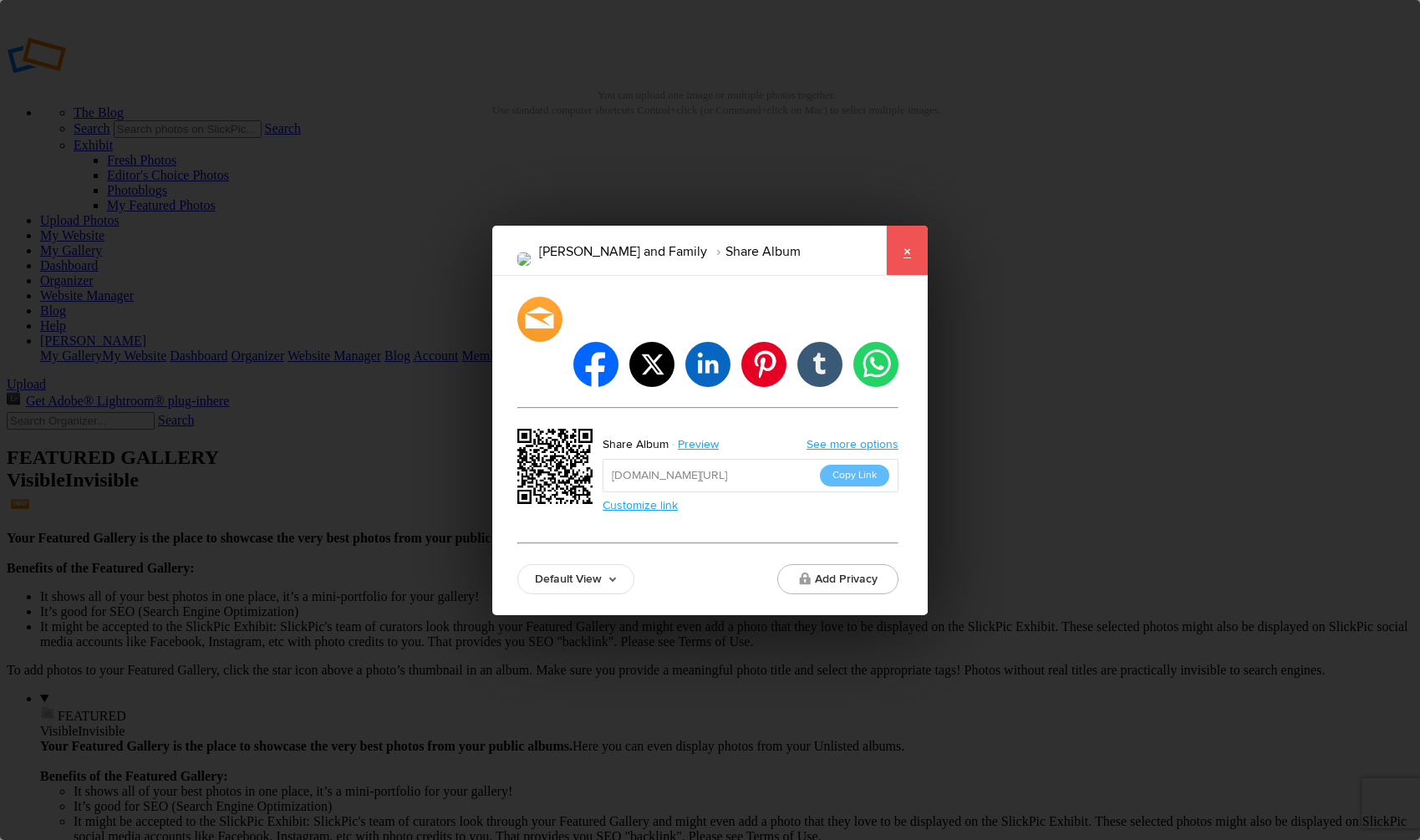
click at [908, 273] on link "×" at bounding box center [906, 250] width 42 height 50
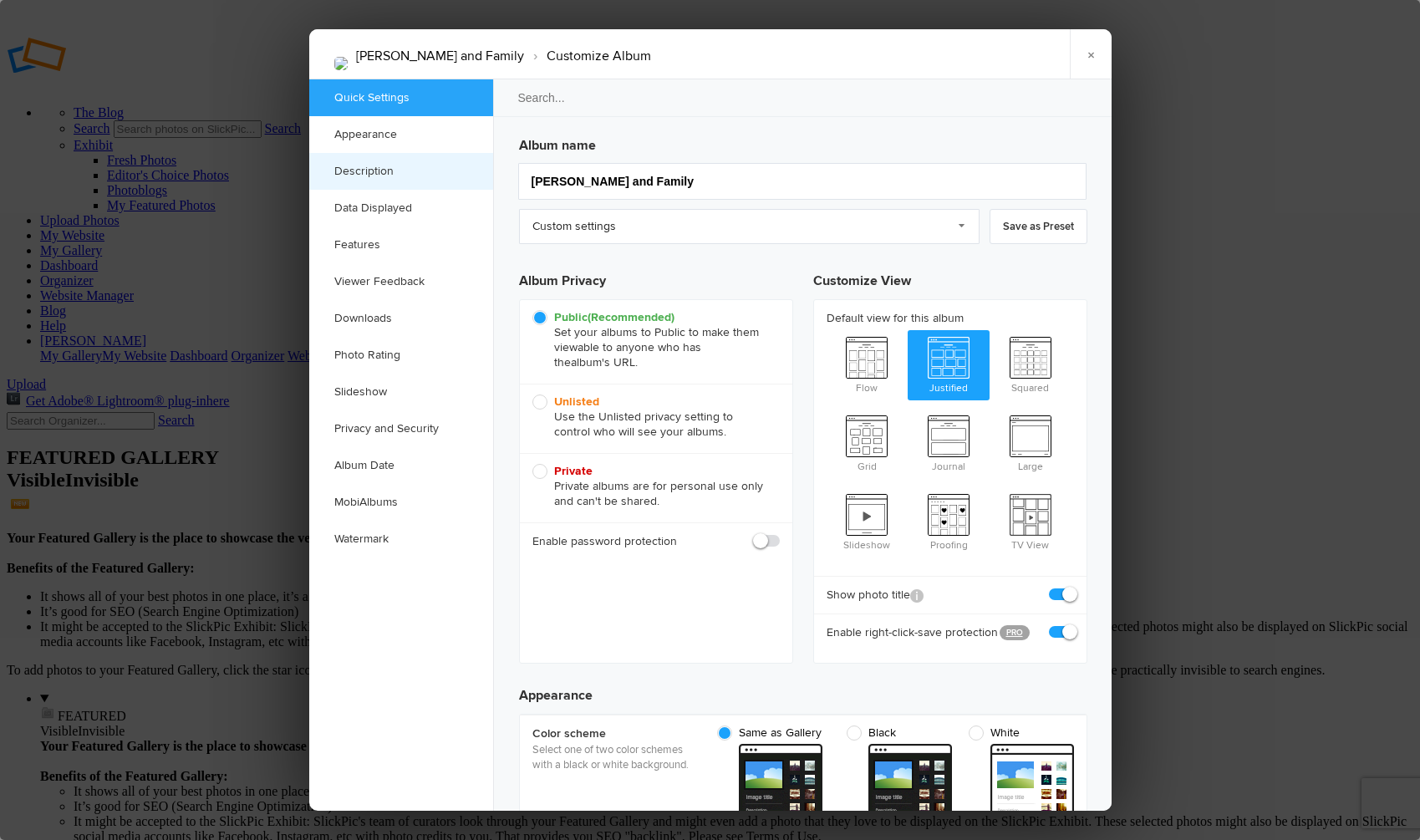
click at [375, 173] on link "Description" at bounding box center [401, 170] width 184 height 36
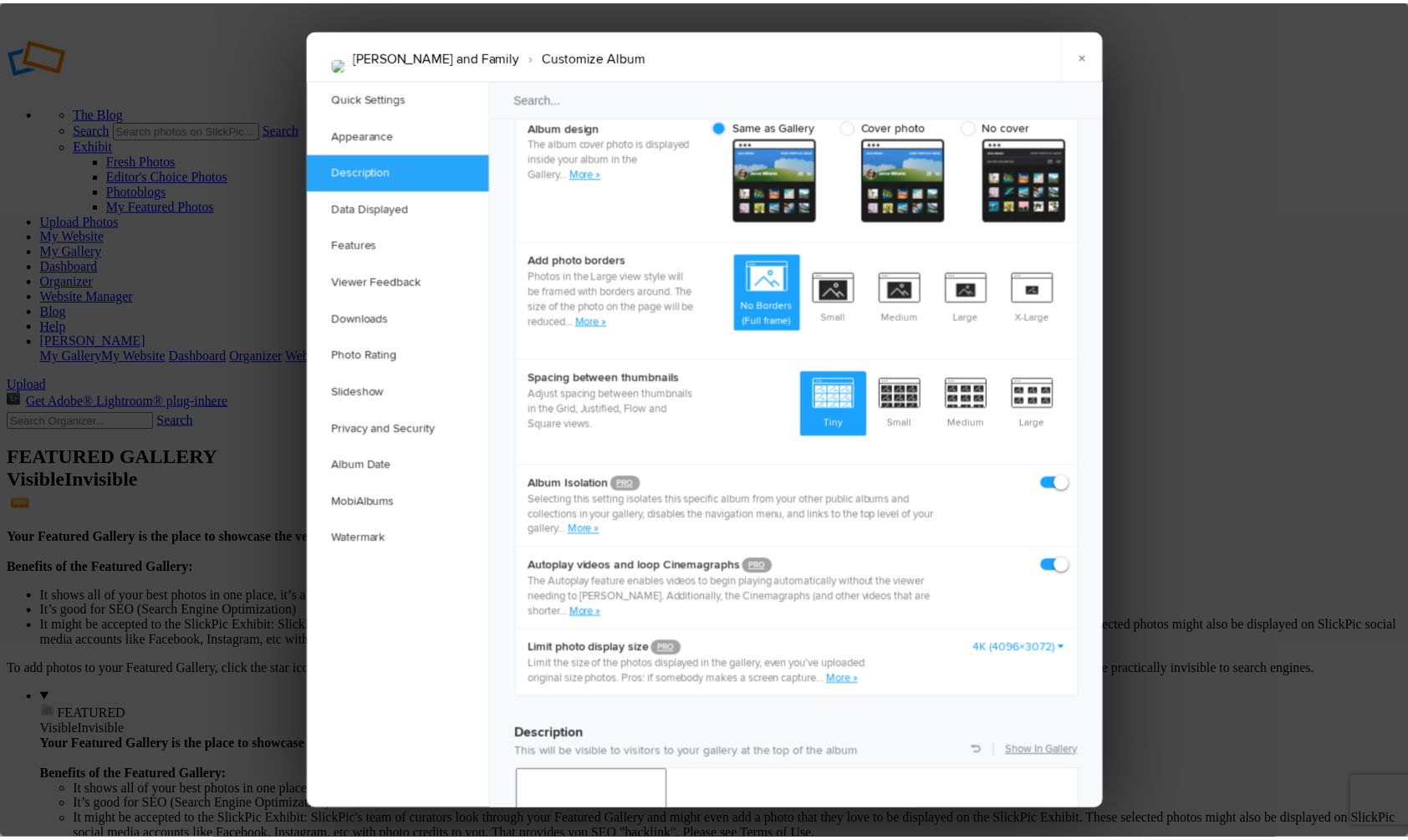
scroll to position [687, 0]
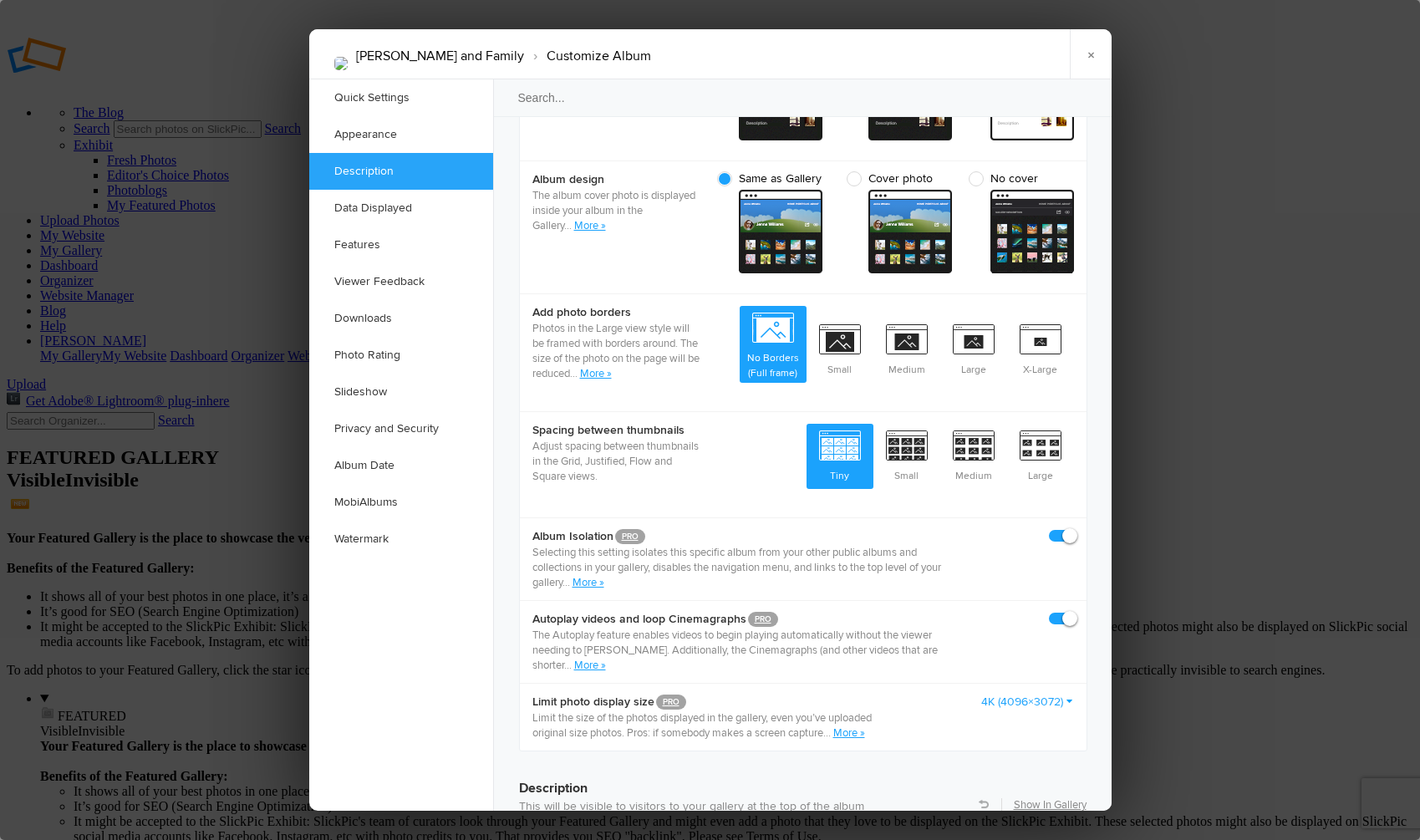
click at [581, 219] on link "More »" at bounding box center [589, 225] width 31 height 14
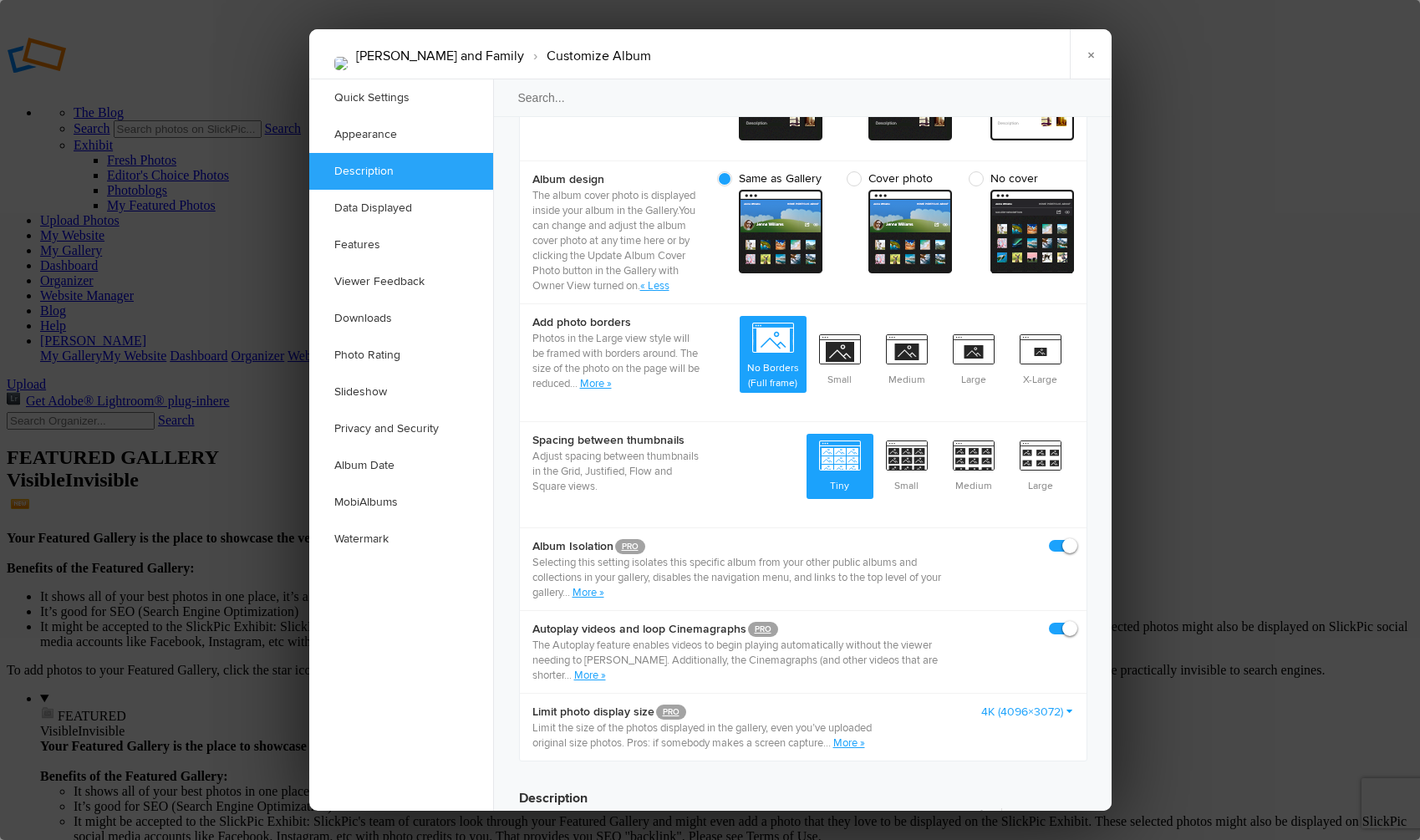
click at [640, 279] on link "« Less" at bounding box center [654, 286] width 30 height 14
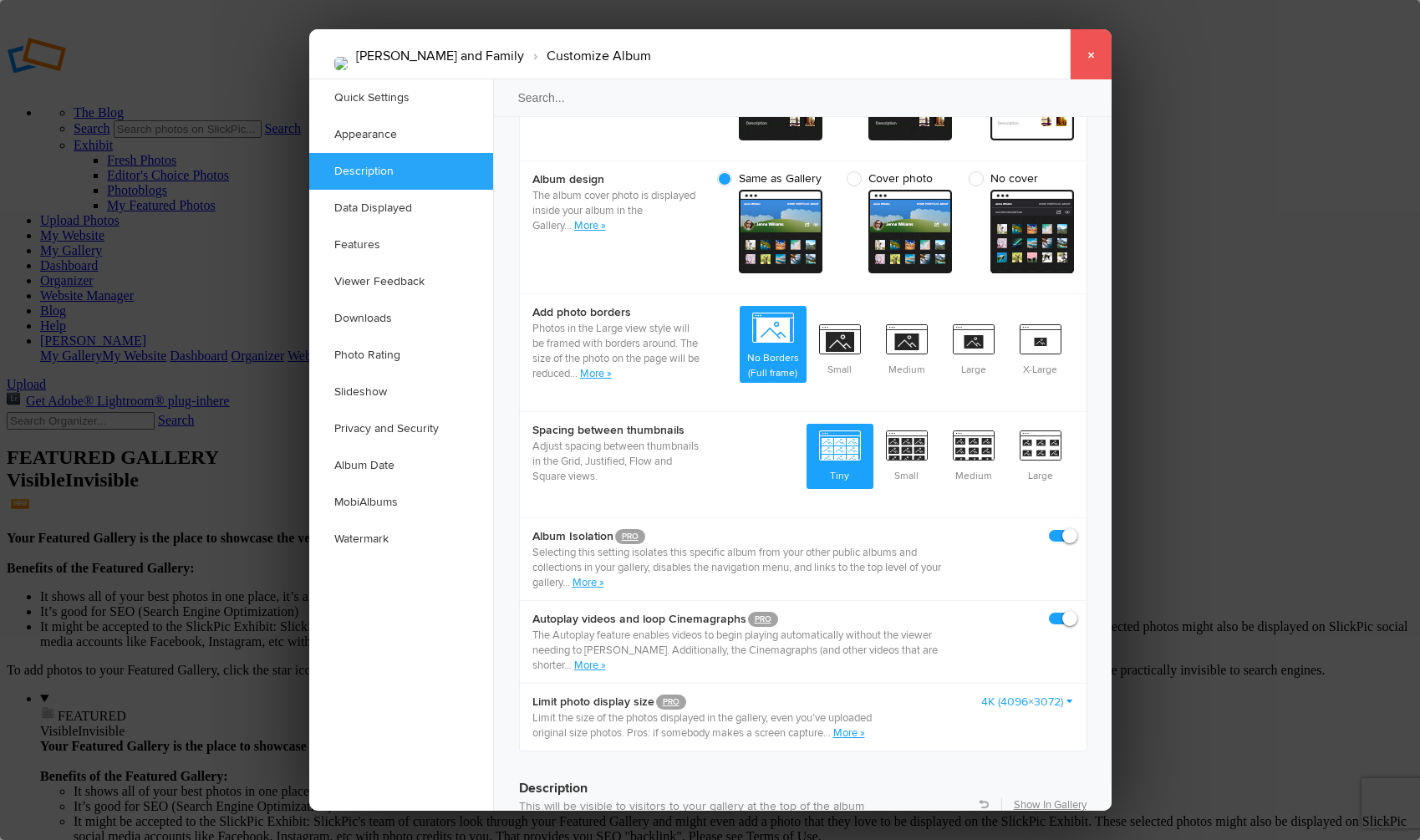
click at [1087, 53] on link "×" at bounding box center [1090, 54] width 42 height 50
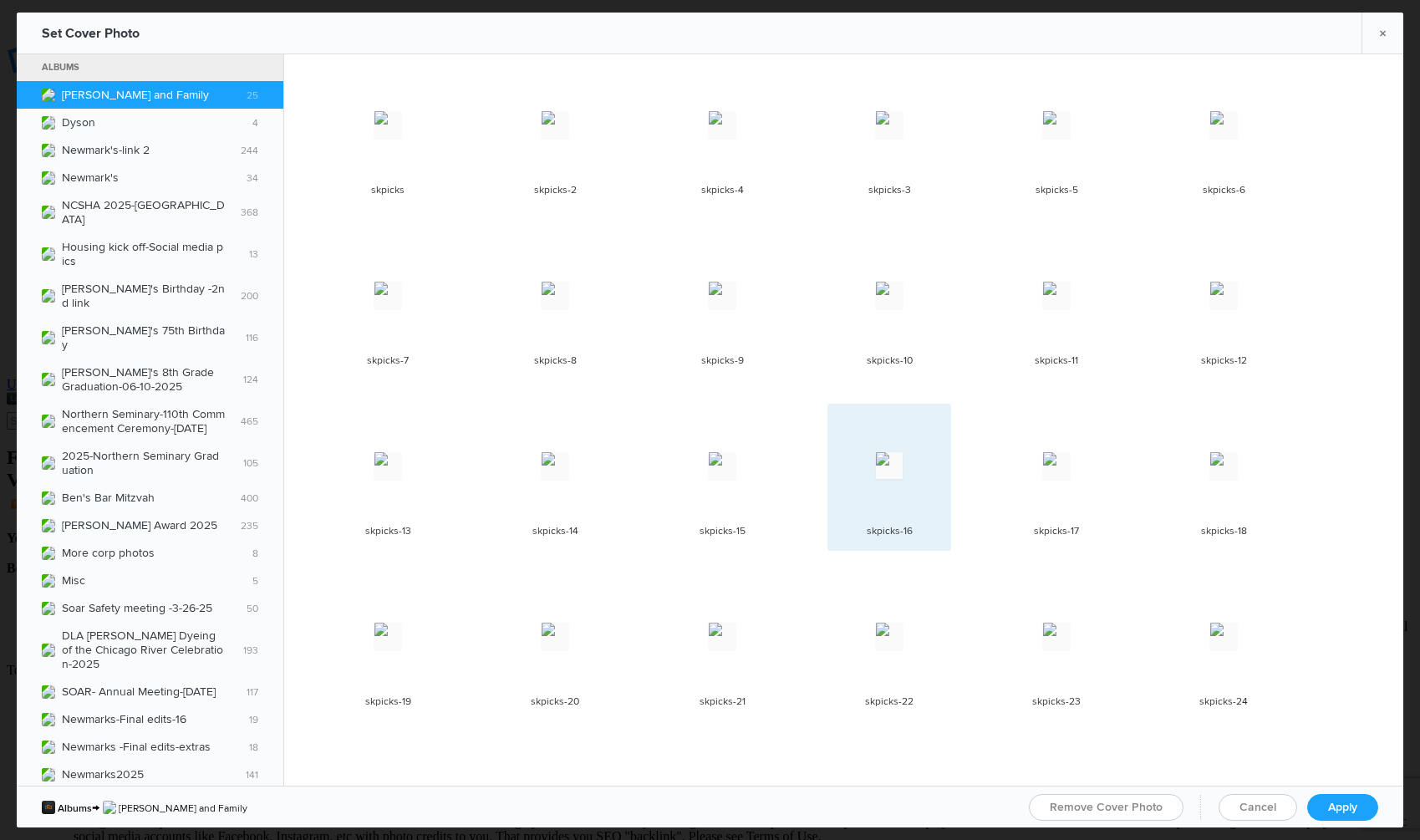
click at [888, 461] on img at bounding box center [890, 466] width 27 height 27
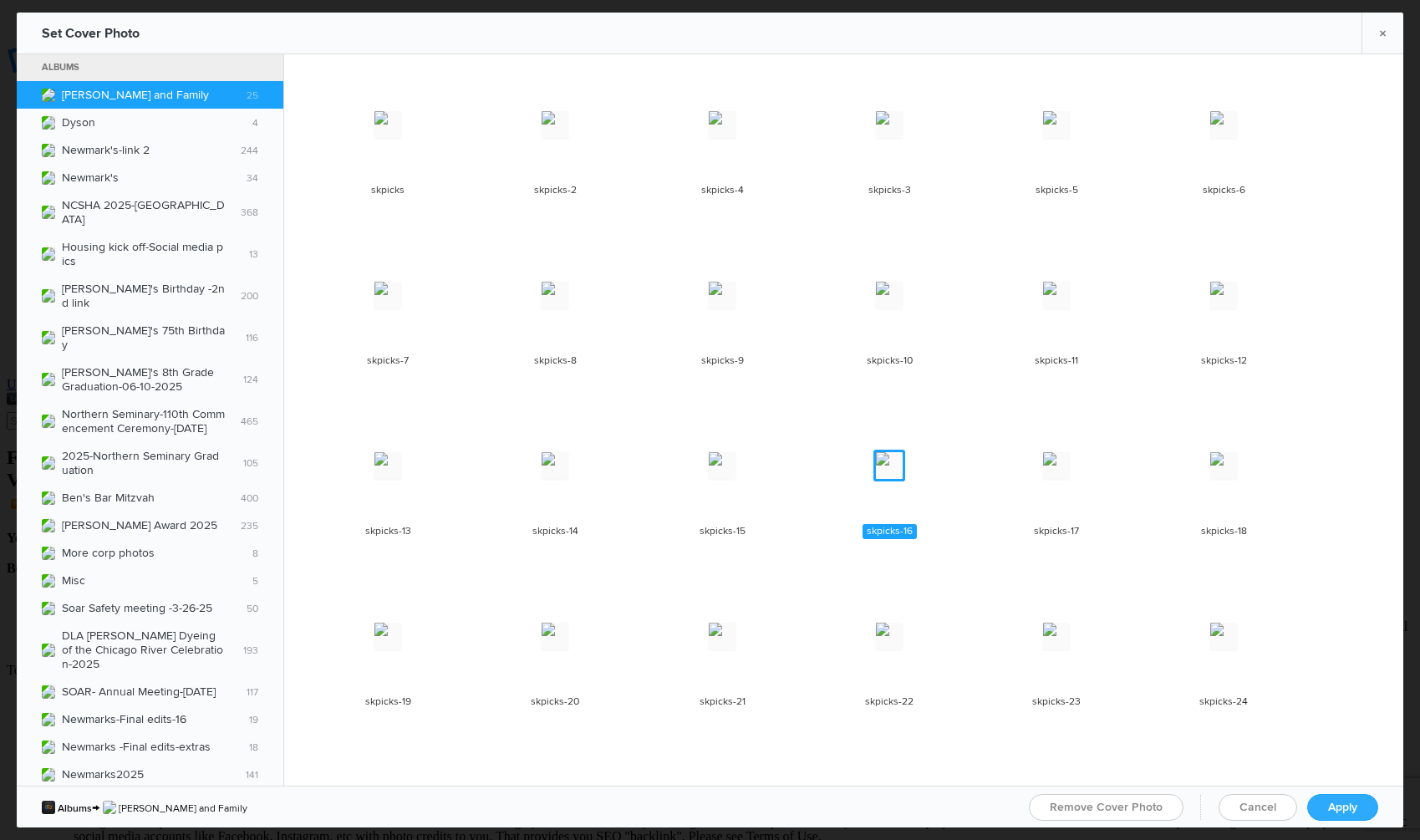
click at [1345, 812] on span "Apply" at bounding box center [1343, 807] width 30 height 14
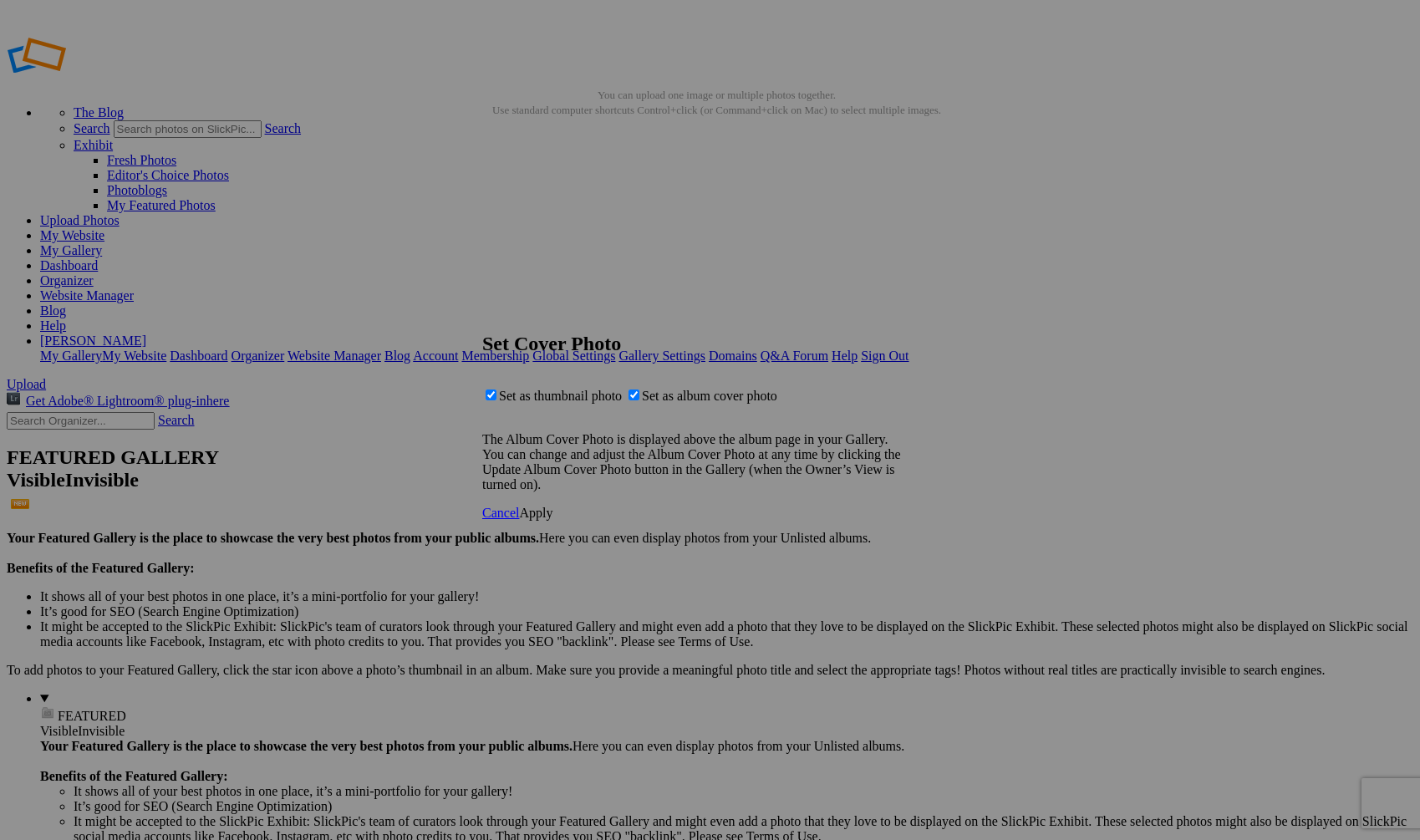
click at [553, 520] on span "Apply" at bounding box center [535, 513] width 33 height 14
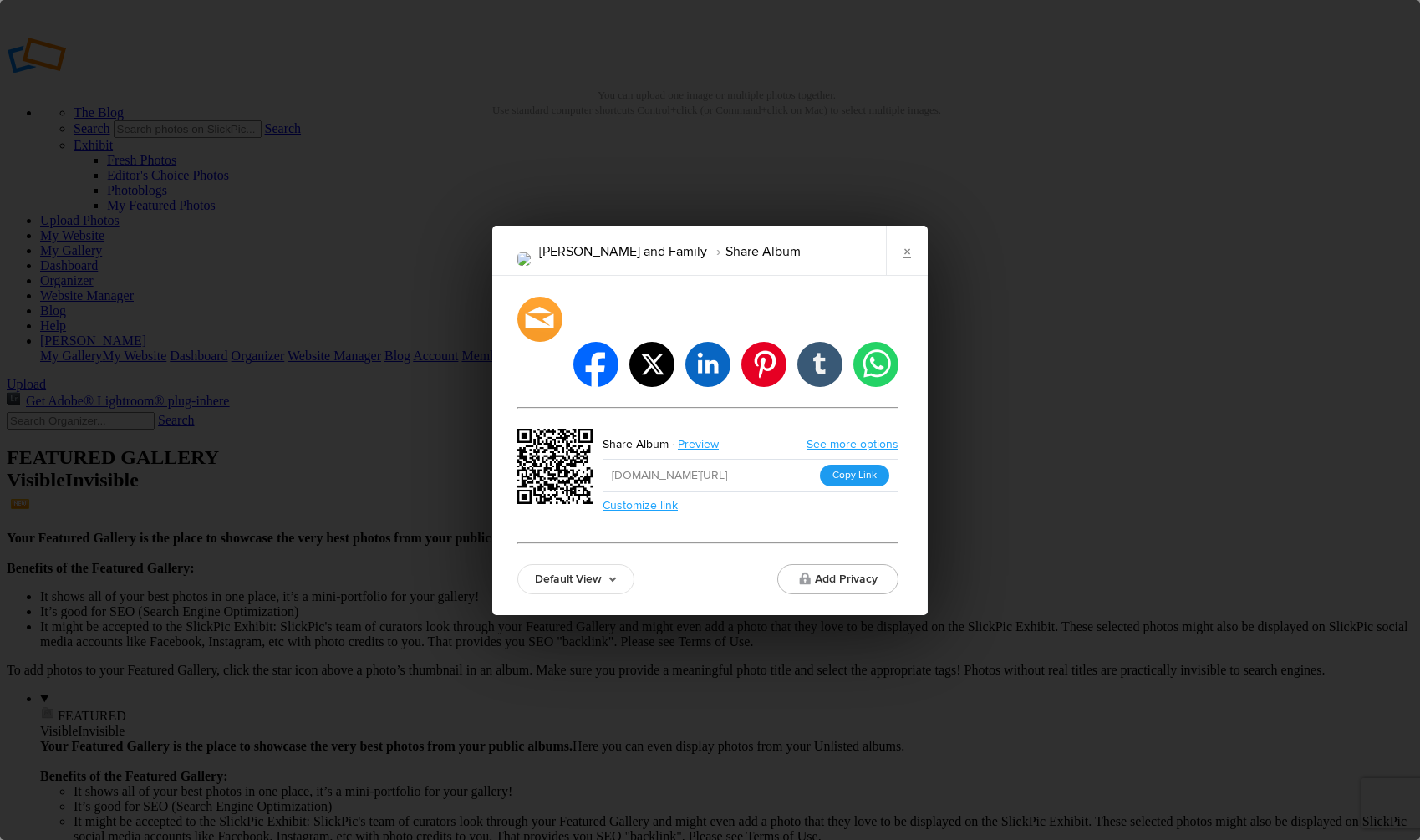
click at [862, 465] on button "Copy Link" at bounding box center [855, 476] width 70 height 22
click at [910, 267] on link "×" at bounding box center [906, 250] width 42 height 50
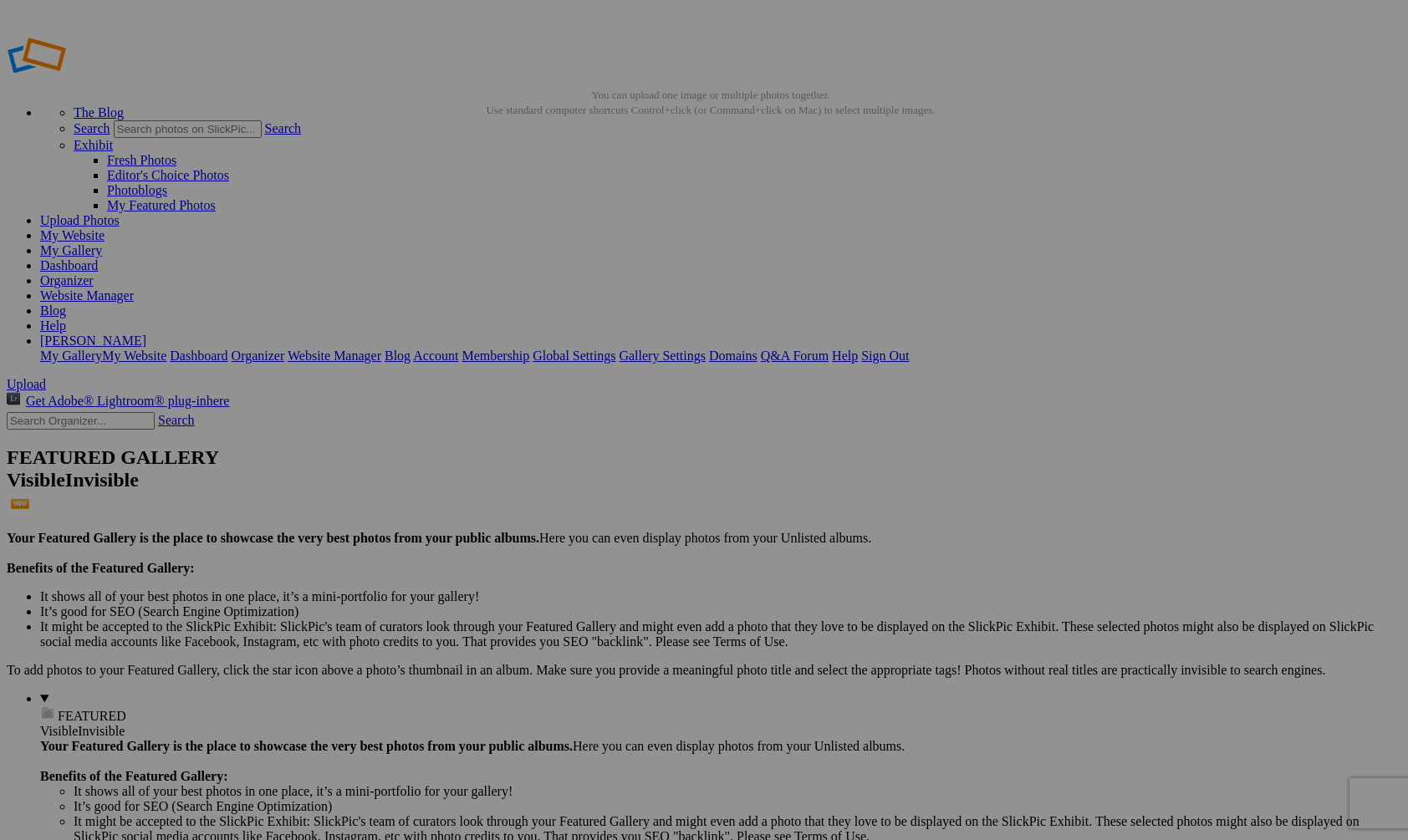
drag, startPoint x: 424, startPoint y: 94, endPoint x: 225, endPoint y: 95, distance: 199.0
click at [93, 273] on link "Organizer" at bounding box center [66, 280] width 53 height 14
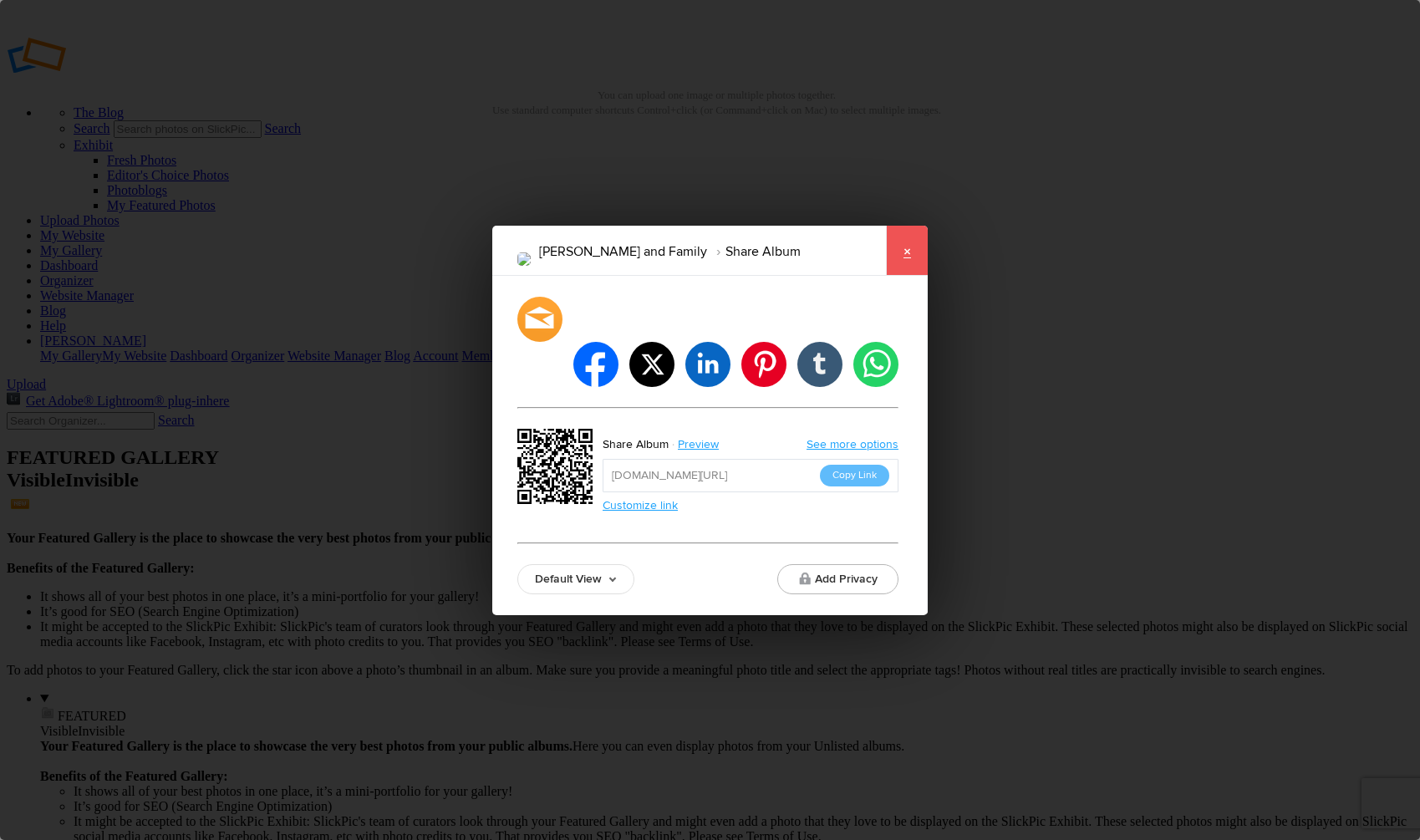
click at [899, 261] on link "×" at bounding box center [906, 250] width 42 height 50
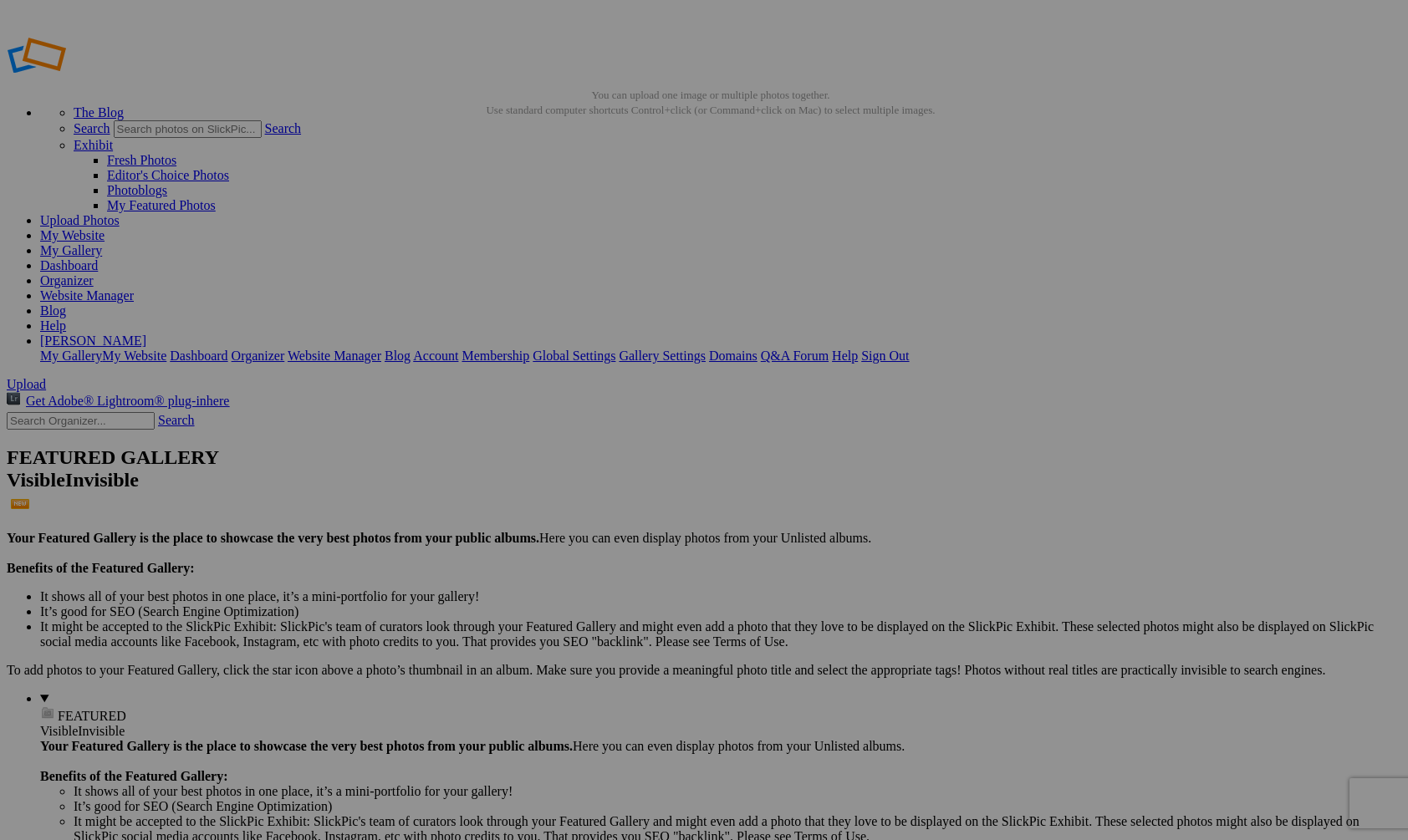
scroll to position [346, 0]
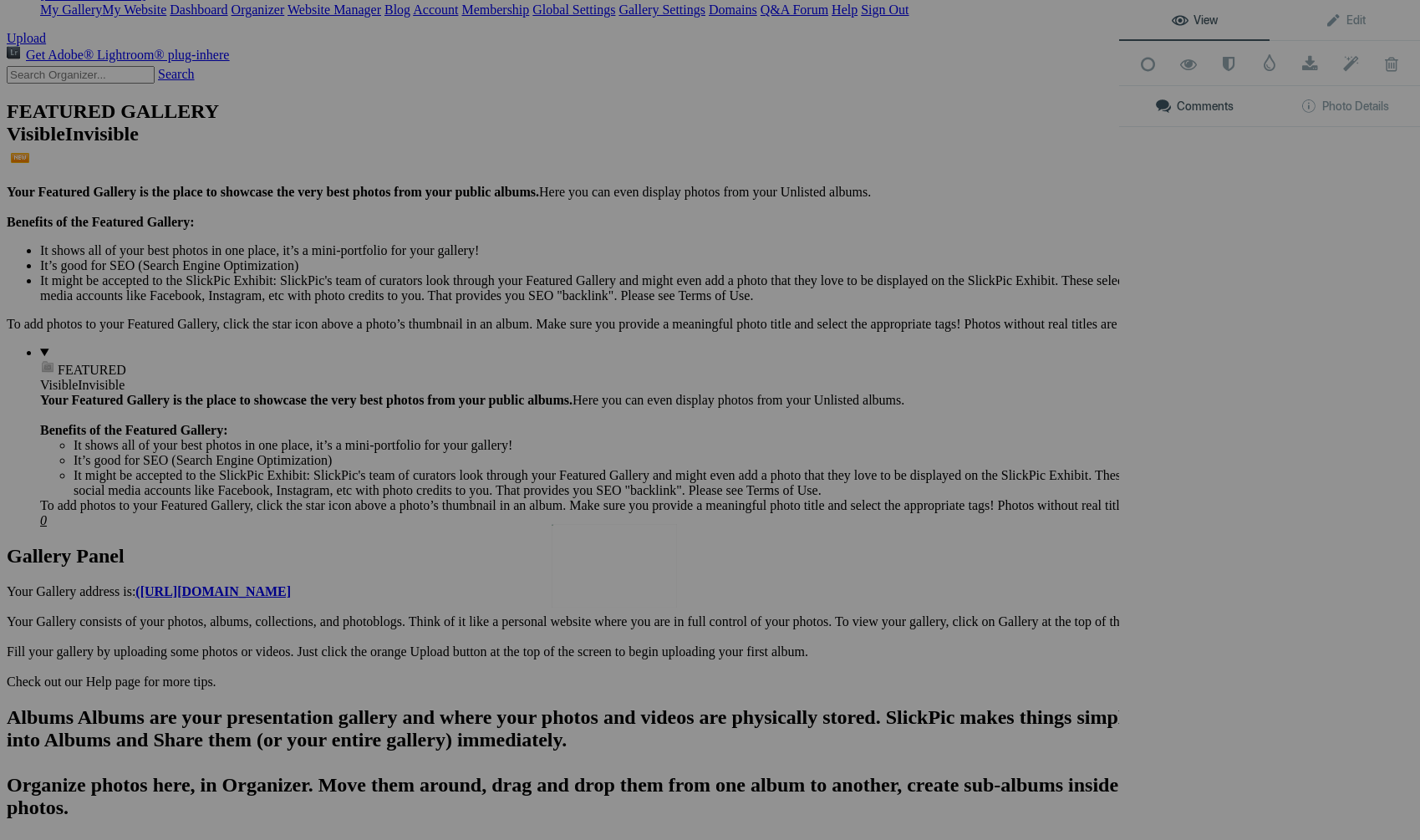
click at [619, 564] on img at bounding box center [615, 565] width 125 height 84
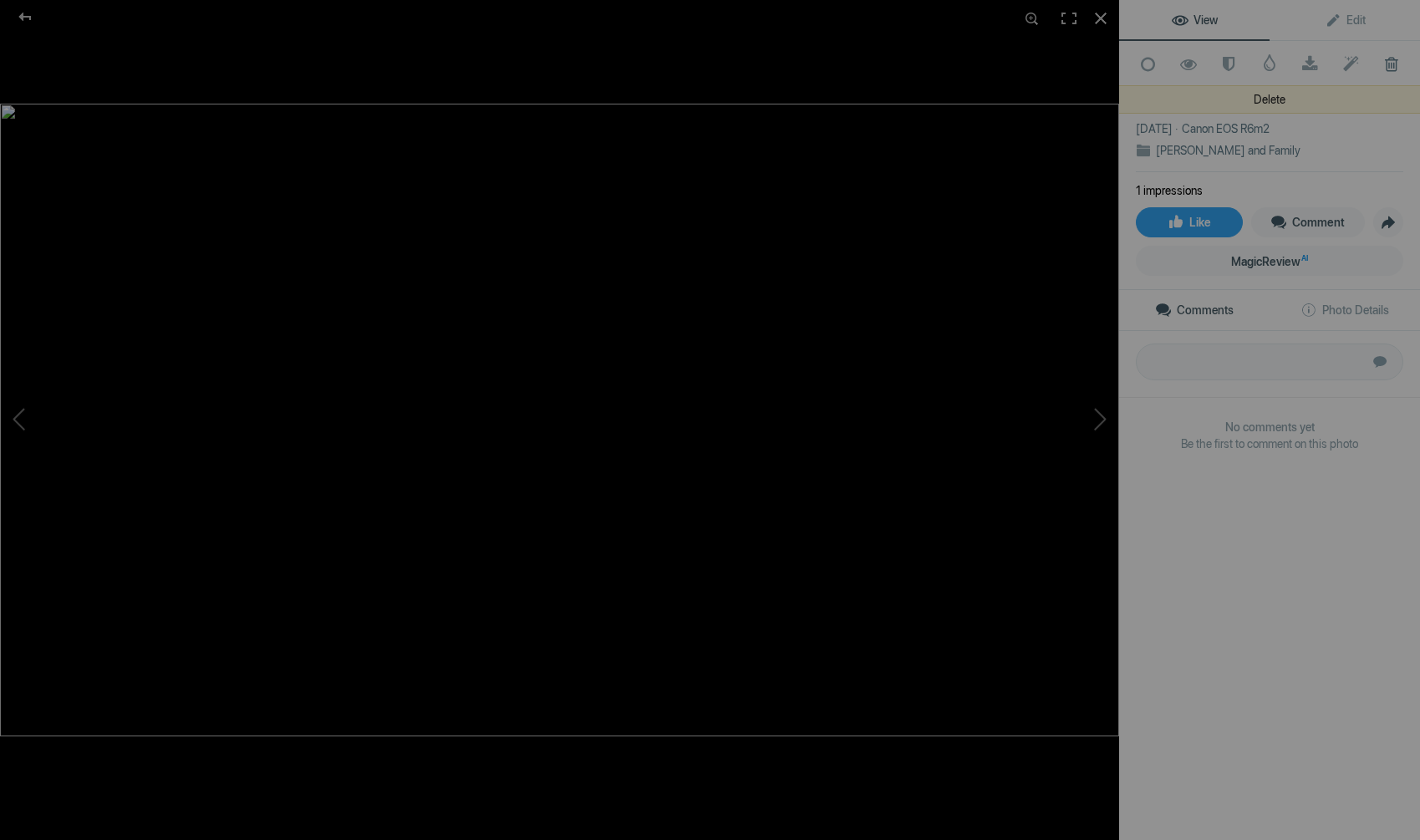
click at [1382, 63] on span at bounding box center [1391, 64] width 41 height 17
click at [1378, 58] on span at bounding box center [1391, 64] width 41 height 17
click at [1378, 56] on span at bounding box center [1391, 64] width 41 height 17
click at [1378, 58] on span at bounding box center [1391, 64] width 41 height 17
click at [25, 14] on div at bounding box center [25, 16] width 60 height 33
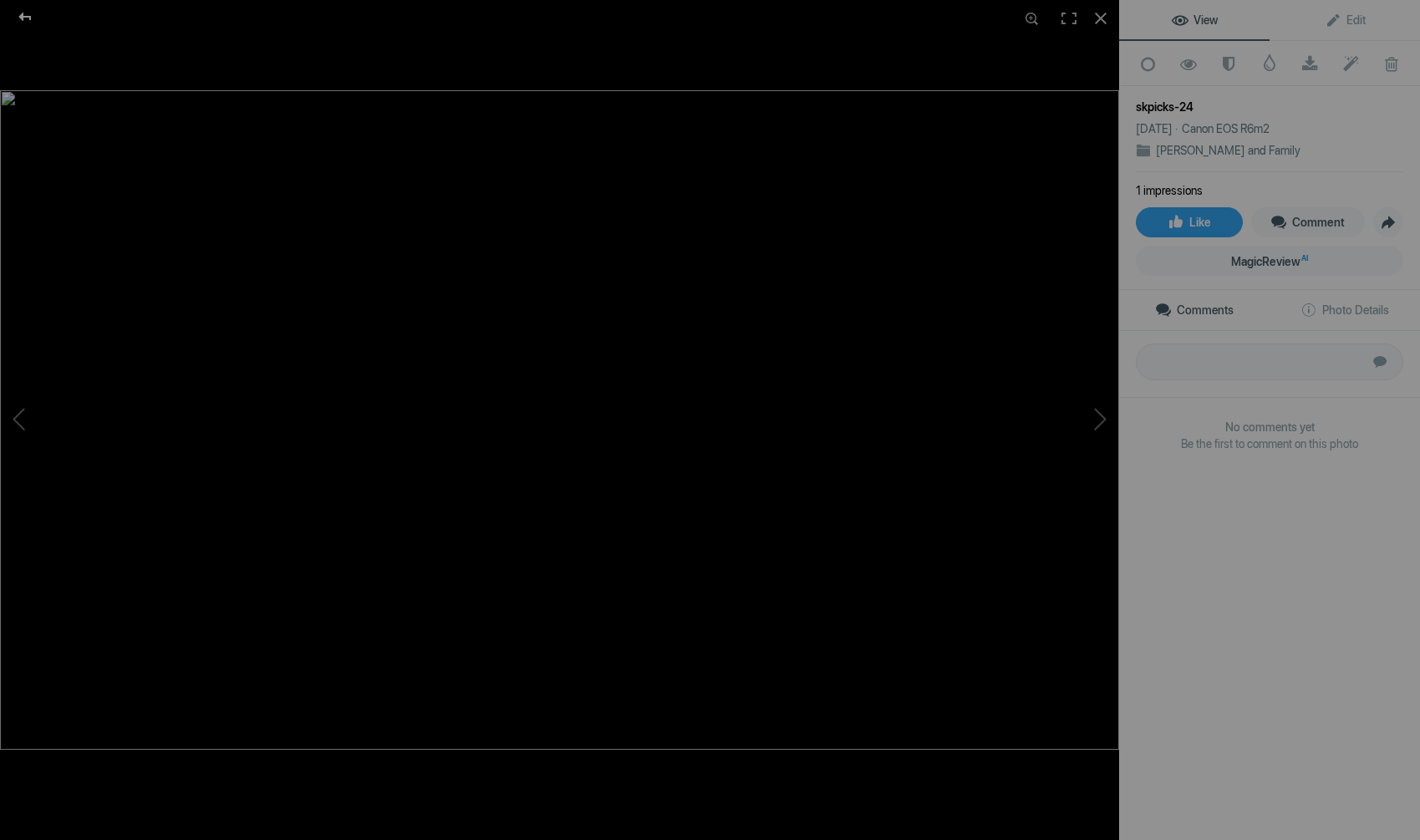
click at [28, 13] on div at bounding box center [25, 16] width 60 height 33
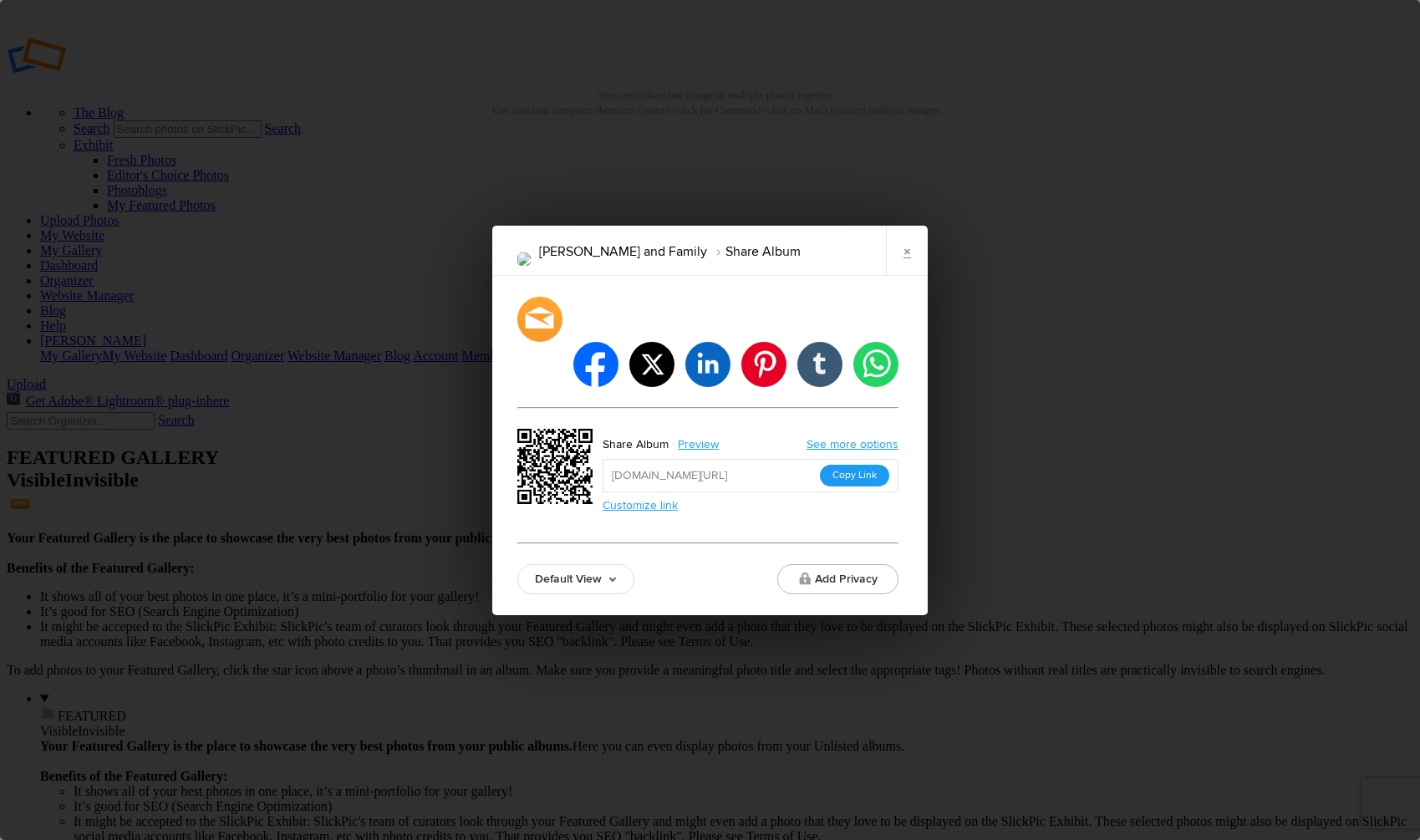
click at [853, 465] on button "Copy Link" at bounding box center [855, 476] width 70 height 22
click at [910, 272] on link "×" at bounding box center [906, 250] width 42 height 50
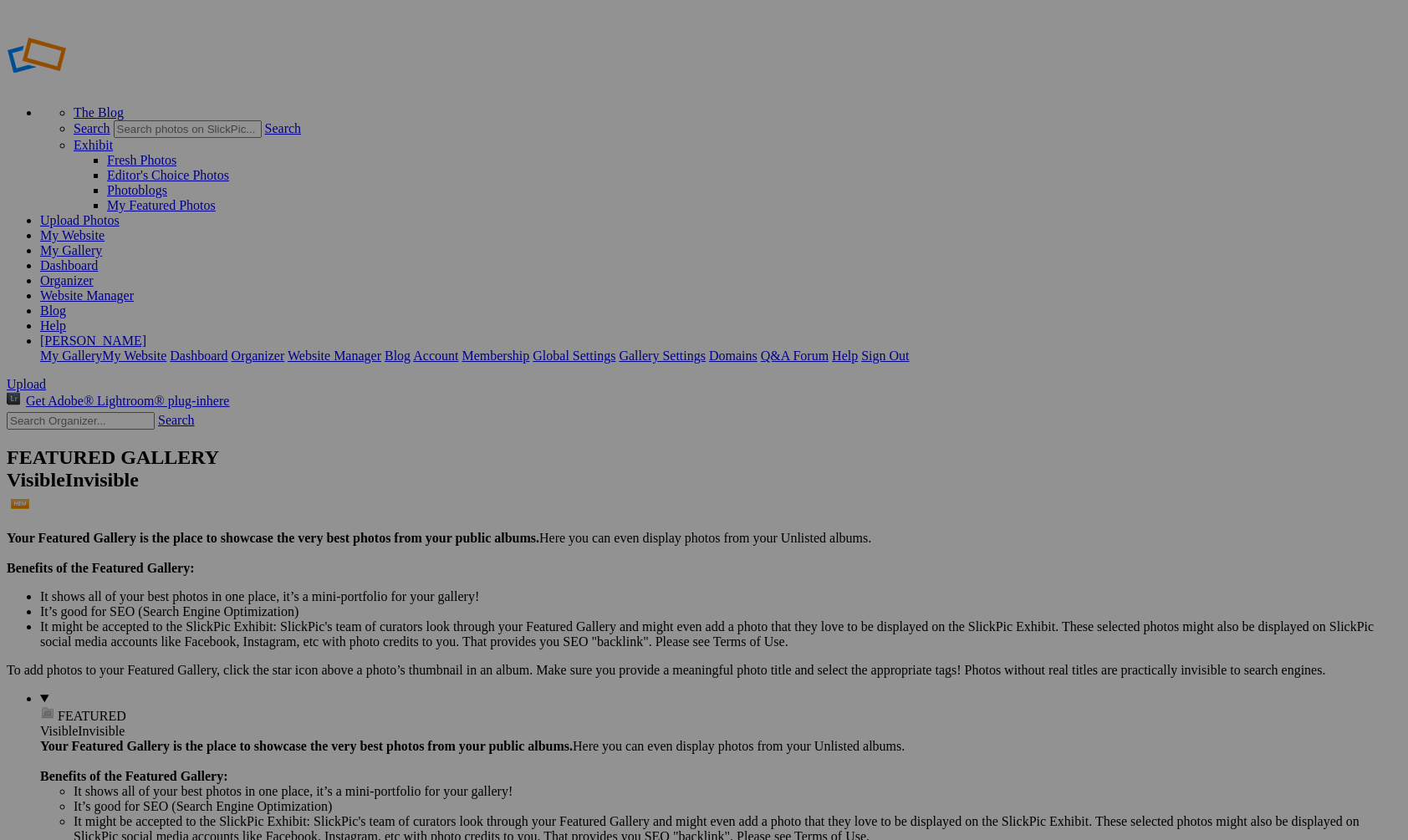
type input "[PERSON_NAME] and Family 2"
click at [554, 504] on span "Create" at bounding box center [536, 511] width 35 height 14
